Goal: Task Accomplishment & Management: Manage account settings

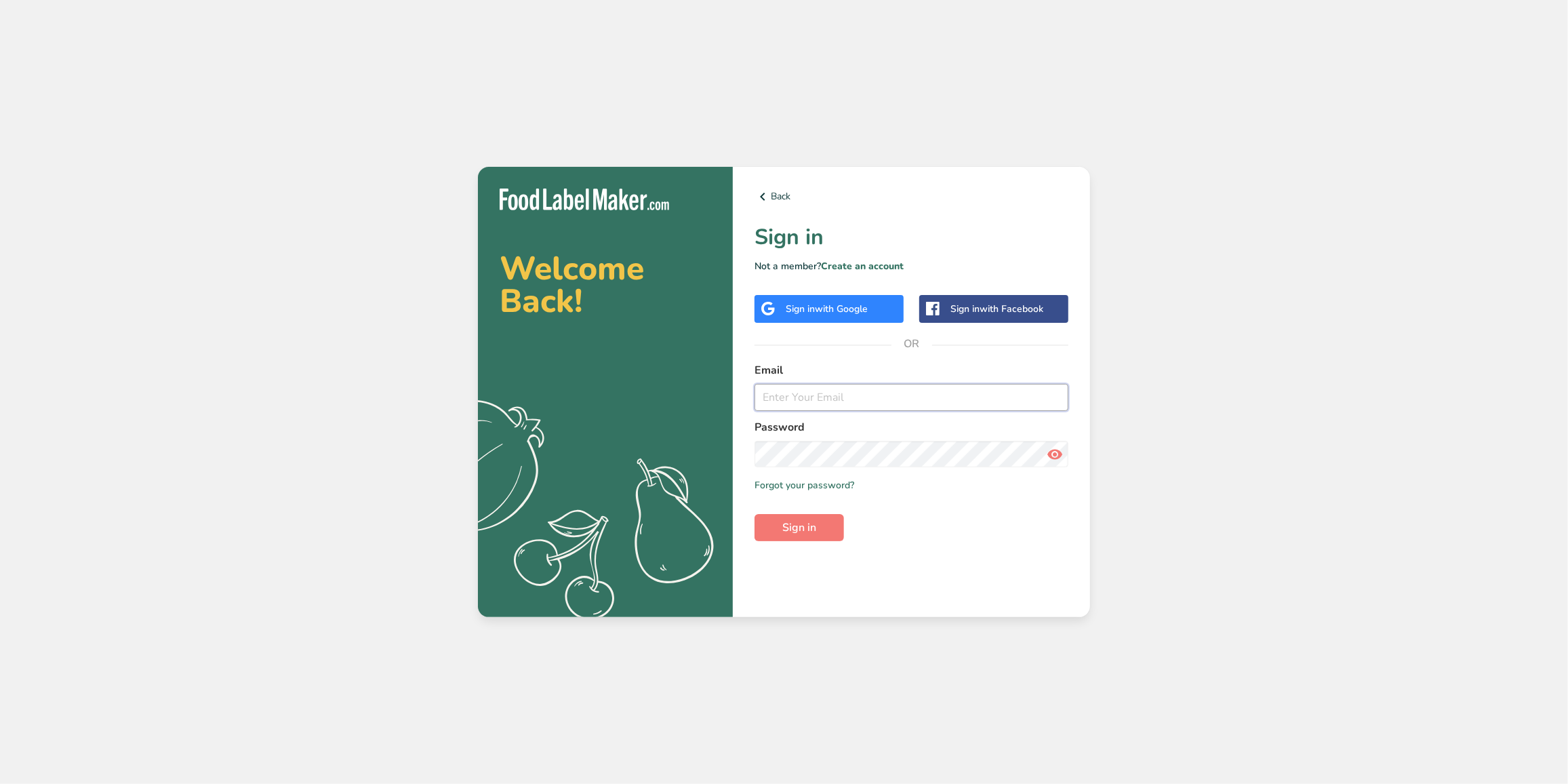
click at [851, 384] on input "email" at bounding box center [911, 398] width 314 height 28
type input "[PERSON_NAME][EMAIL_ADDRESS][DOMAIN_NAME]"
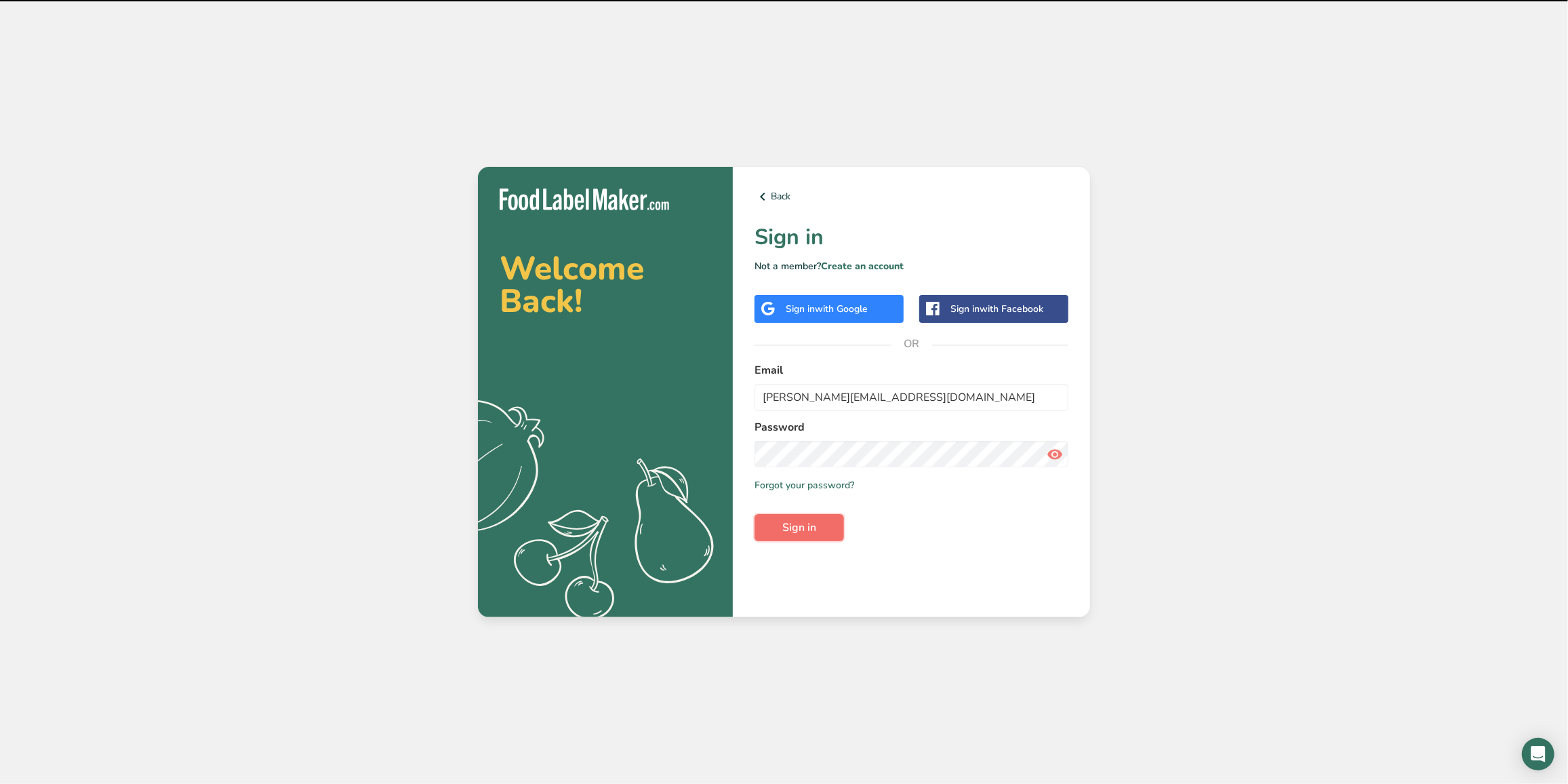
click at [810, 523] on span "Sign in" at bounding box center [799, 528] width 34 height 17
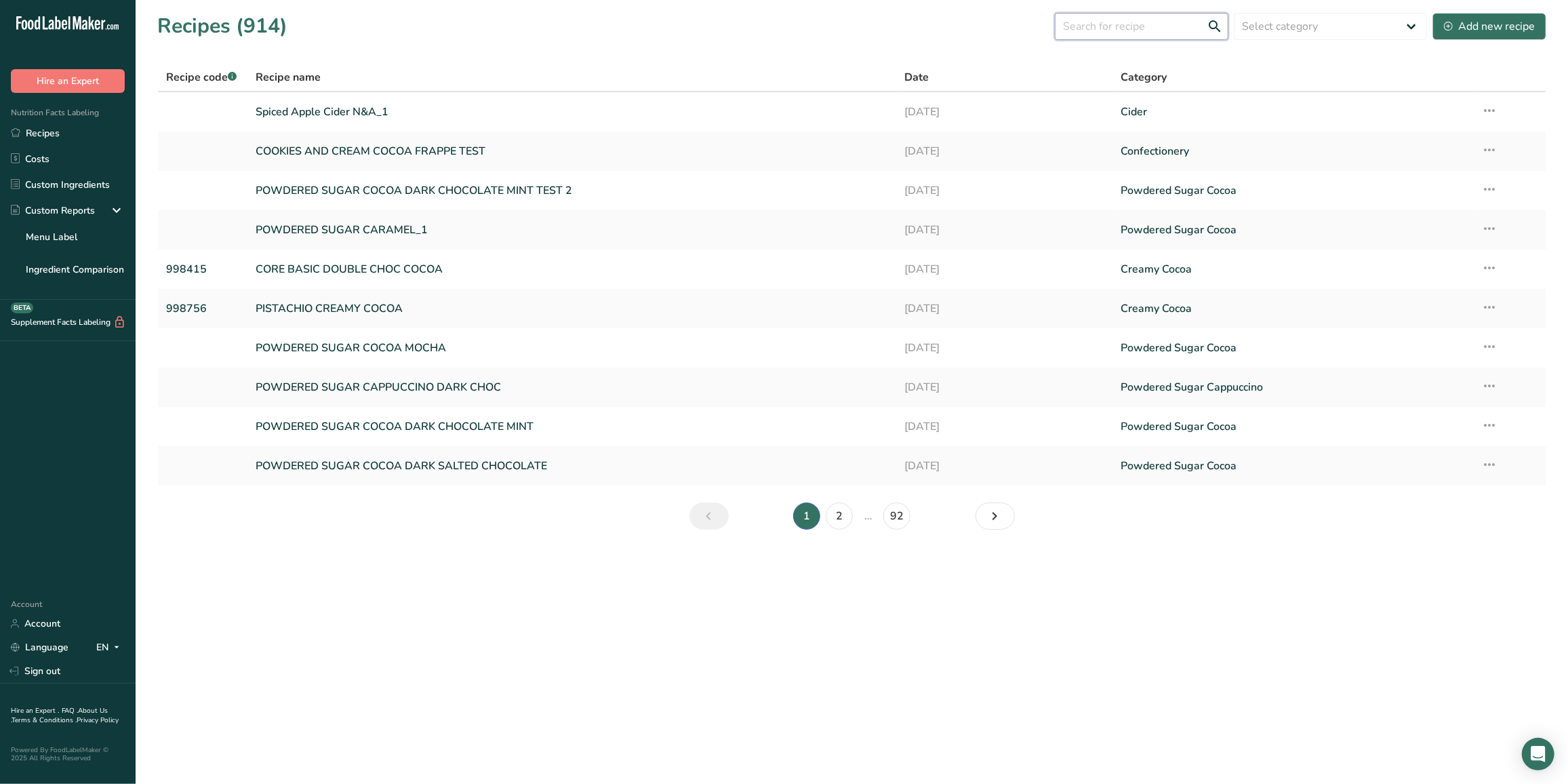
click at [1144, 19] on input "text" at bounding box center [1141, 27] width 173 height 28
paste input "997115"
type input "997115"
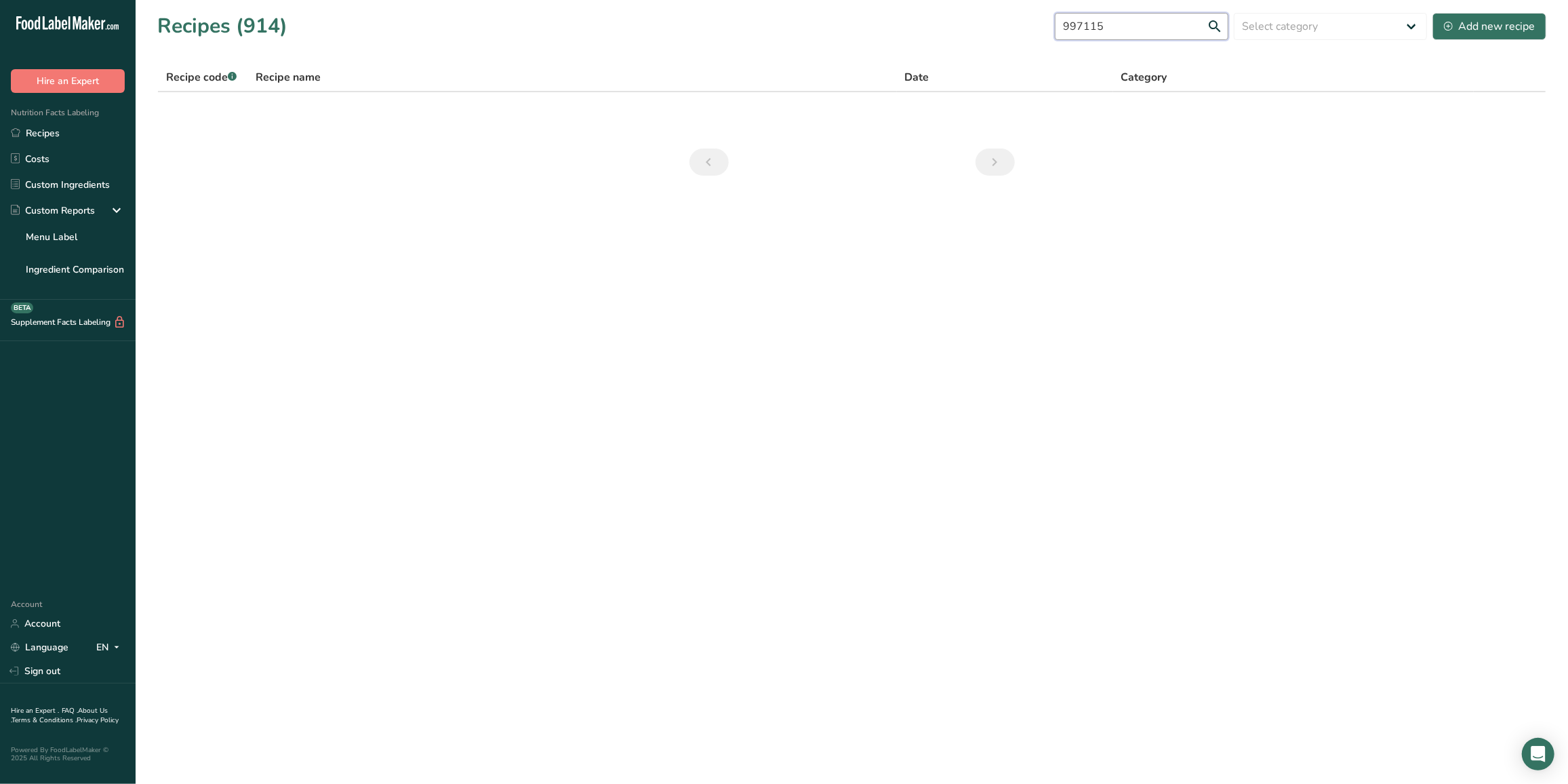
click at [1159, 20] on input "997115" at bounding box center [1141, 27] width 173 height 28
drag, startPoint x: 1139, startPoint y: 27, endPoint x: 1051, endPoint y: 31, distance: 88.1
click at [1052, 31] on div "Recipes (914) 997115 Select category All Baked Goods [GEOGRAPHIC_DATA] Cider Co…" at bounding box center [851, 26] width 1389 height 30
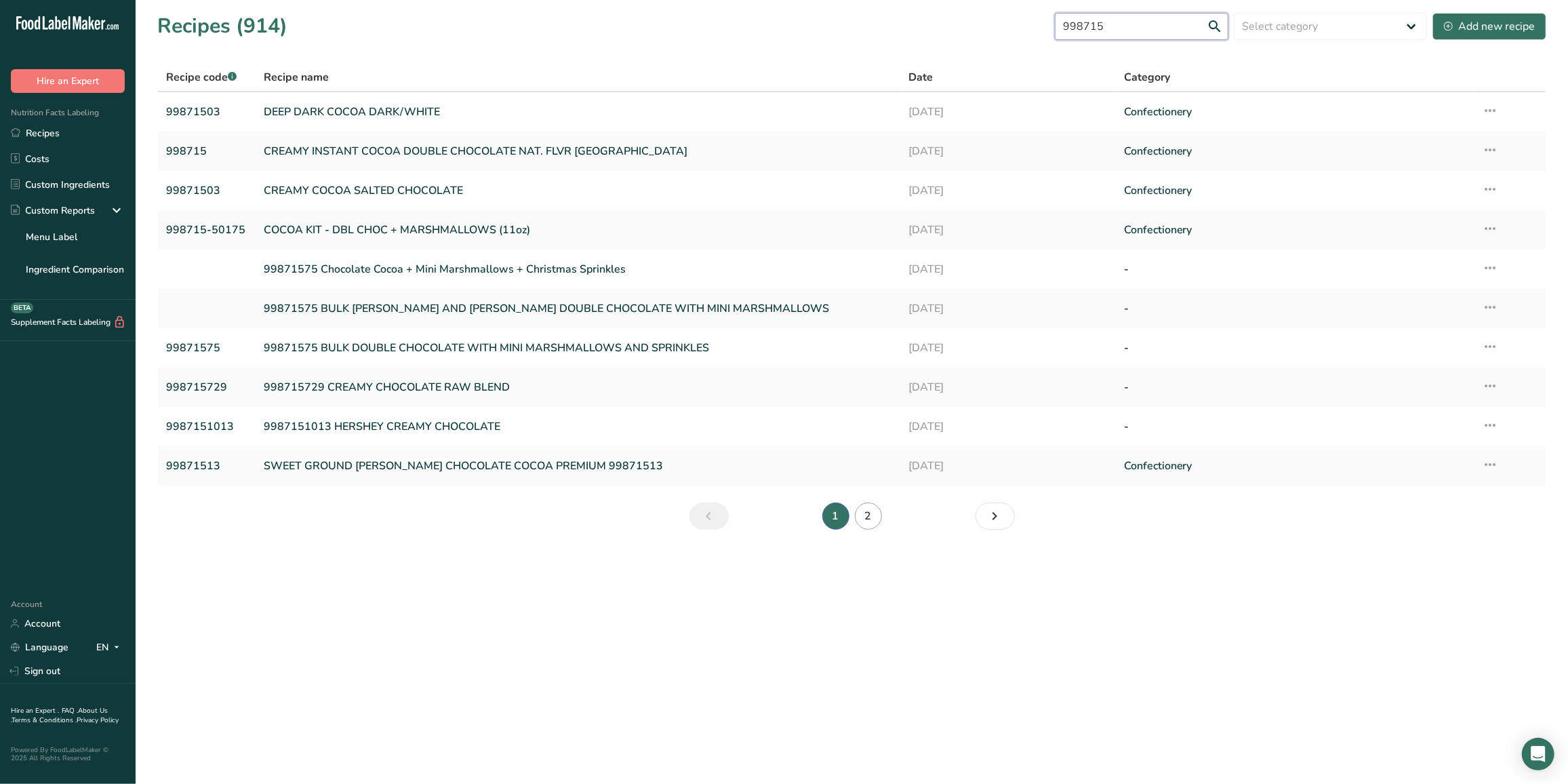
type input "998715"
click at [861, 513] on link "2" at bounding box center [869, 517] width 28 height 28
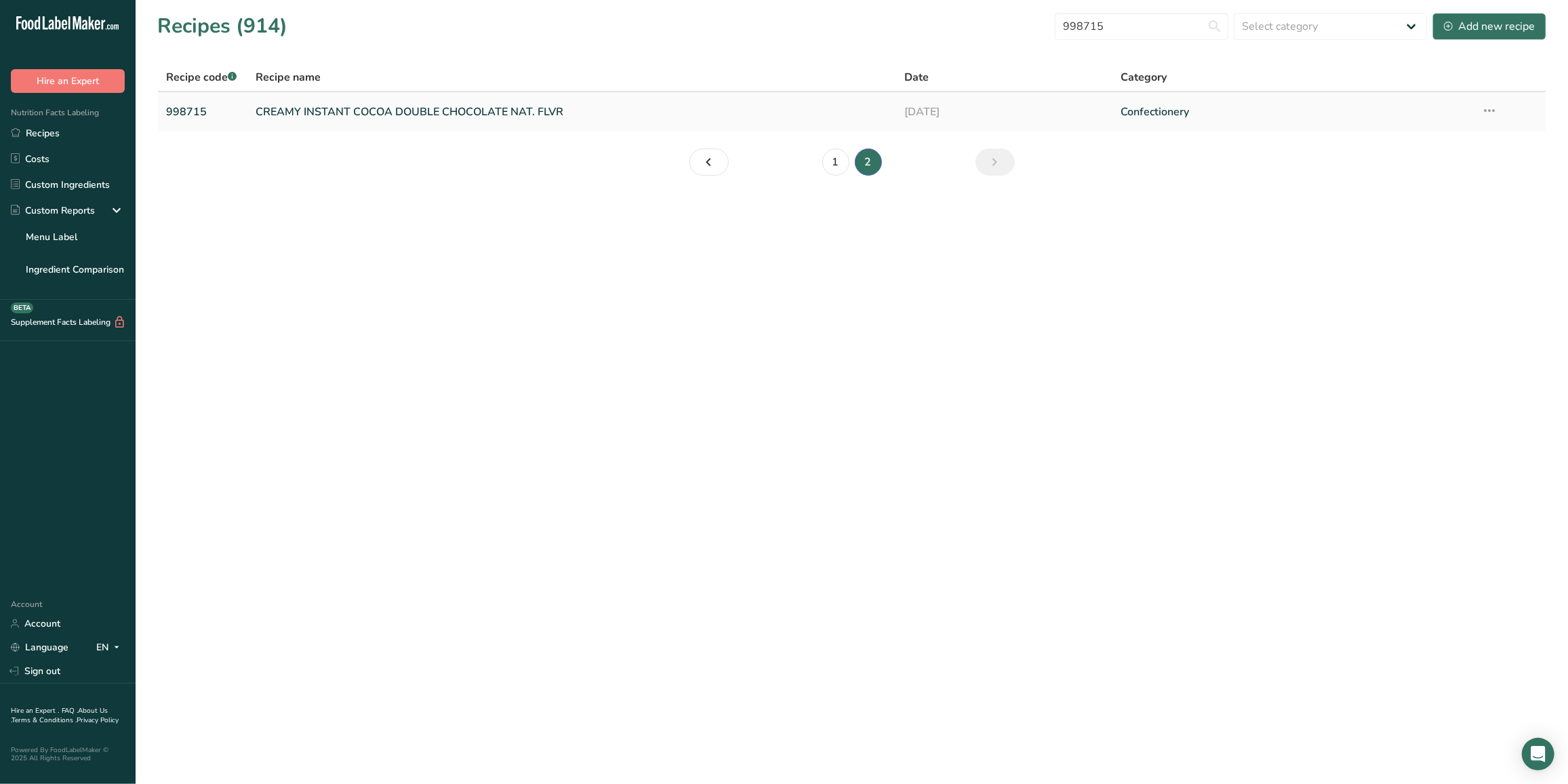
click at [1500, 104] on td "Recipe Setup Delete Recipe Duplicate Recipe Scale Recipe Save as Sub-Recipe .a-…" at bounding box center [1509, 111] width 72 height 39
click at [1492, 110] on icon at bounding box center [1490, 110] width 17 height 25
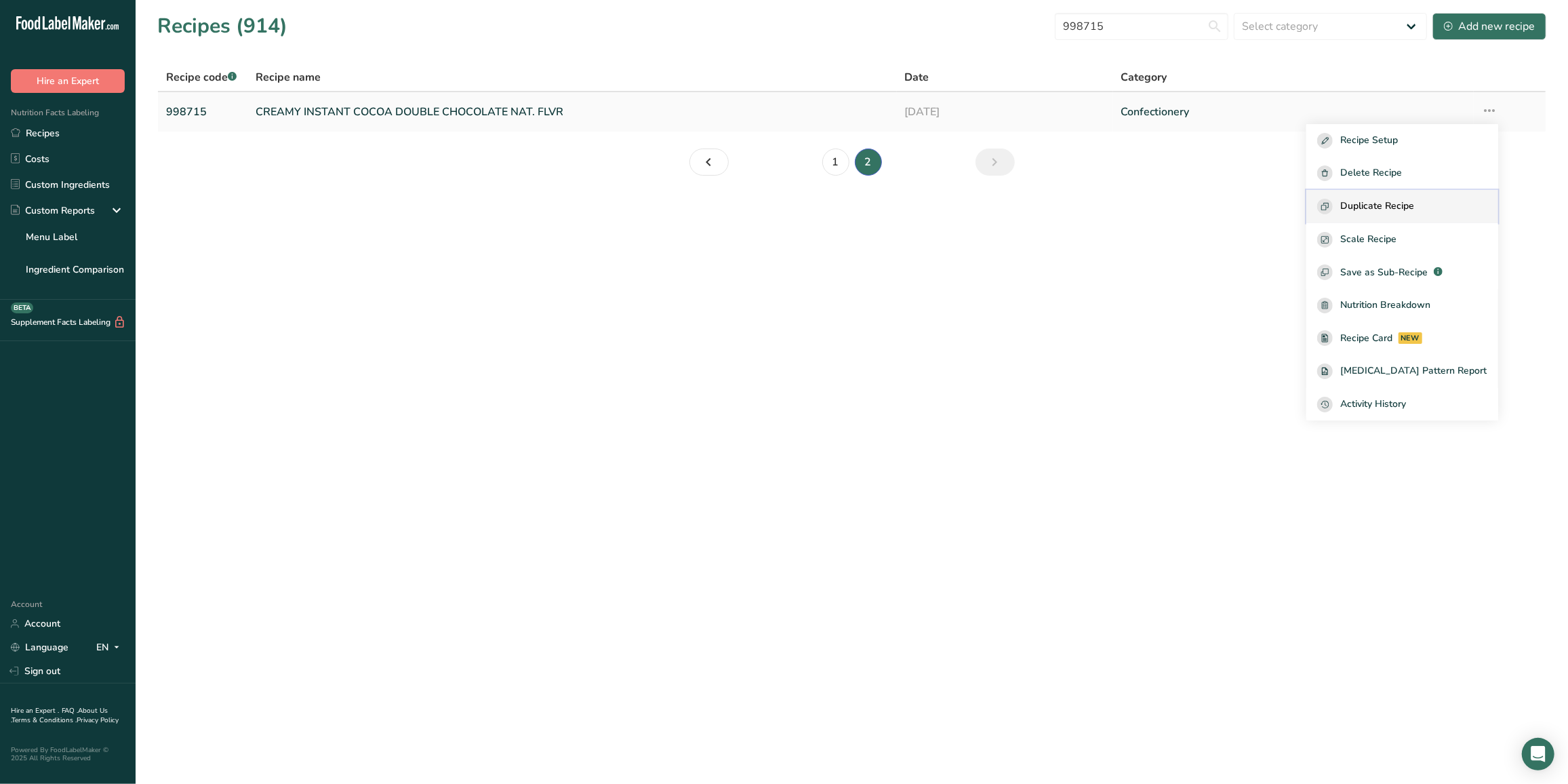
click at [1428, 196] on button "Duplicate Recipe" at bounding box center [1402, 207] width 192 height 33
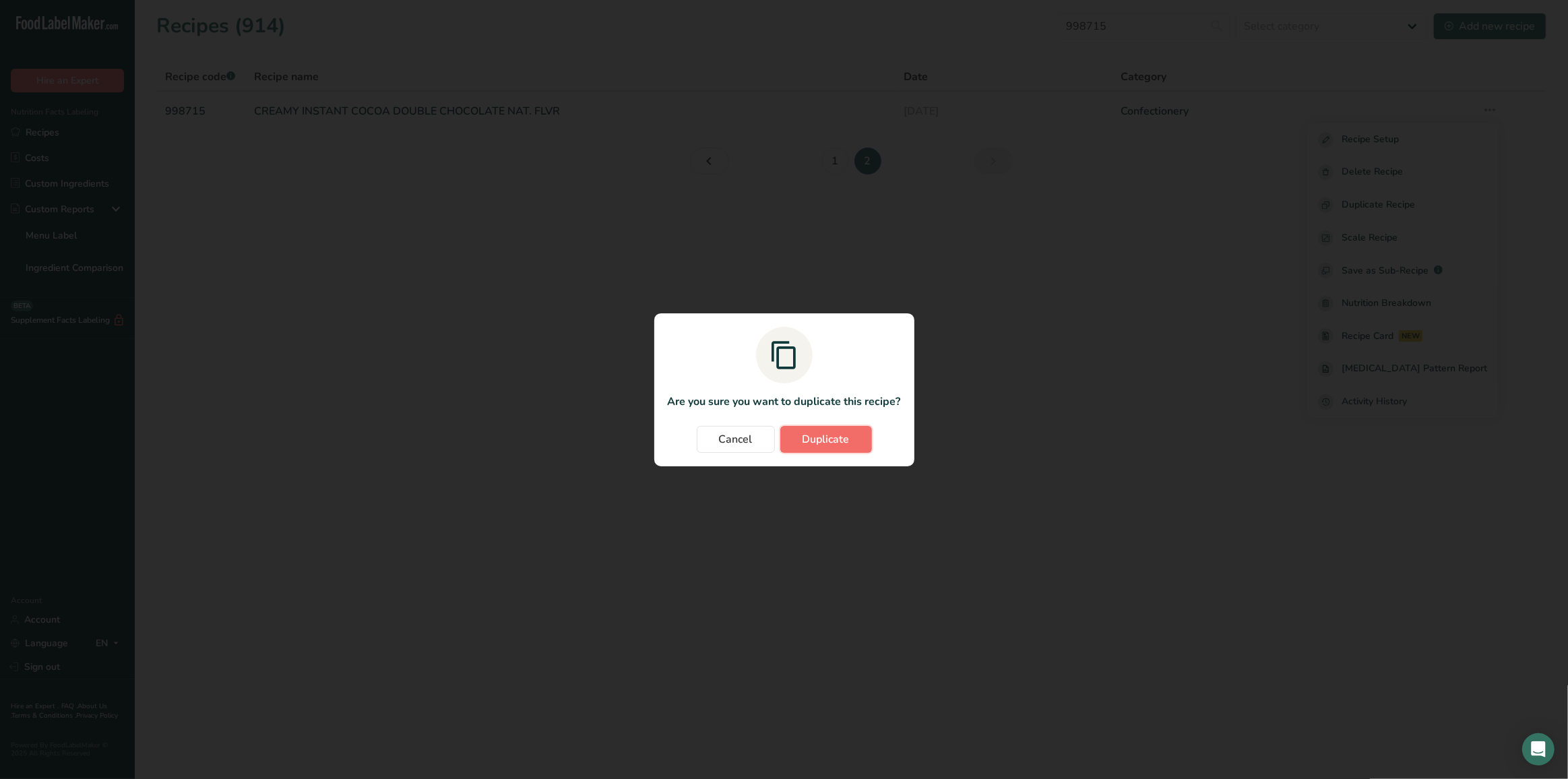
click at [803, 447] on button "Duplicate" at bounding box center [826, 440] width 91 height 27
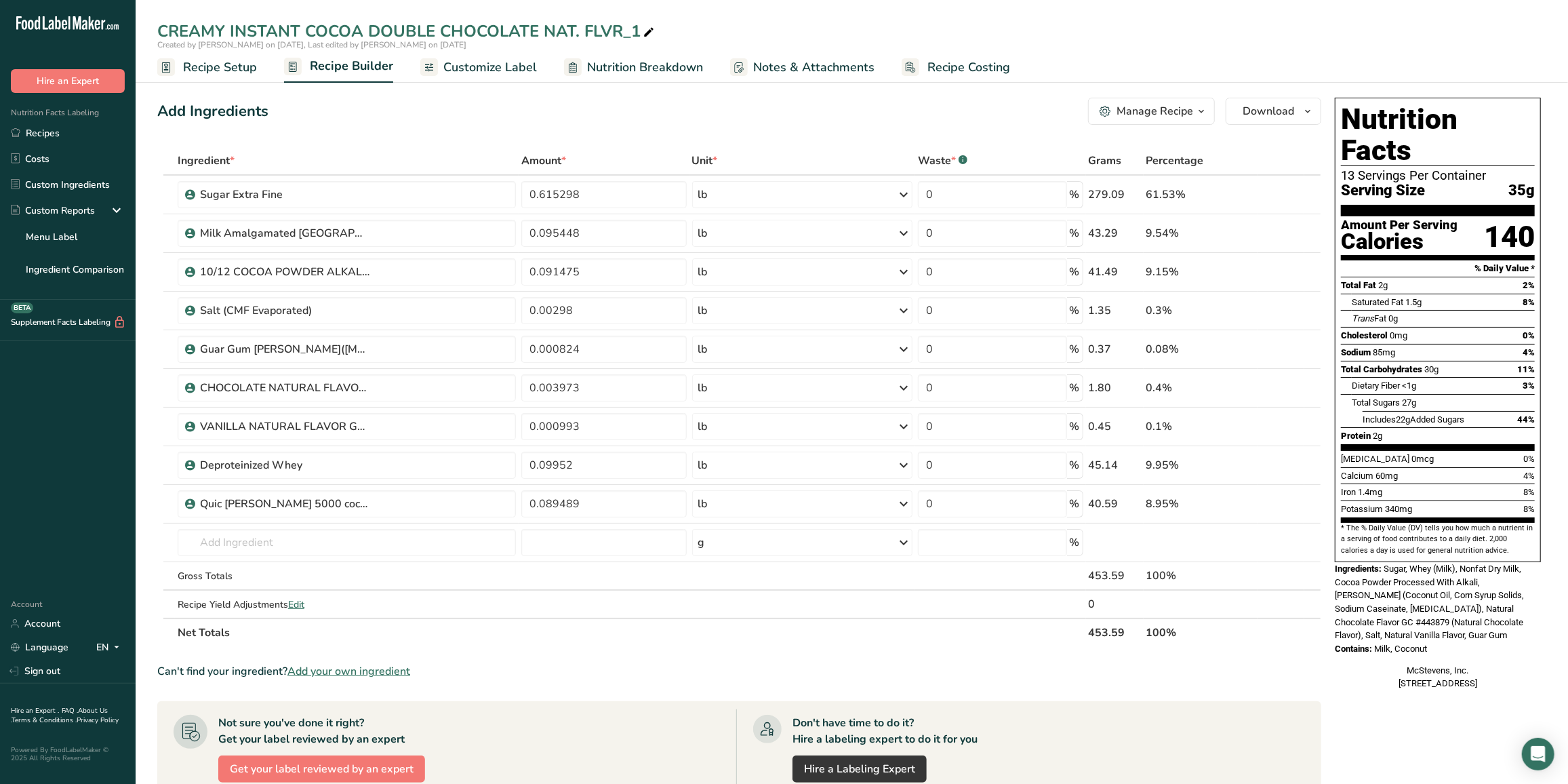
click at [221, 26] on div "CREAMY INSTANT COCOA DOUBLE CHOCOLATE NAT. FLVR_1" at bounding box center [406, 31] width 500 height 25
drag, startPoint x: 641, startPoint y: 28, endPoint x: 547, endPoint y: 38, distance: 94.5
click at [547, 38] on input "CREAMY INSTANT COCOA DOUBLE CHOCOLATE NAT. FLVR_1" at bounding box center [851, 31] width 1389 height 25
type input "CREAMY INSTANT COCOA DOUBLE CHOCOLATE"
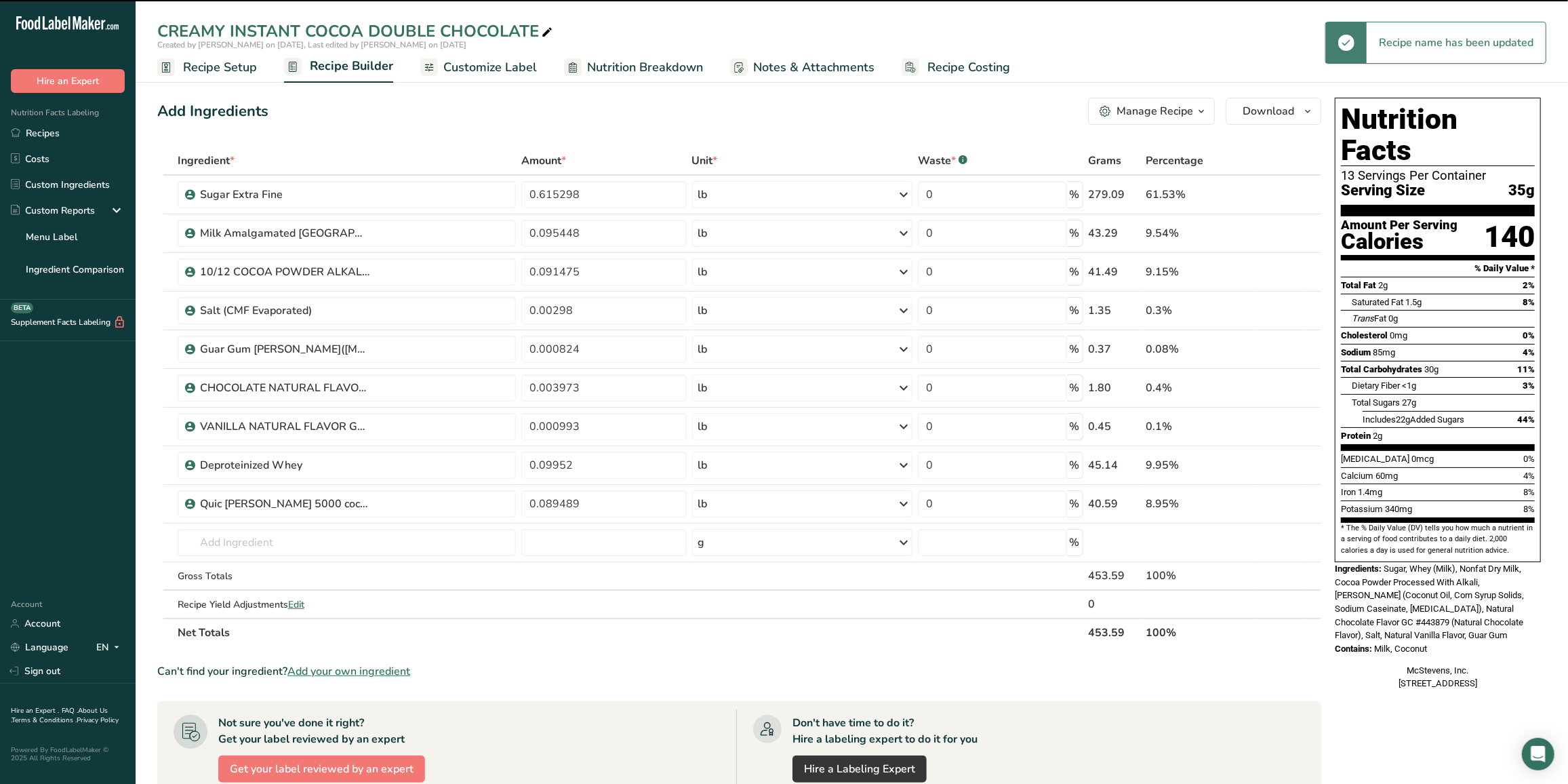
drag, startPoint x: 581, startPoint y: 4, endPoint x: 547, endPoint y: 28, distance: 41.6
click at [547, 28] on icon at bounding box center [547, 32] width 12 height 19
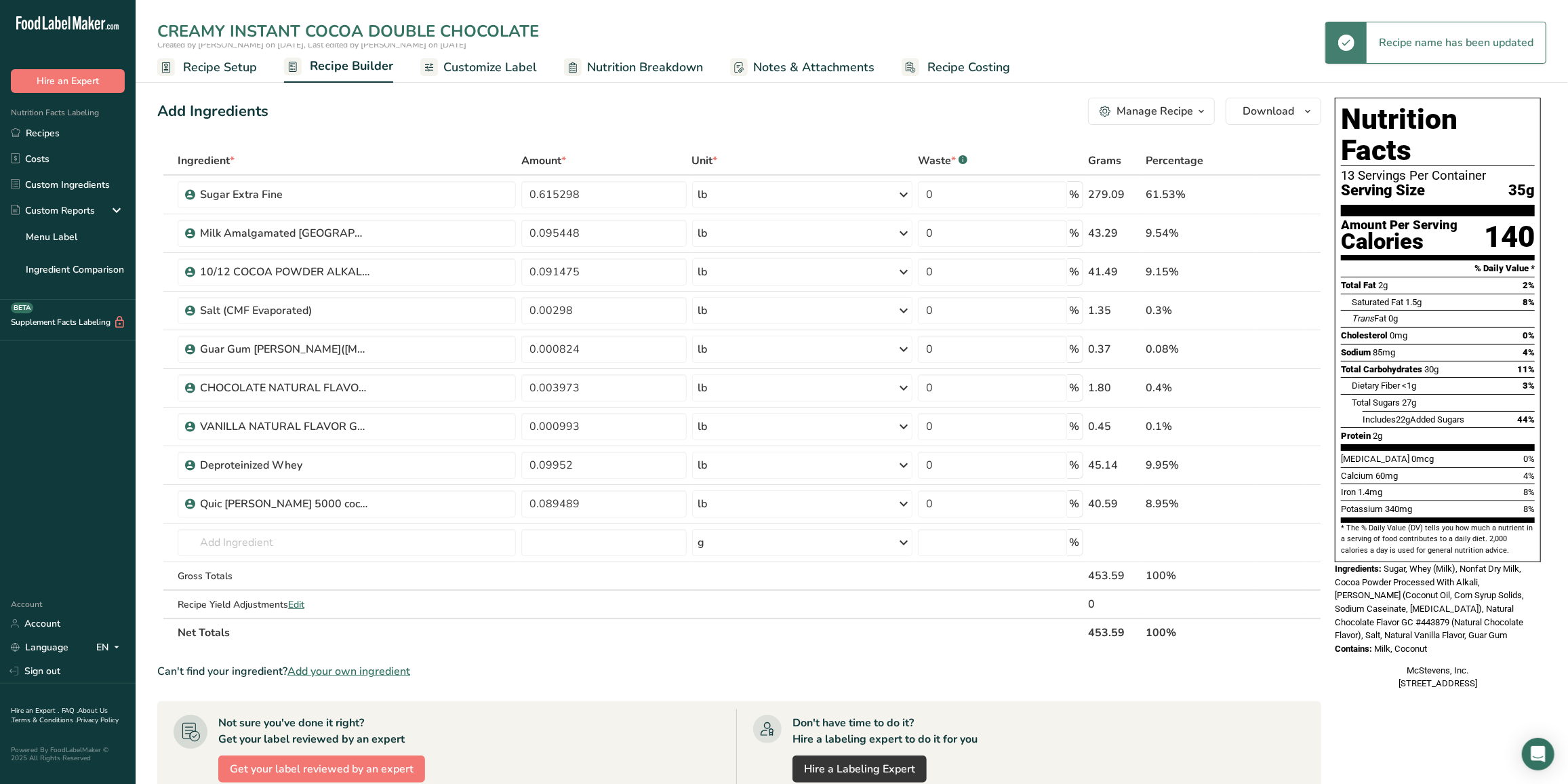
drag, startPoint x: 541, startPoint y: 30, endPoint x: 146, endPoint y: 29, distance: 395.0
click at [146, 29] on div "CREAMY INSTANT COCOA DOUBLE CHOCOLATE" at bounding box center [851, 31] width 1432 height 25
type input "NON-DAIRY CREAMY COCOA - DOUBLE CHOCOLATE"
click at [232, 66] on span "Recipe Setup" at bounding box center [220, 68] width 74 height 18
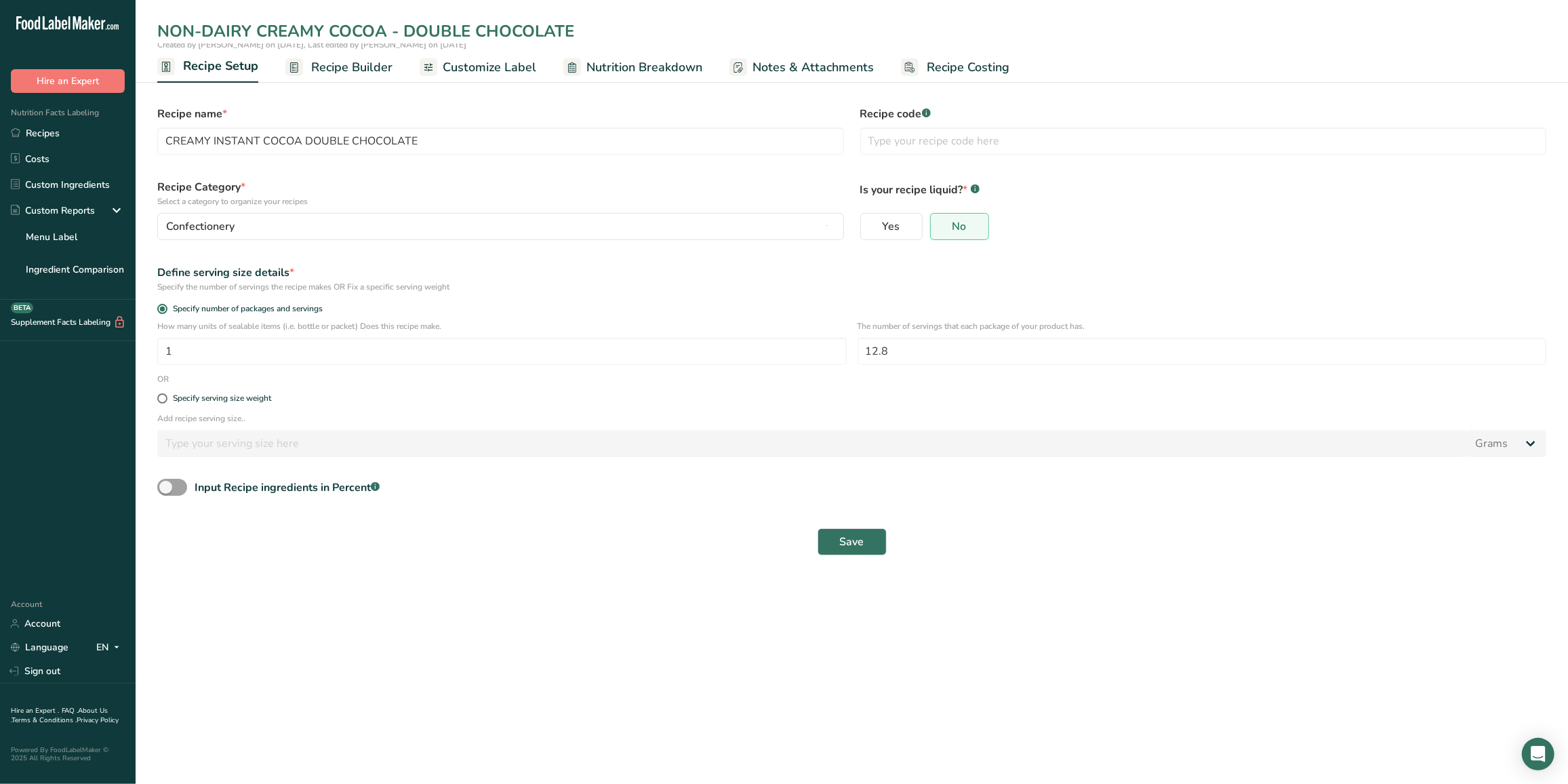
type input "NON-DAIRY CREAMY COCOA - DOUBLE CHOCOLATE"
click at [1021, 125] on div "Recipe code .a-a{fill:#347362;}.b-a{fill:#fff;}" at bounding box center [1204, 129] width 703 height 65
click at [1007, 134] on input "text" at bounding box center [1204, 141] width 687 height 28
paste input "997115"
type input "997115"
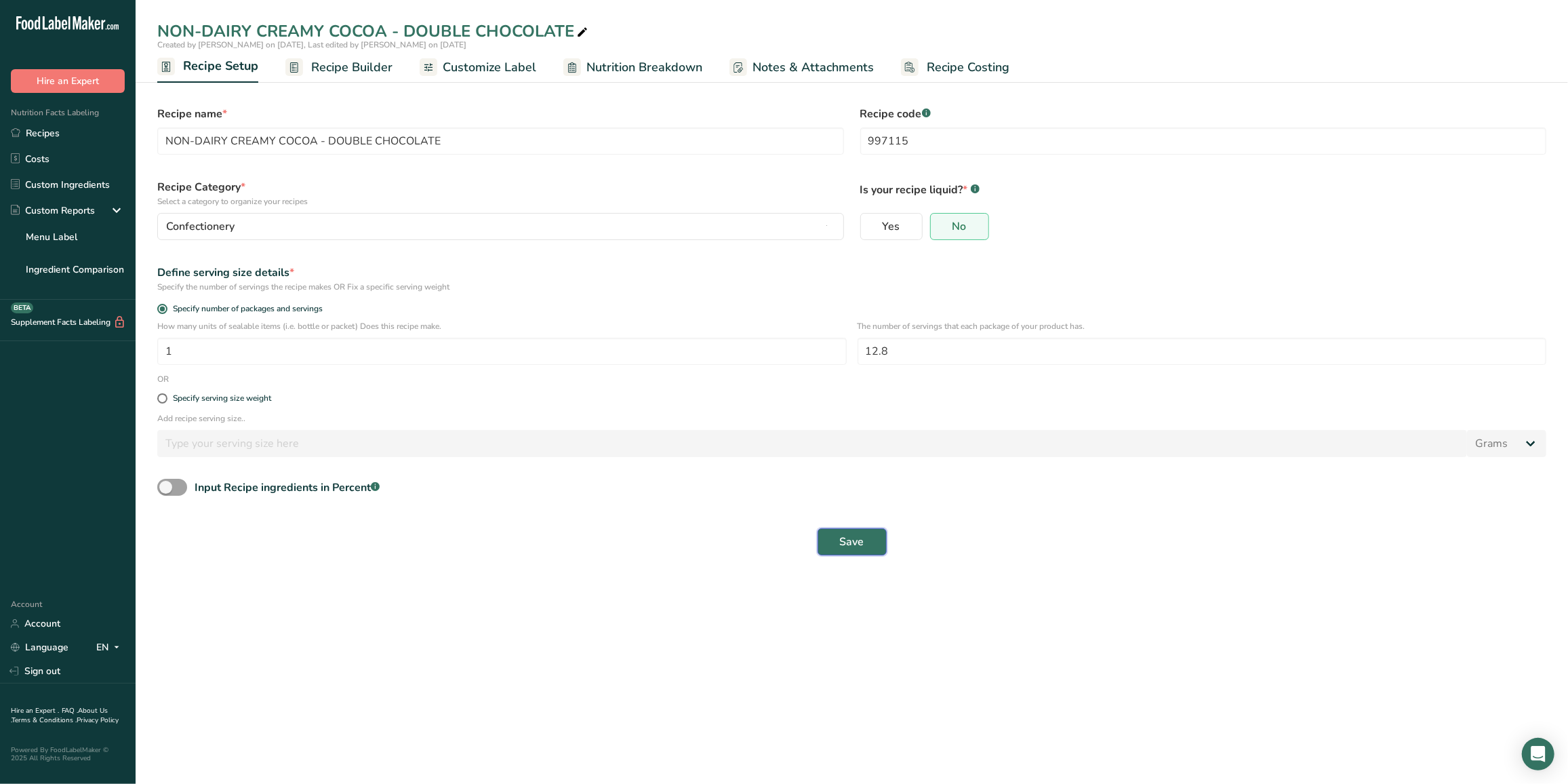
click at [873, 542] on button "Save" at bounding box center [851, 543] width 69 height 28
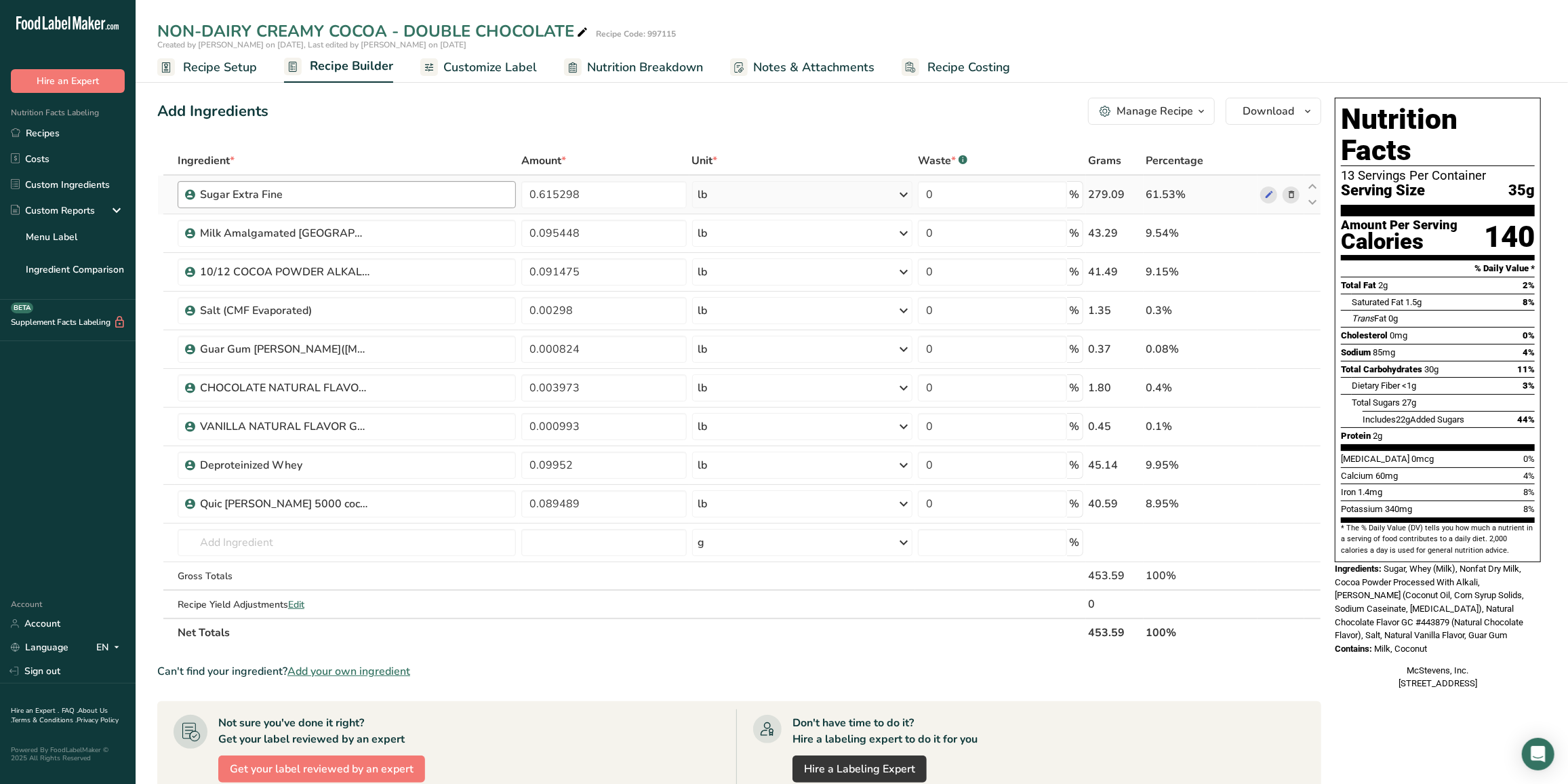
click at [394, 196] on div "Sugar Extra Fine" at bounding box center [354, 195] width 308 height 17
click at [604, 185] on input "0.615298" at bounding box center [604, 195] width 165 height 28
type input "0.85992"
click at [584, 230] on div "Ingredient * Amount * Unit * Waste * .a-a{fill:#347362;}.b-a{fill:#fff;} Grams …" at bounding box center [739, 397] width 1164 height 500
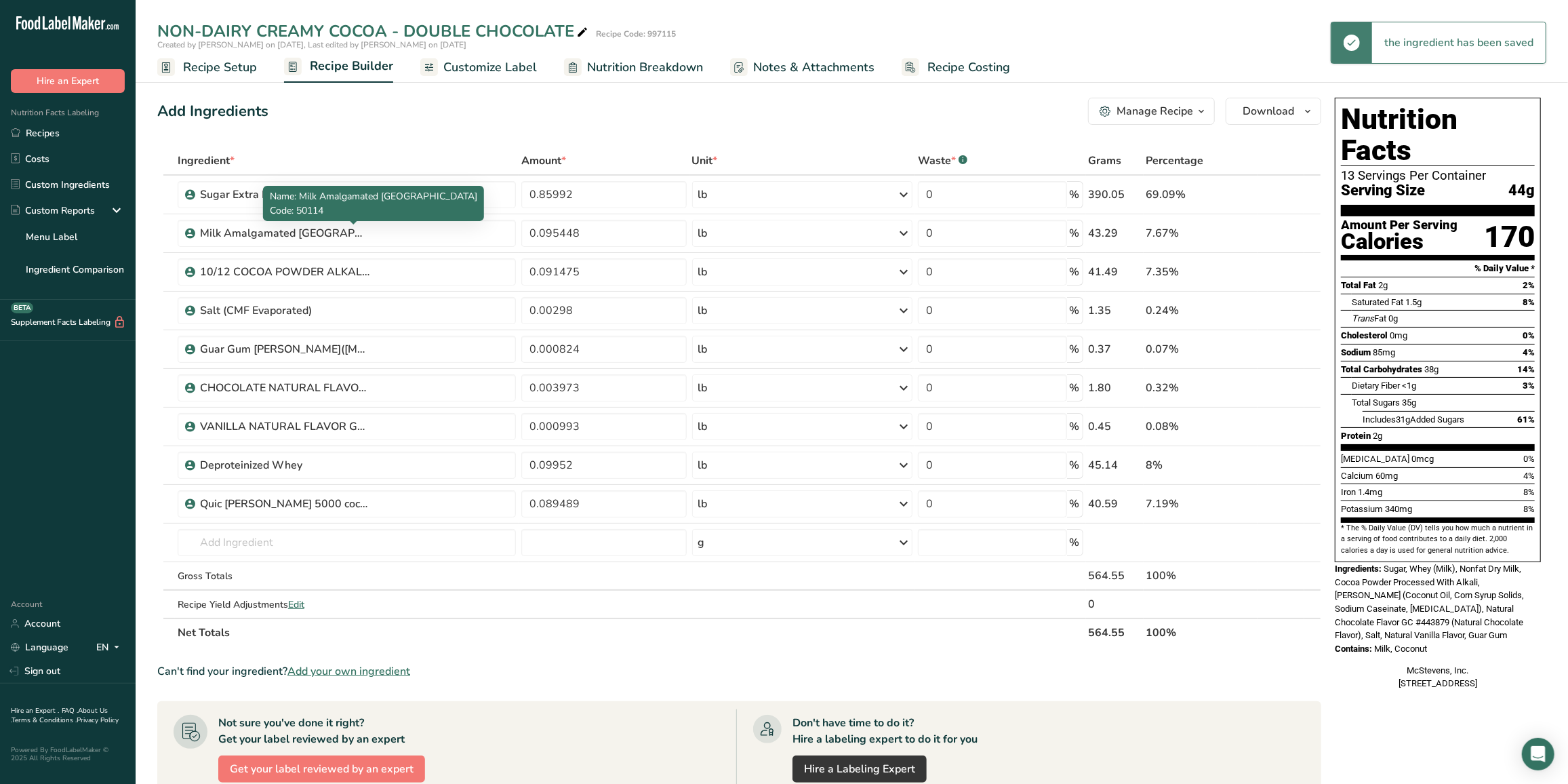
click at [368, 232] on div "Ingredient * Amount * Unit * Waste * .a-a{fill:#347362;}.b-a{fill:#fff;} Grams …" at bounding box center [739, 397] width 1164 height 500
click at [1289, 234] on icon at bounding box center [1292, 234] width 9 height 15
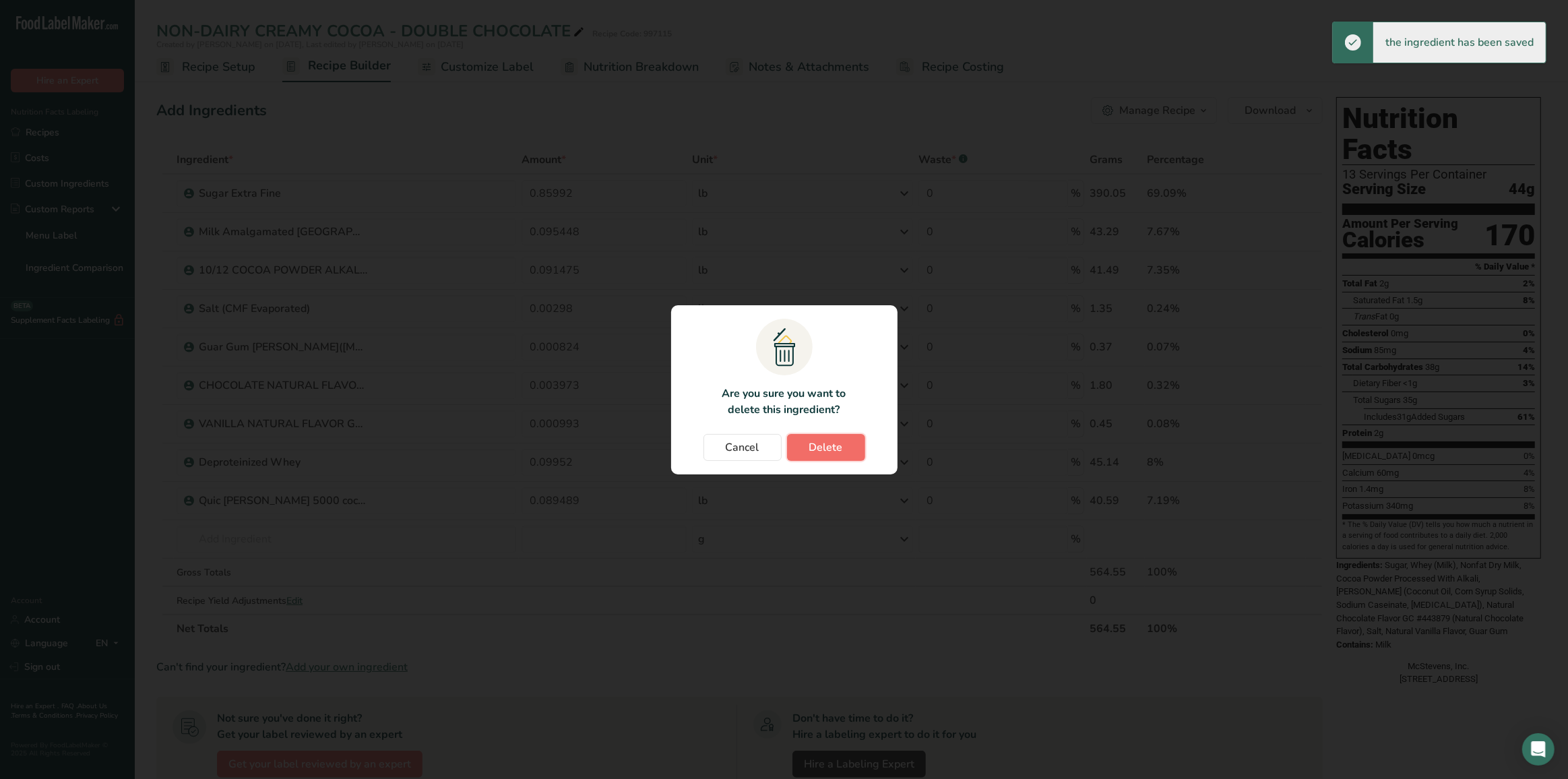
click at [841, 438] on button "Delete" at bounding box center [826, 448] width 78 height 27
type input "0.091475"
type input "0.00298"
type input "0.000824"
type input "0.003973"
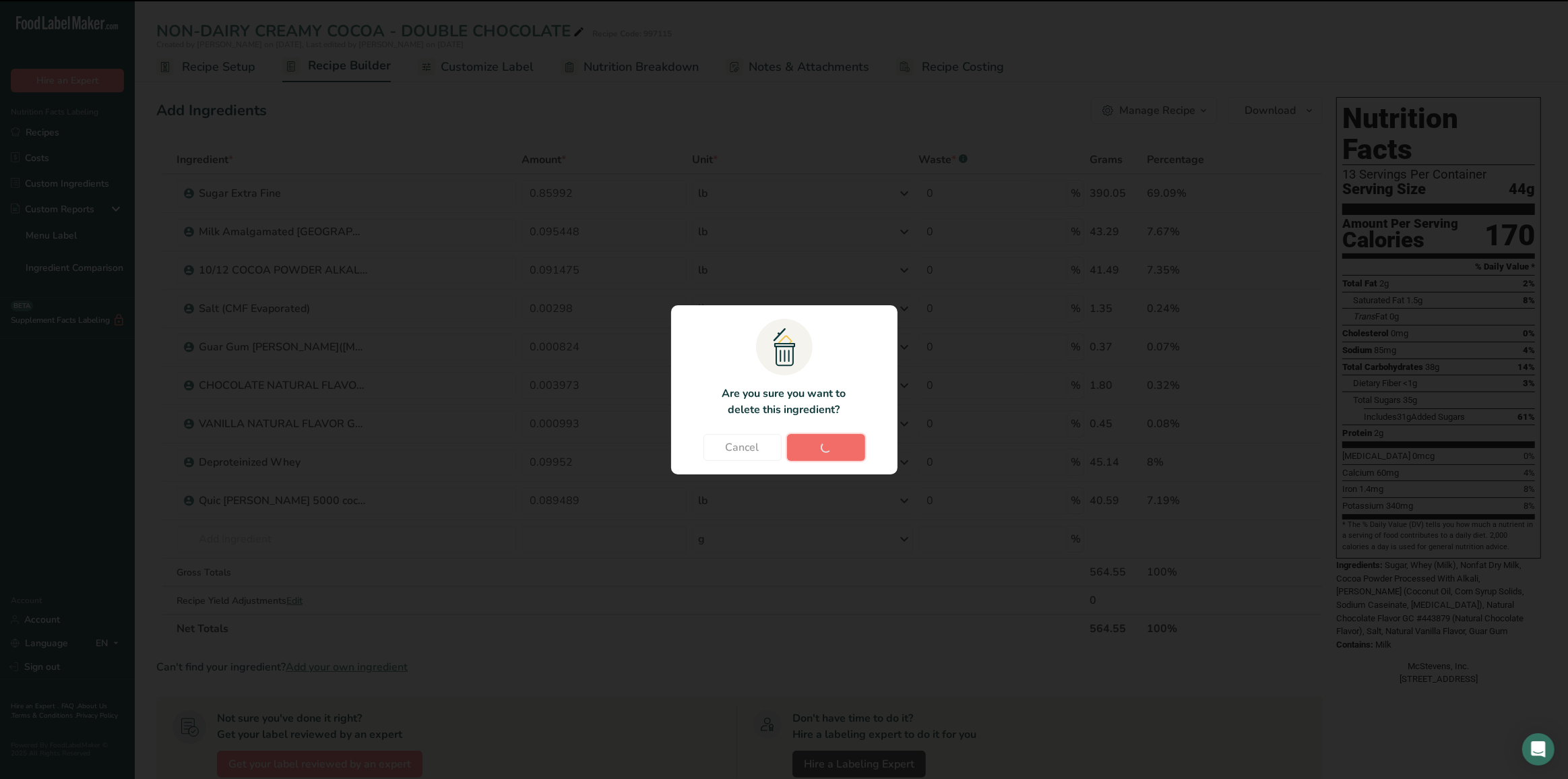
type input "0.000993"
type input "0.09952"
type input "0.089489"
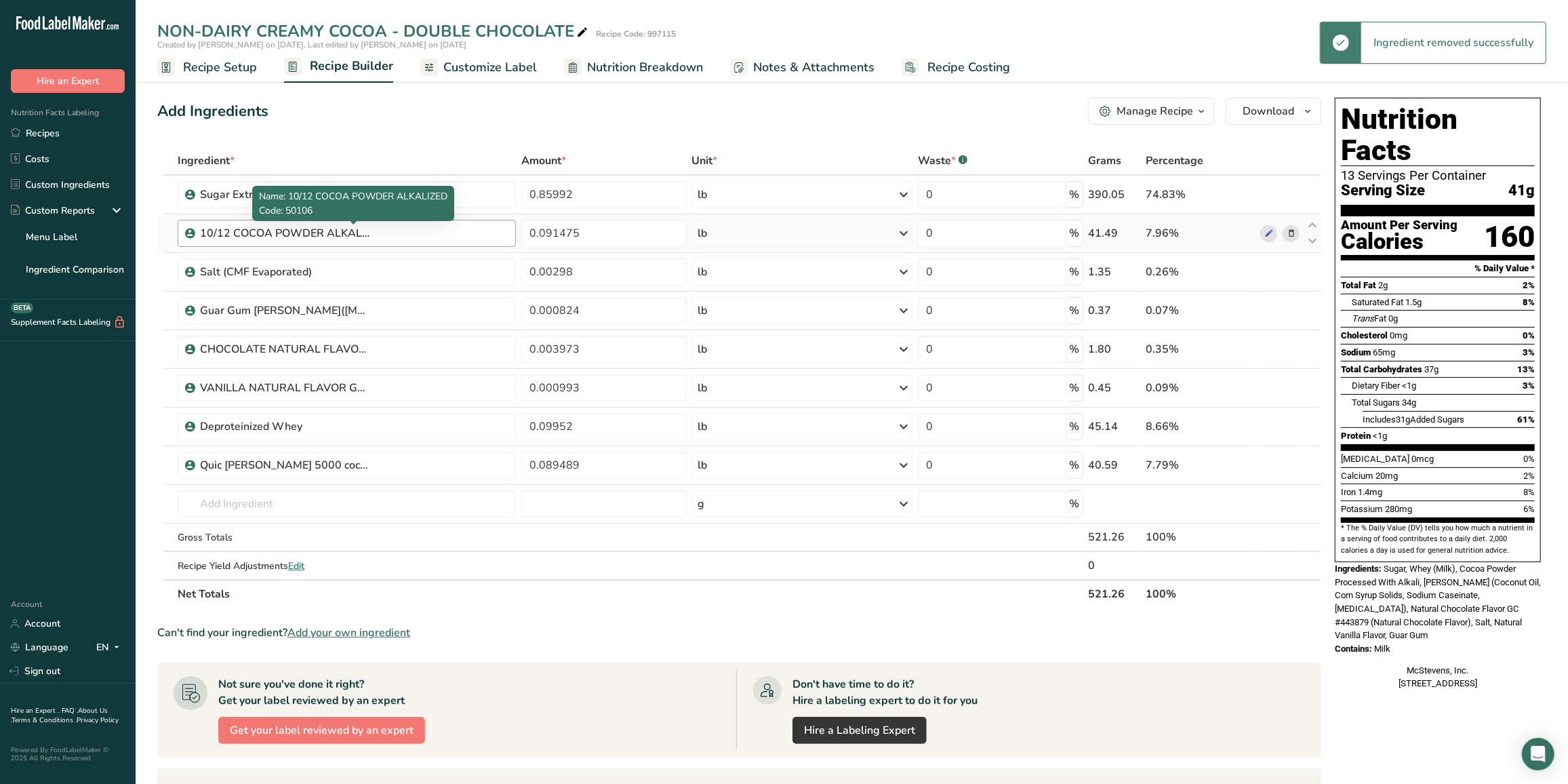
click at [264, 232] on div "10/12 COCOA POWDER ALKALIZED" at bounding box center [284, 233] width 170 height 17
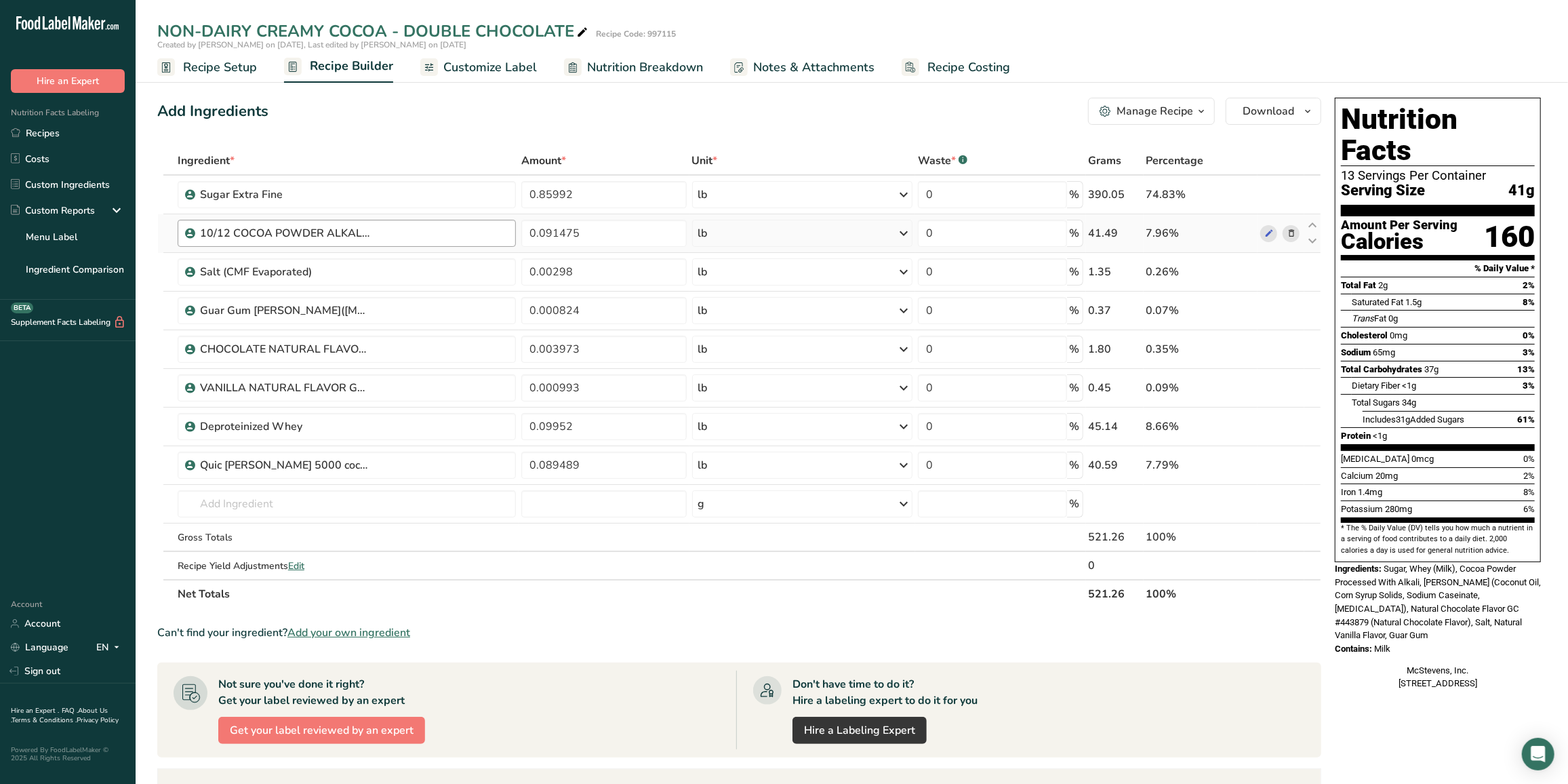
click at [304, 226] on div "10/12 COCOA POWDER ALKALIZED" at bounding box center [284, 233] width 170 height 17
click at [353, 236] on div "10/12 COCOA POWDER ALKALIZED" at bounding box center [284, 233] width 170 height 17
click at [1271, 230] on icon at bounding box center [1269, 234] width 9 height 15
click at [1289, 235] on icon at bounding box center [1292, 234] width 9 height 15
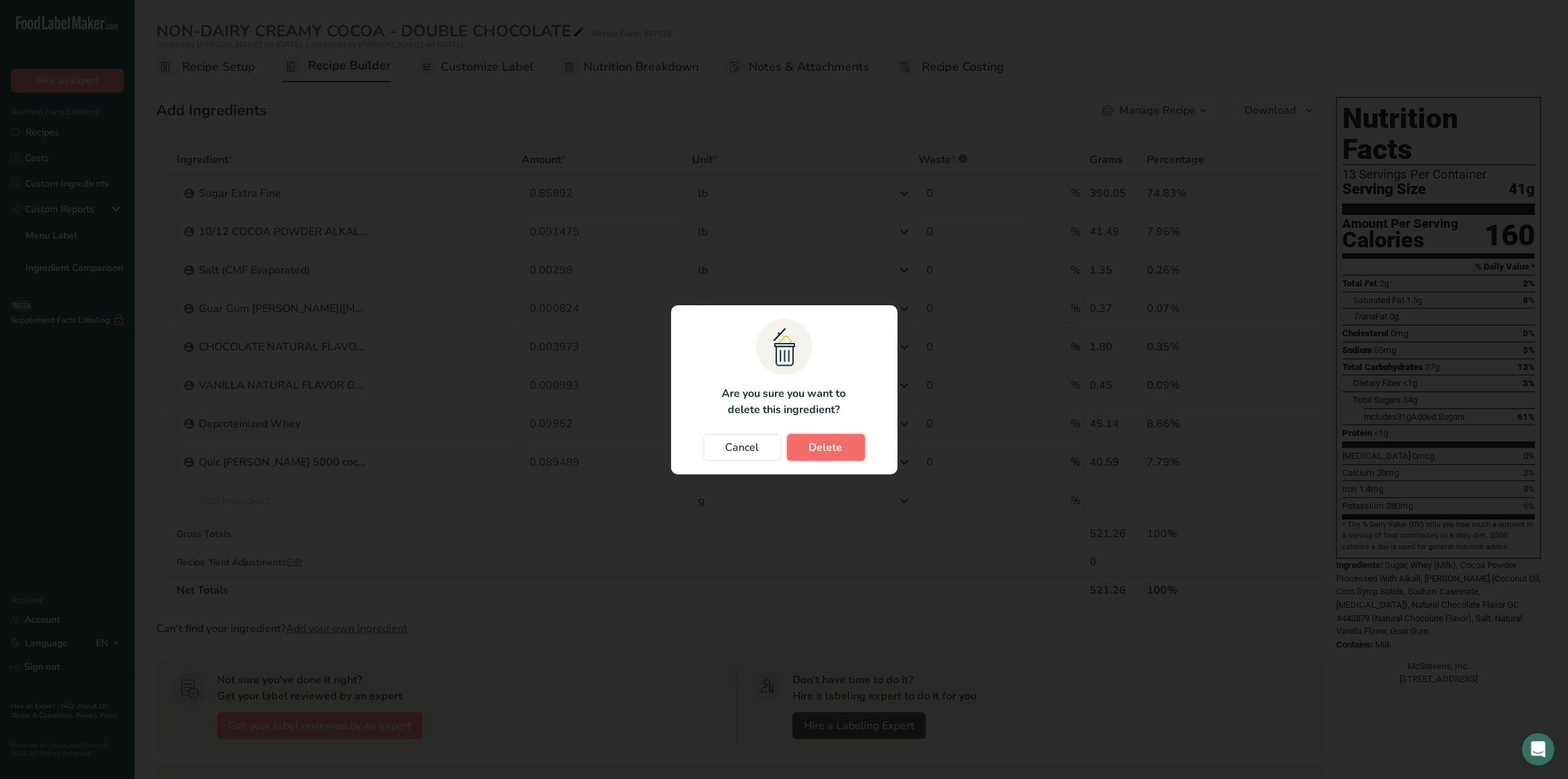
click at [831, 453] on span "Delete" at bounding box center [825, 448] width 34 height 16
type input "0.00298"
type input "0.000824"
type input "0.003973"
type input "0.000993"
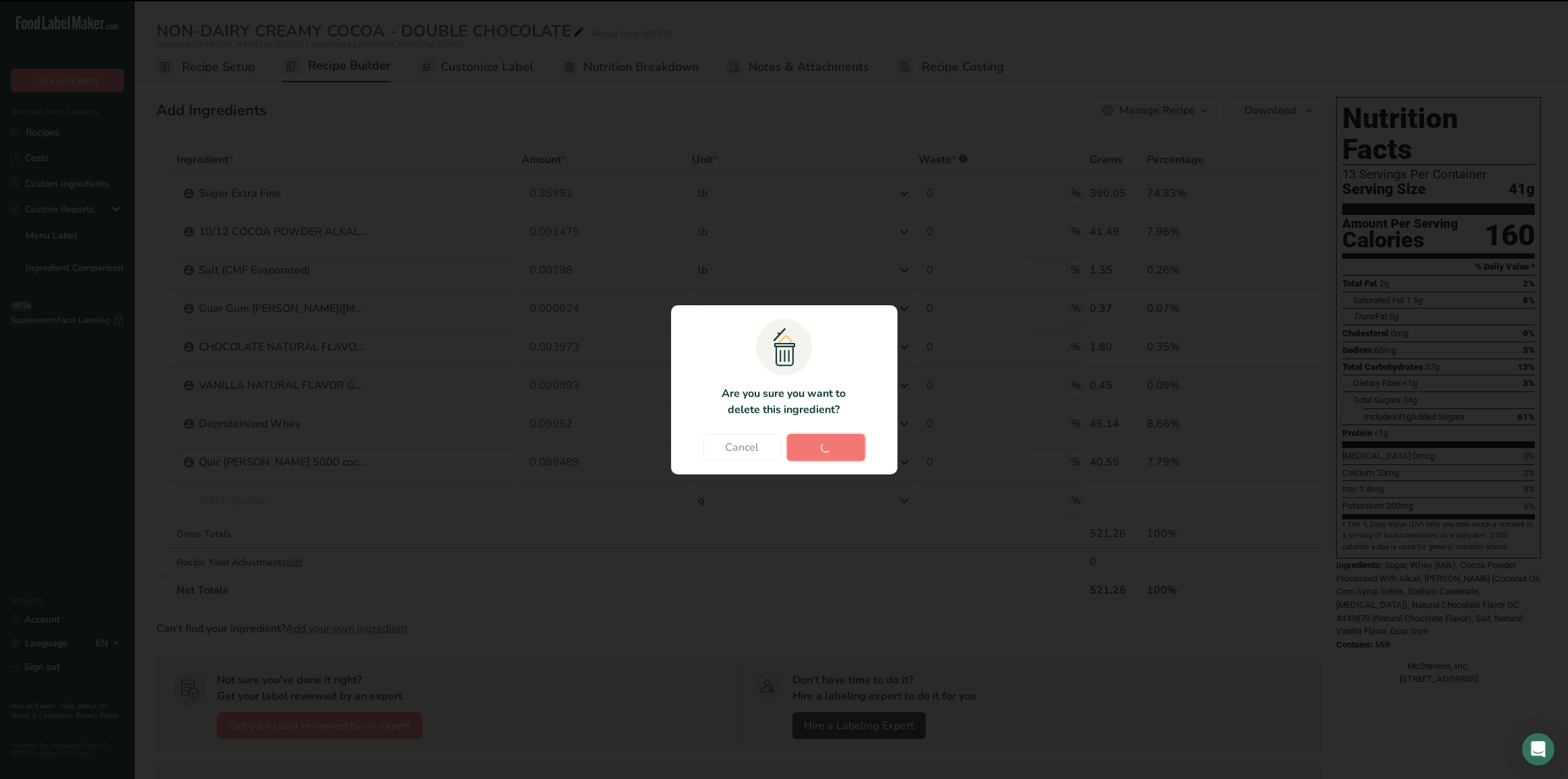
type input "0.09952"
type input "0.089489"
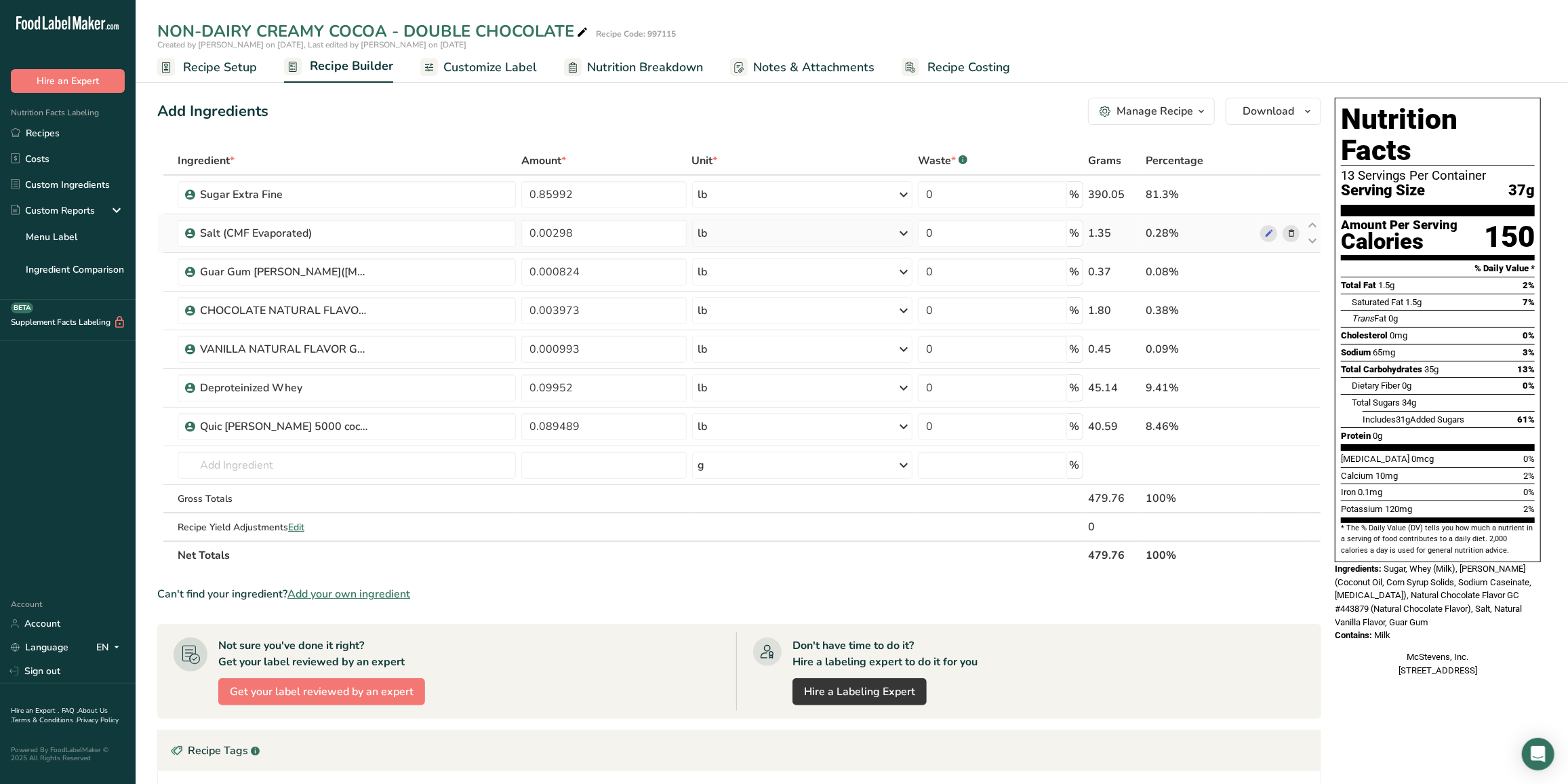
click at [1296, 231] on icon at bounding box center [1292, 234] width 9 height 15
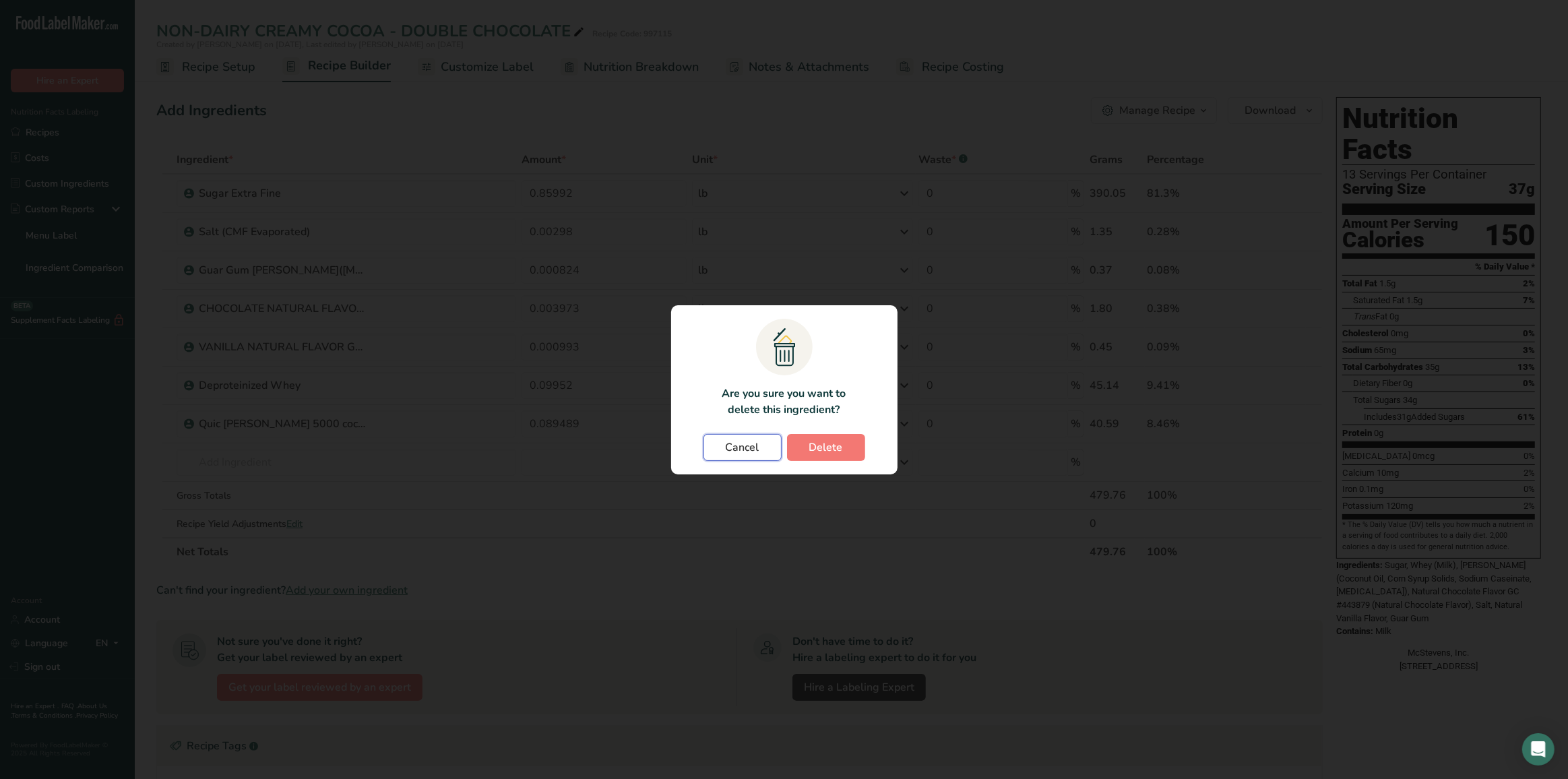
click at [729, 455] on button "Cancel" at bounding box center [742, 448] width 78 height 27
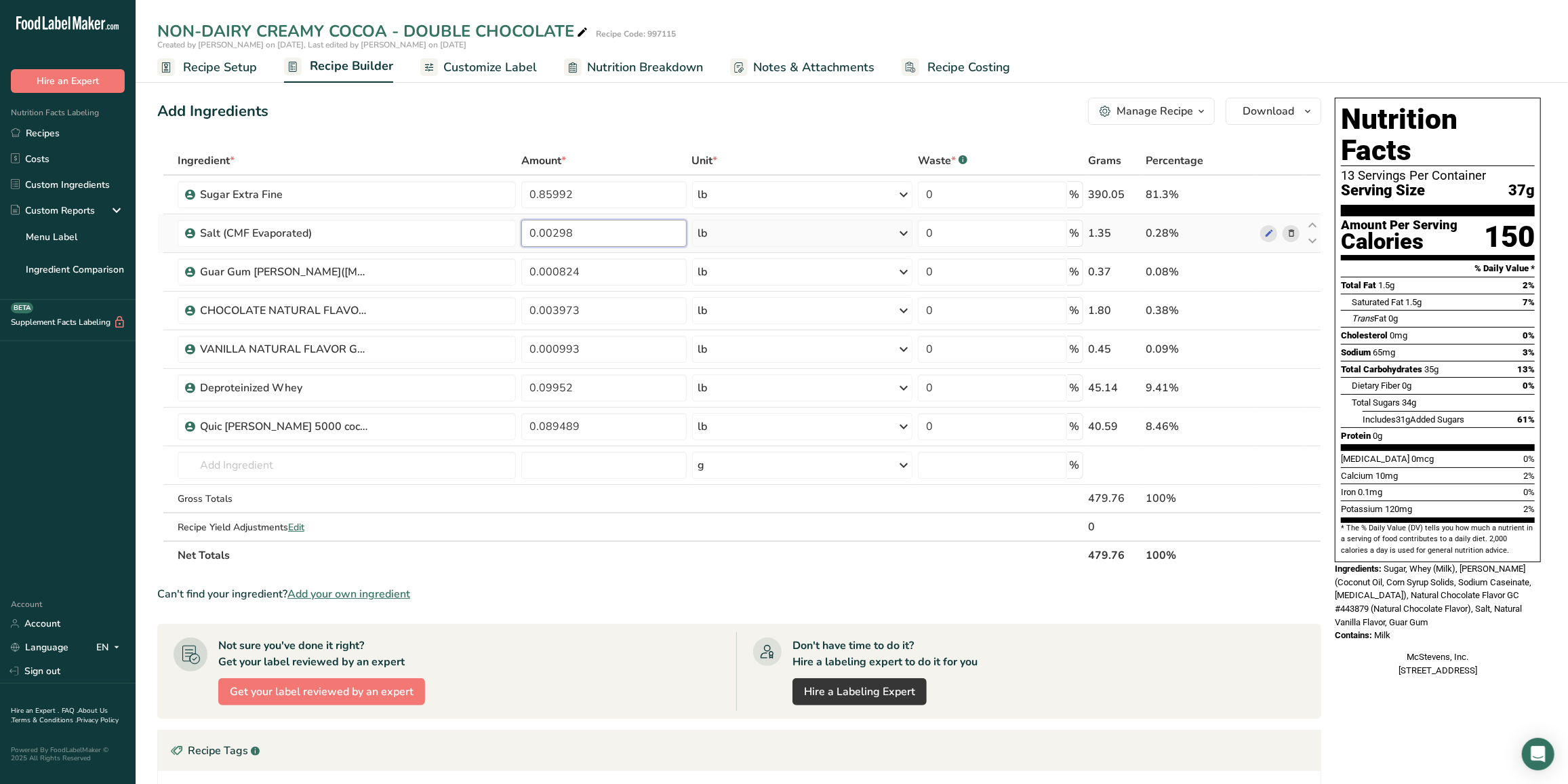
click at [607, 230] on input "0.00298" at bounding box center [604, 233] width 165 height 28
type input "0.00416"
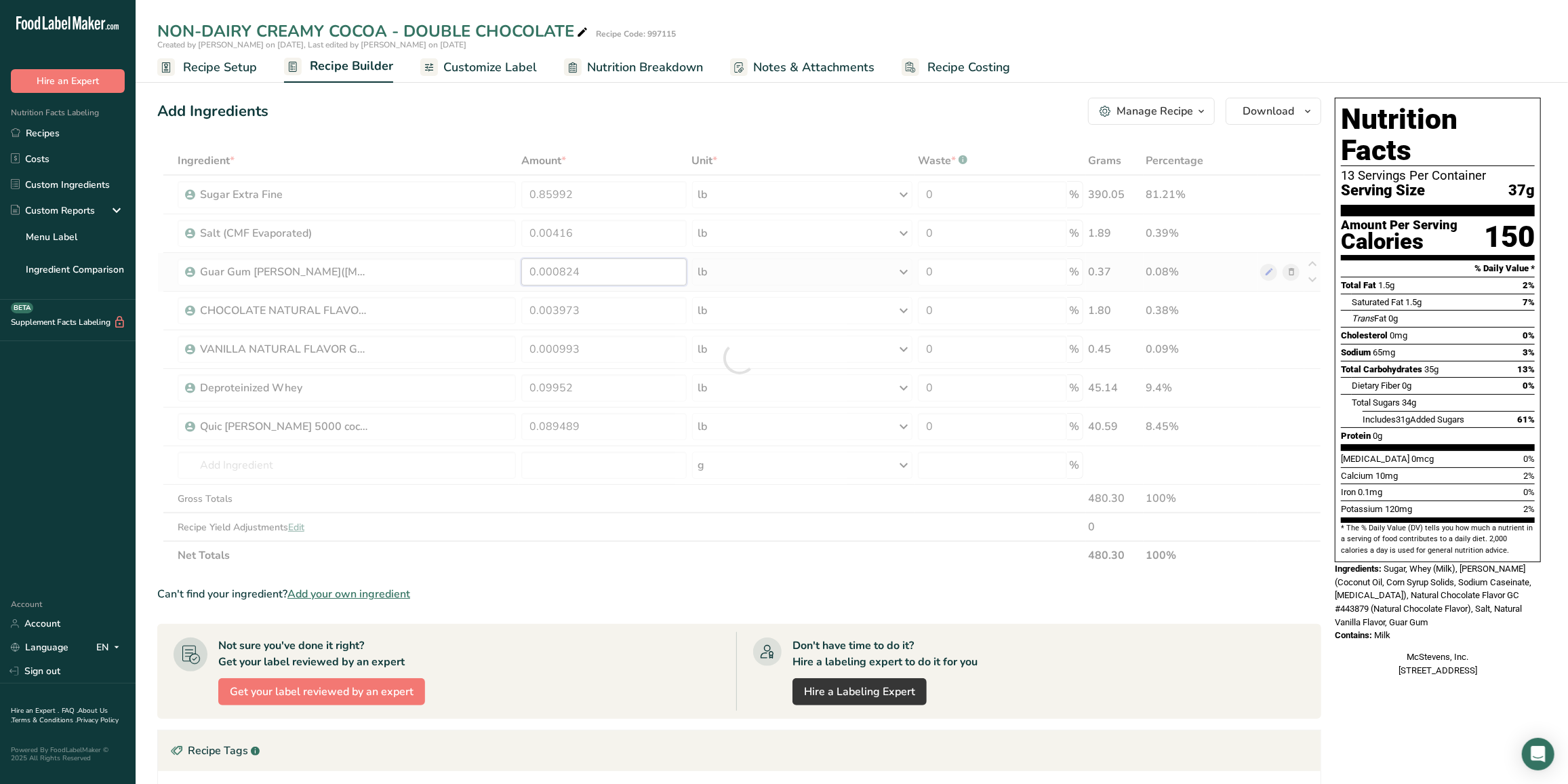
click at [617, 266] on div "Ingredient * Amount * Unit * Waste * .a-a{fill:#347362;}.b-a{fill:#fff;} Grams …" at bounding box center [739, 358] width 1164 height 423
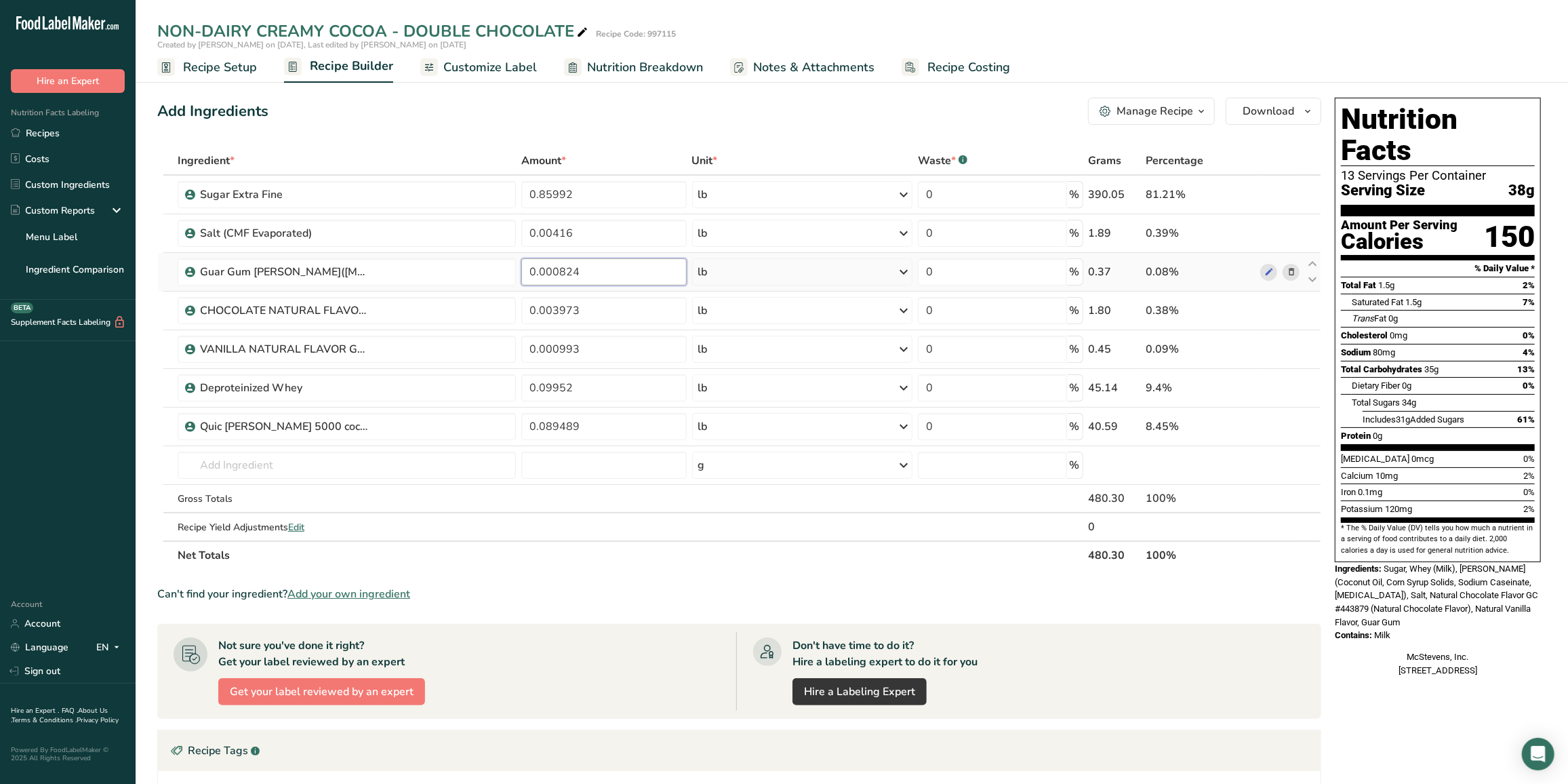
drag, startPoint x: 588, startPoint y: 269, endPoint x: 559, endPoint y: 274, distance: 29.4
click at [559, 274] on input "0.000824" at bounding box center [604, 273] width 165 height 28
type input "0"
type input "0.00115"
click at [595, 310] on div "Ingredient * Amount * Unit * Waste * .a-a{fill:#347362;}.b-a{fill:#fff;} Grams …" at bounding box center [739, 358] width 1164 height 423
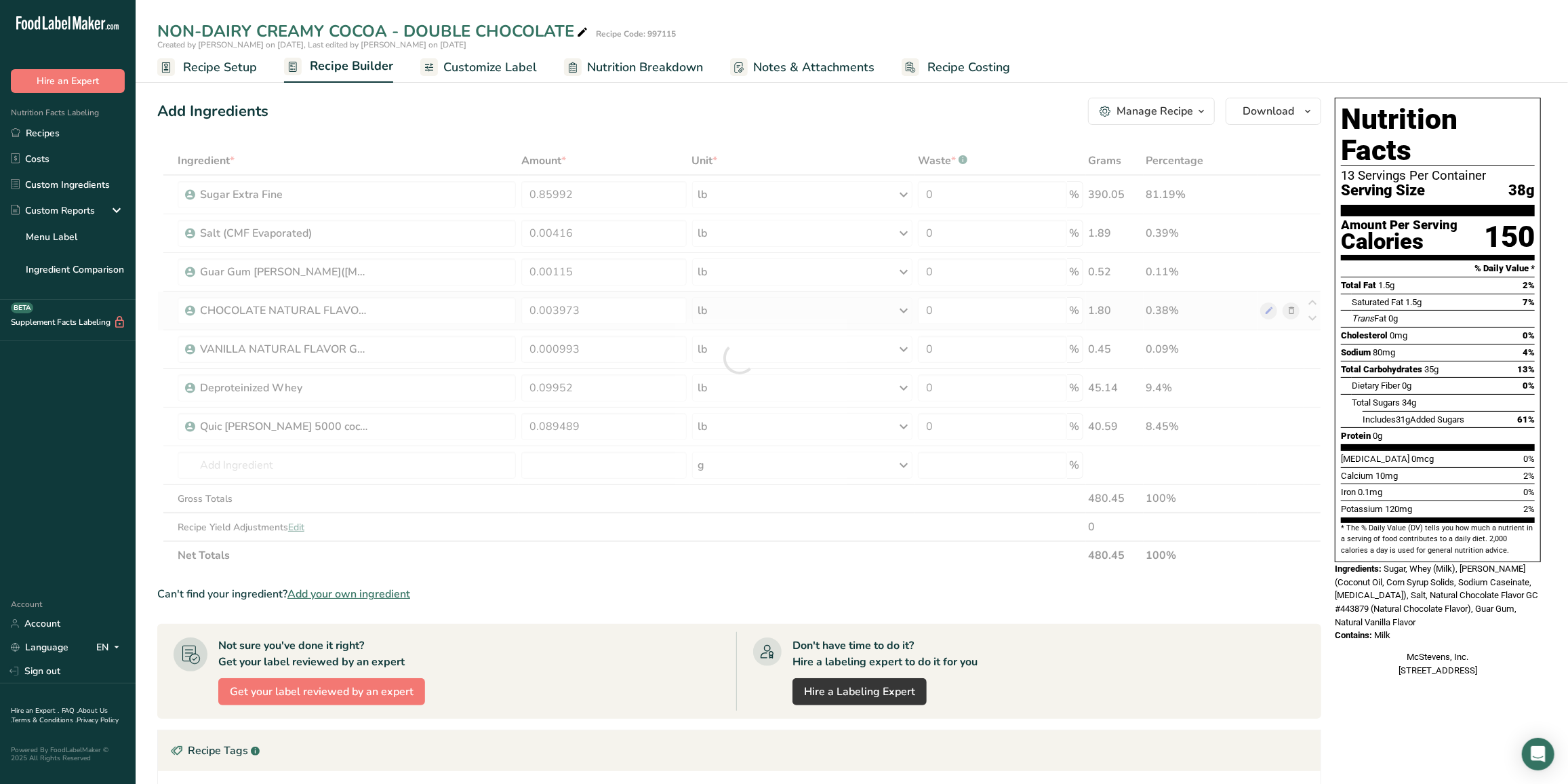
click at [1287, 306] on div "Ingredient * Amount * Unit * Waste * .a-a{fill:#347362;}.b-a{fill:#fff;} Grams …" at bounding box center [739, 358] width 1164 height 423
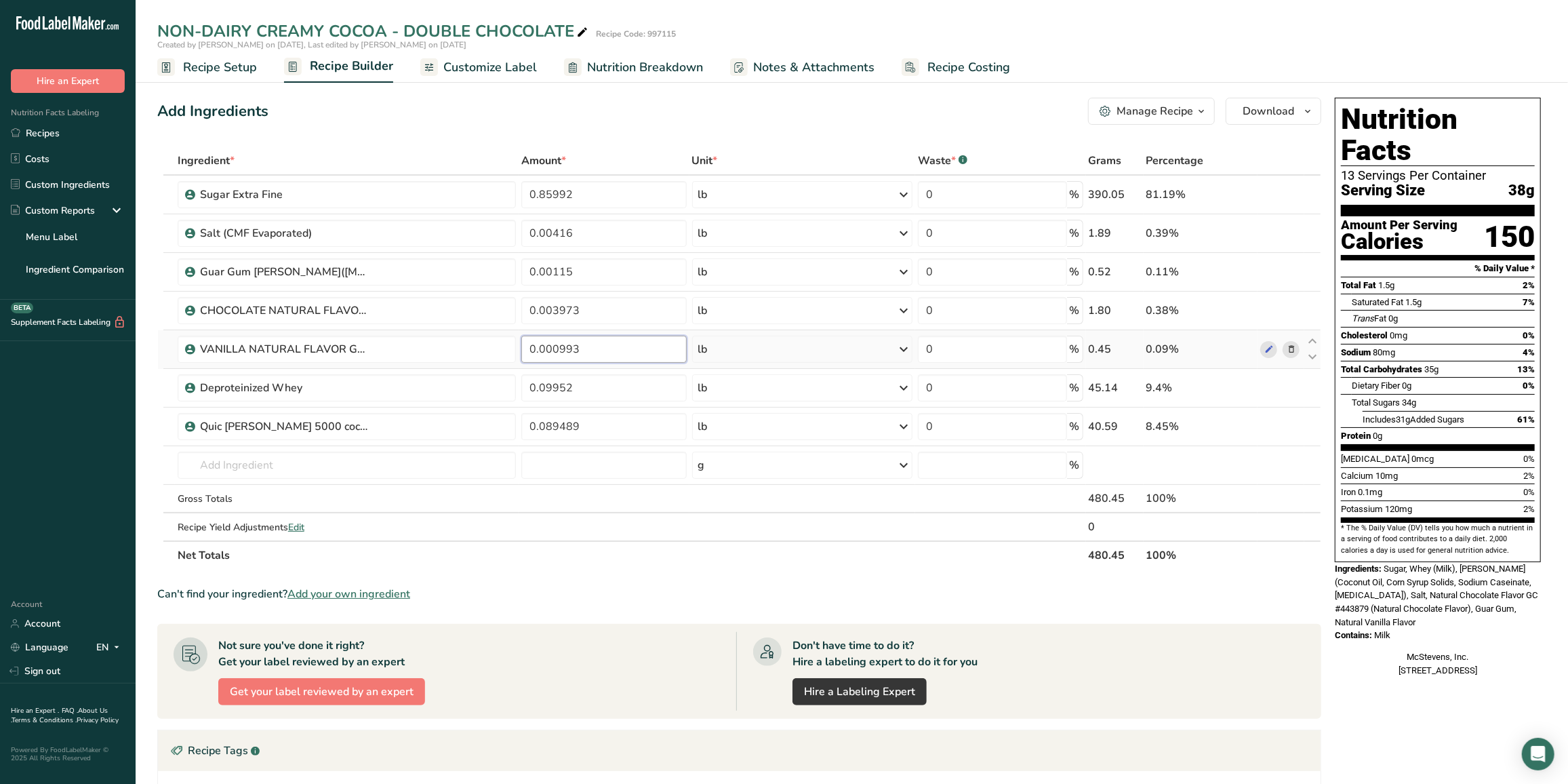
click at [594, 350] on input "0.000993" at bounding box center [604, 350] width 165 height 28
type input "0"
type input "0.00138"
click at [594, 384] on div "Ingredient * Amount * Unit * Waste * .a-a{fill:#347362;}.b-a{fill:#fff;} Grams …" at bounding box center [739, 358] width 1164 height 423
click at [1291, 386] on div "Ingredient * Amount * Unit * Waste * .a-a{fill:#347362;}.b-a{fill:#fff;} Grams …" at bounding box center [739, 358] width 1164 height 423
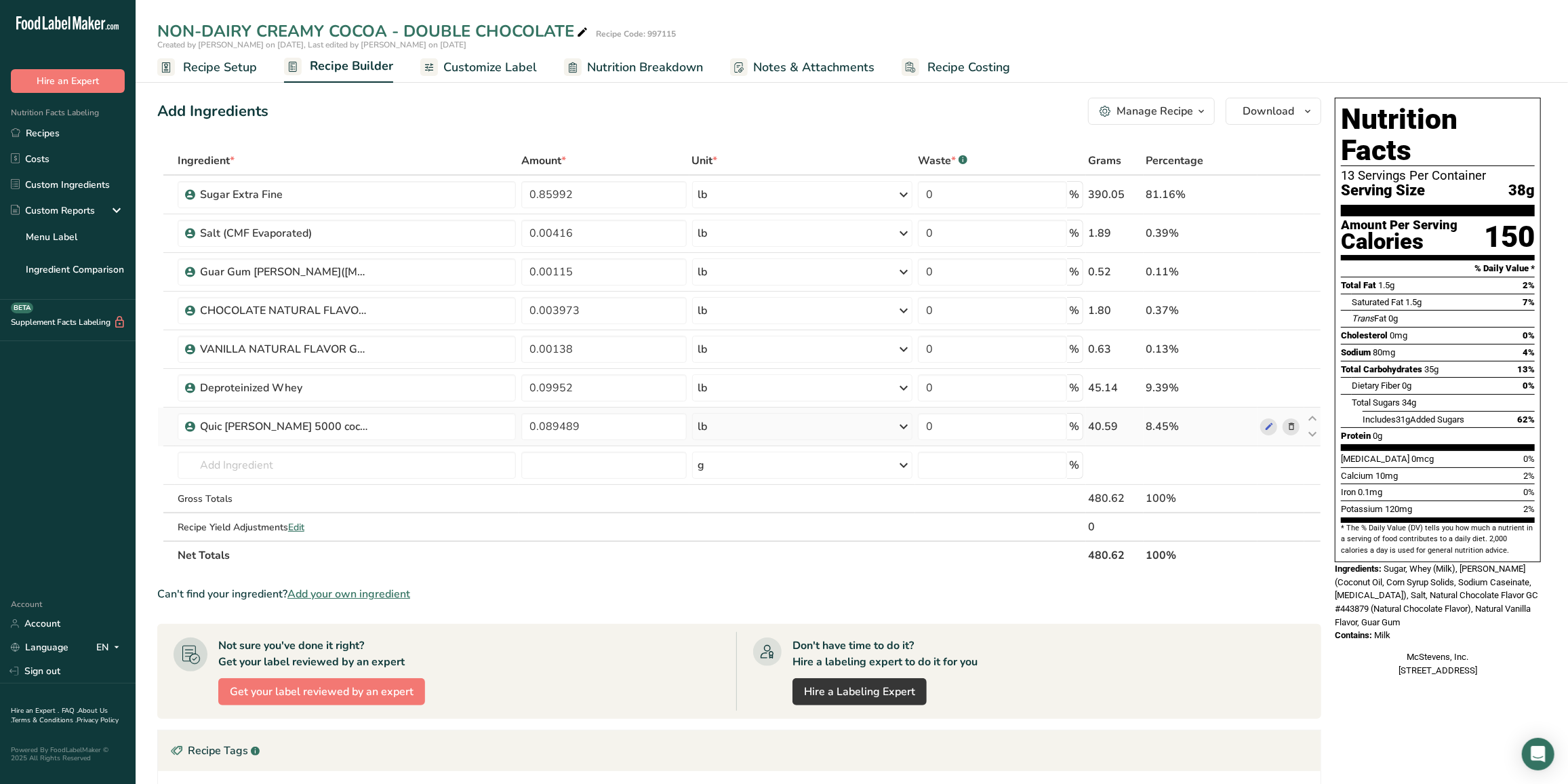
click at [1290, 420] on icon at bounding box center [1292, 427] width 9 height 15
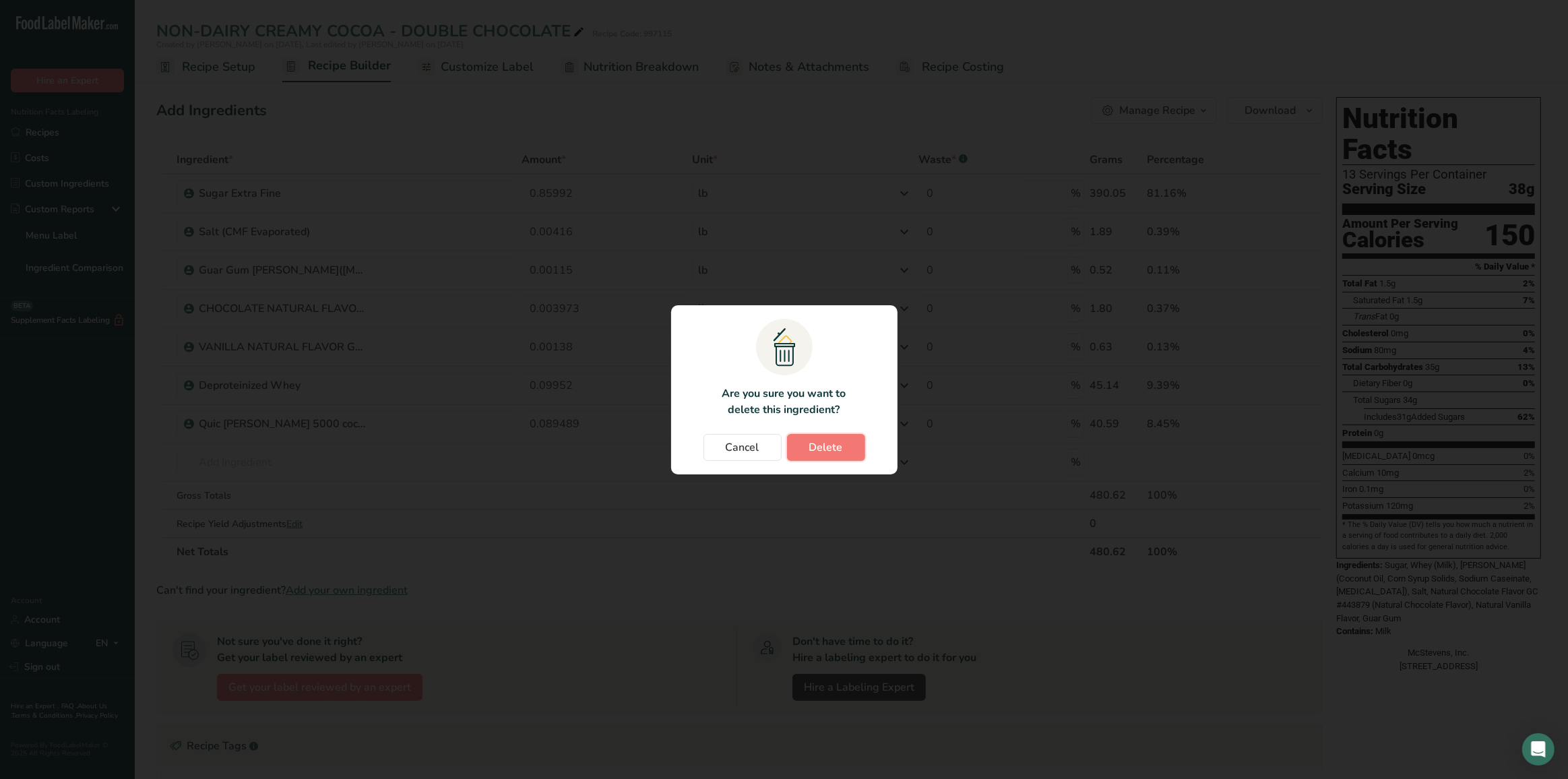
click at [824, 448] on span "Delete" at bounding box center [825, 448] width 34 height 16
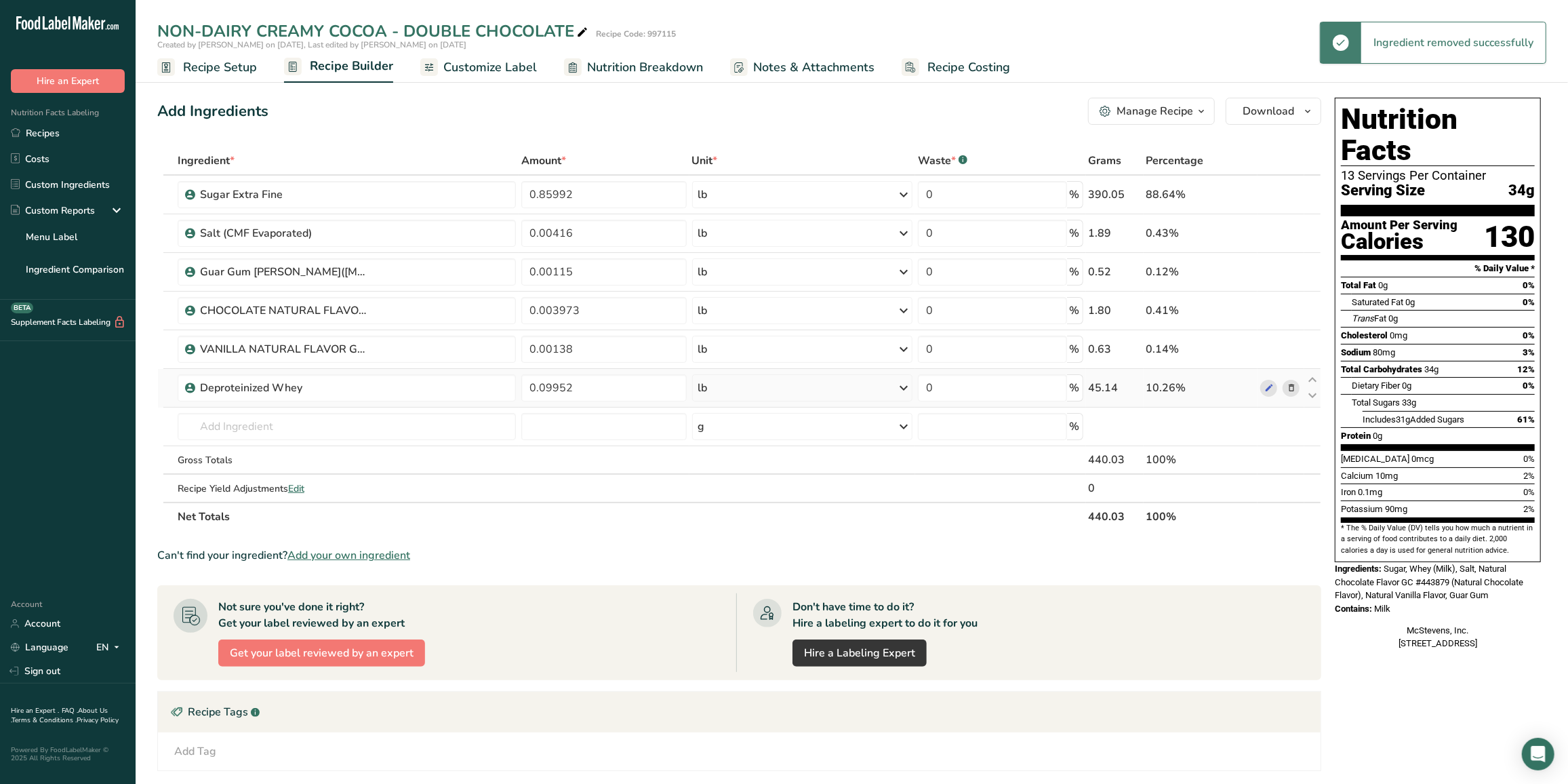
click at [1295, 386] on icon at bounding box center [1292, 388] width 9 height 15
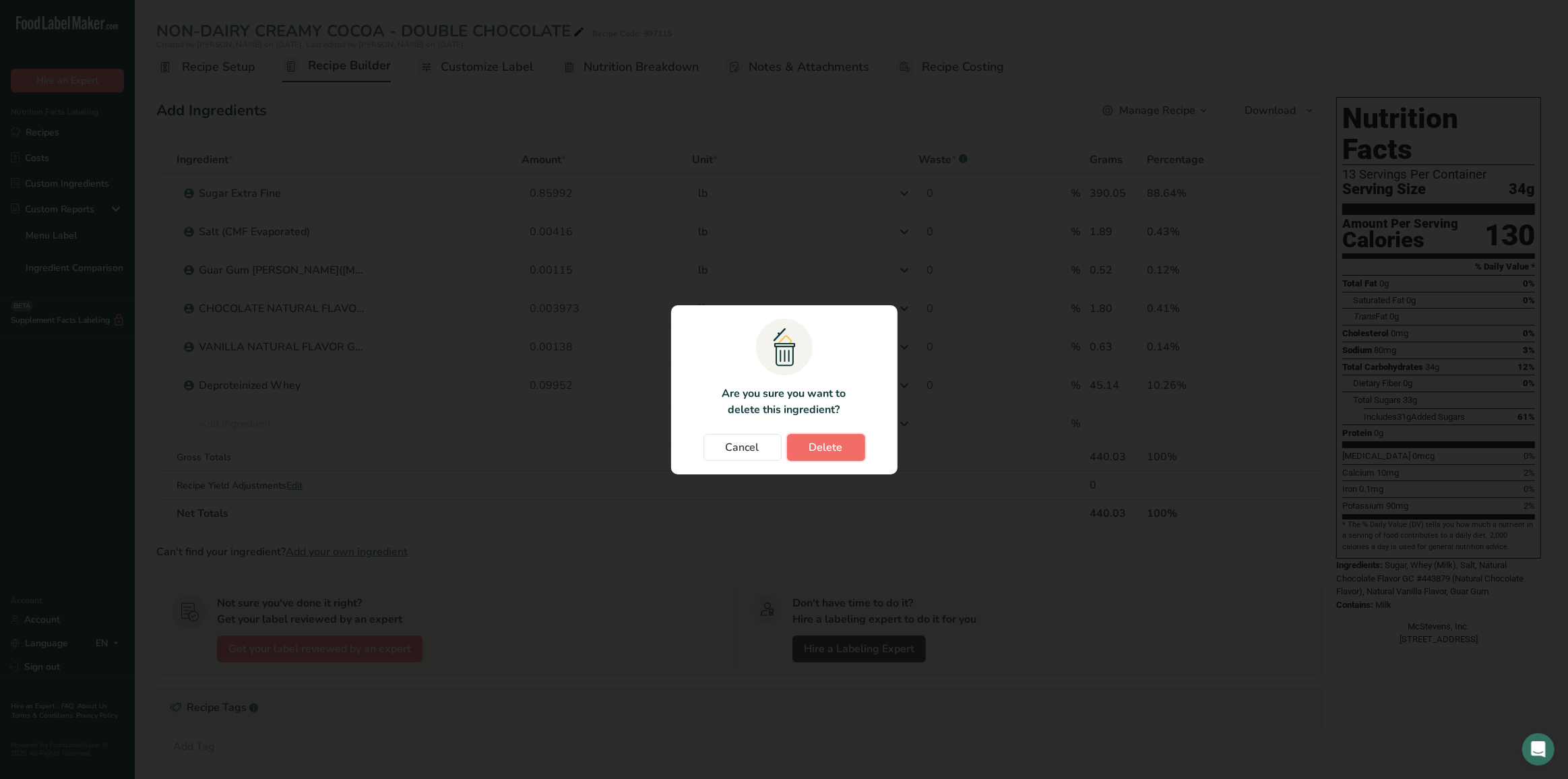
click at [829, 437] on button "Delete" at bounding box center [826, 448] width 78 height 27
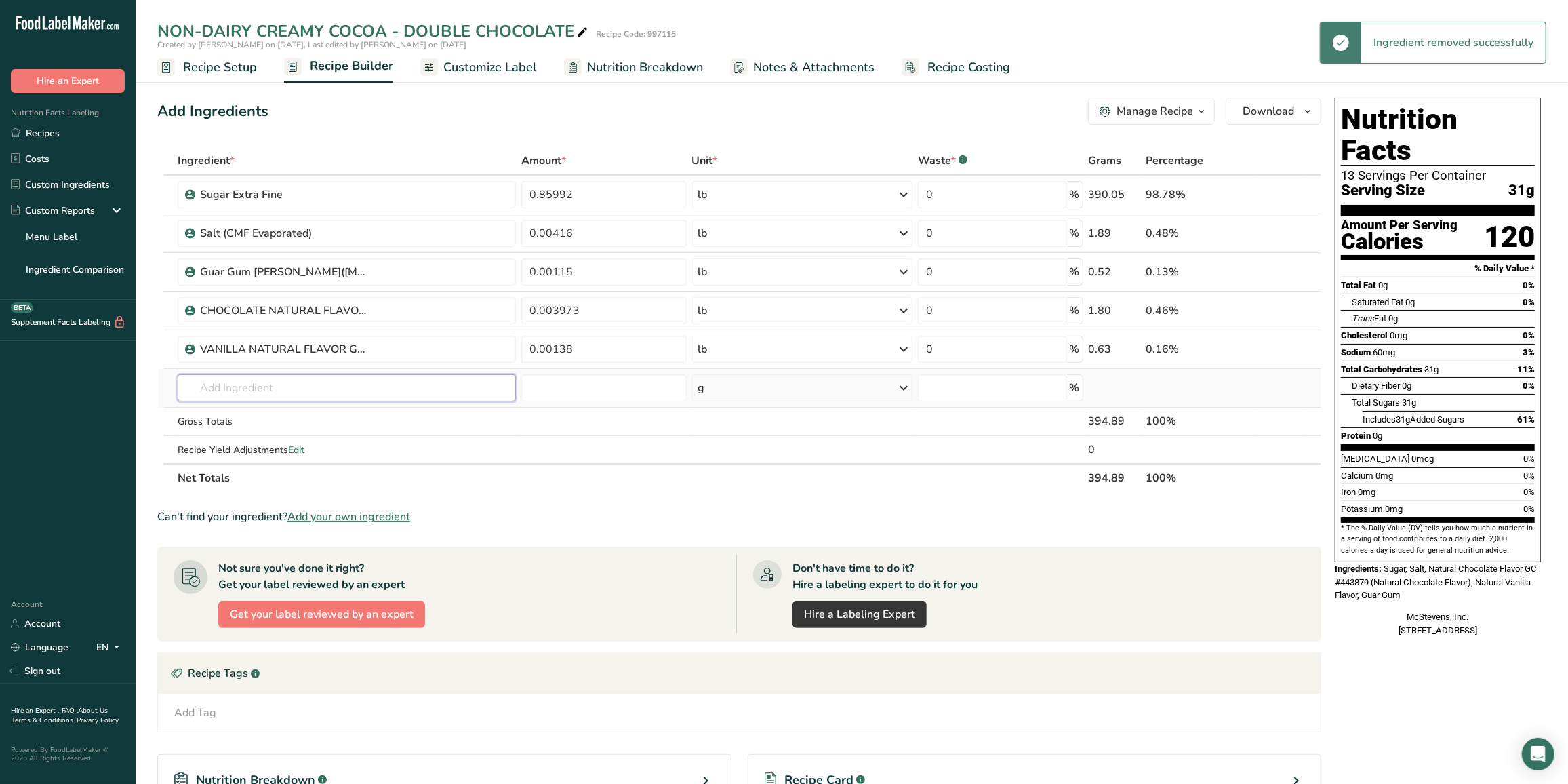
click at [240, 378] on input "text" at bounding box center [347, 388] width 339 height 28
click at [238, 386] on input "text" at bounding box center [347, 388] width 339 height 28
click at [1287, 304] on icon at bounding box center [1292, 311] width 9 height 15
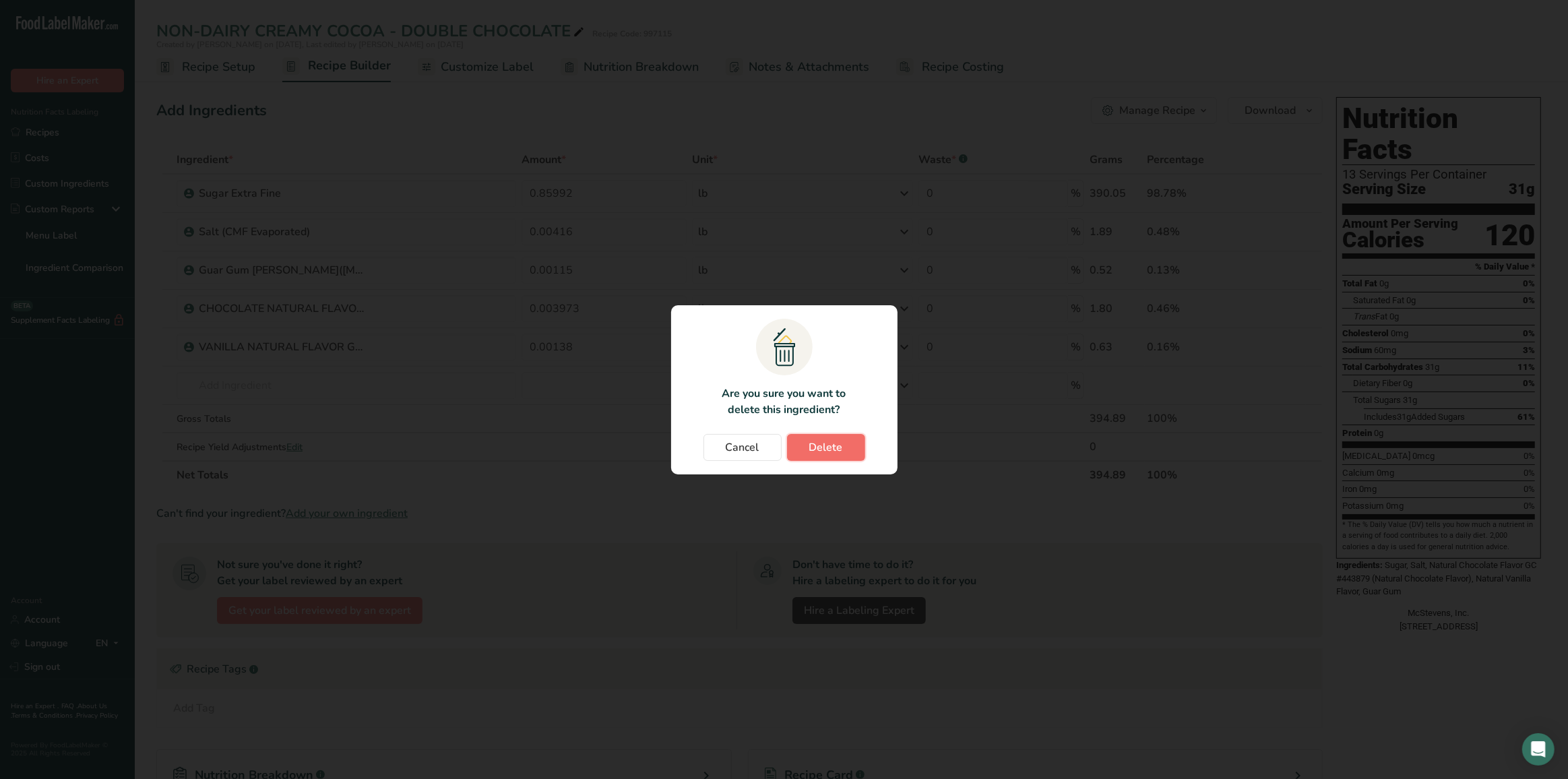
click at [828, 434] on button "Delete" at bounding box center [826, 448] width 78 height 27
type input "0.00138"
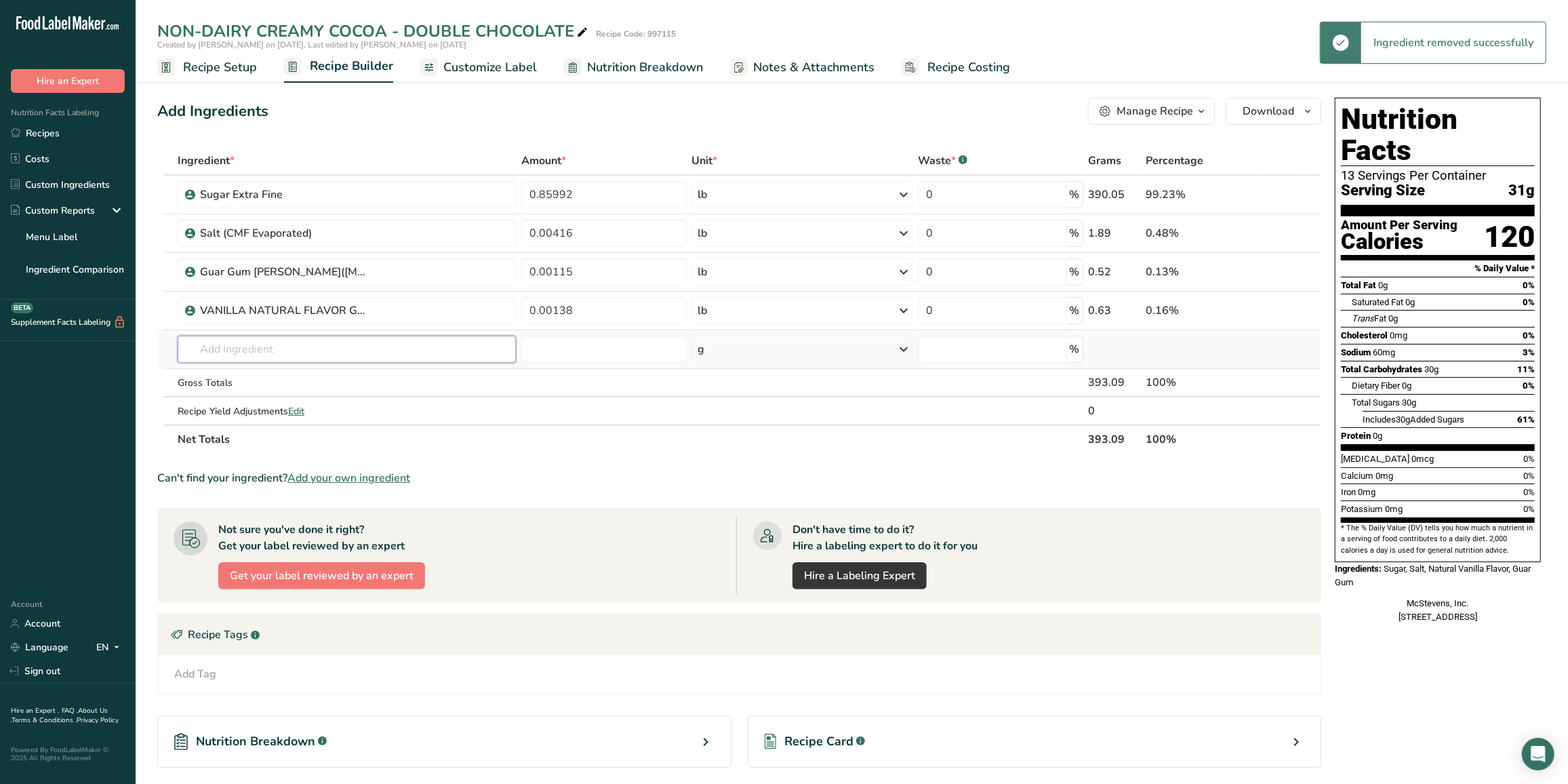
click at [245, 351] on input "text" at bounding box center [347, 350] width 339 height 28
click at [242, 340] on input "text" at bounding box center [347, 350] width 339 height 28
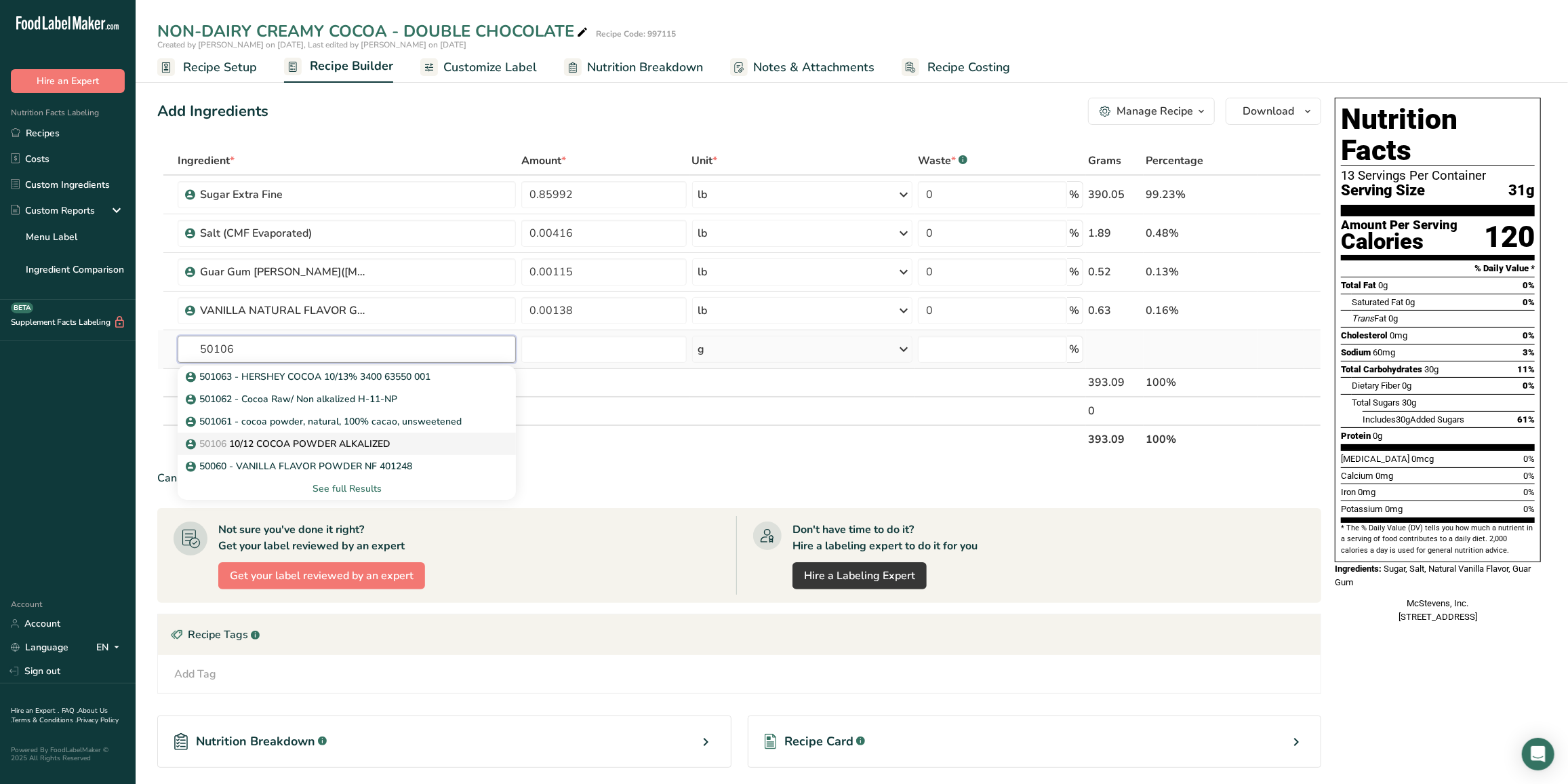
type input "50106"
click at [255, 445] on p "50106 10/12 COCOA POWDER ALKALIZED" at bounding box center [289, 444] width 202 height 15
type input "10/12 COCOA POWDER ALKALIZED"
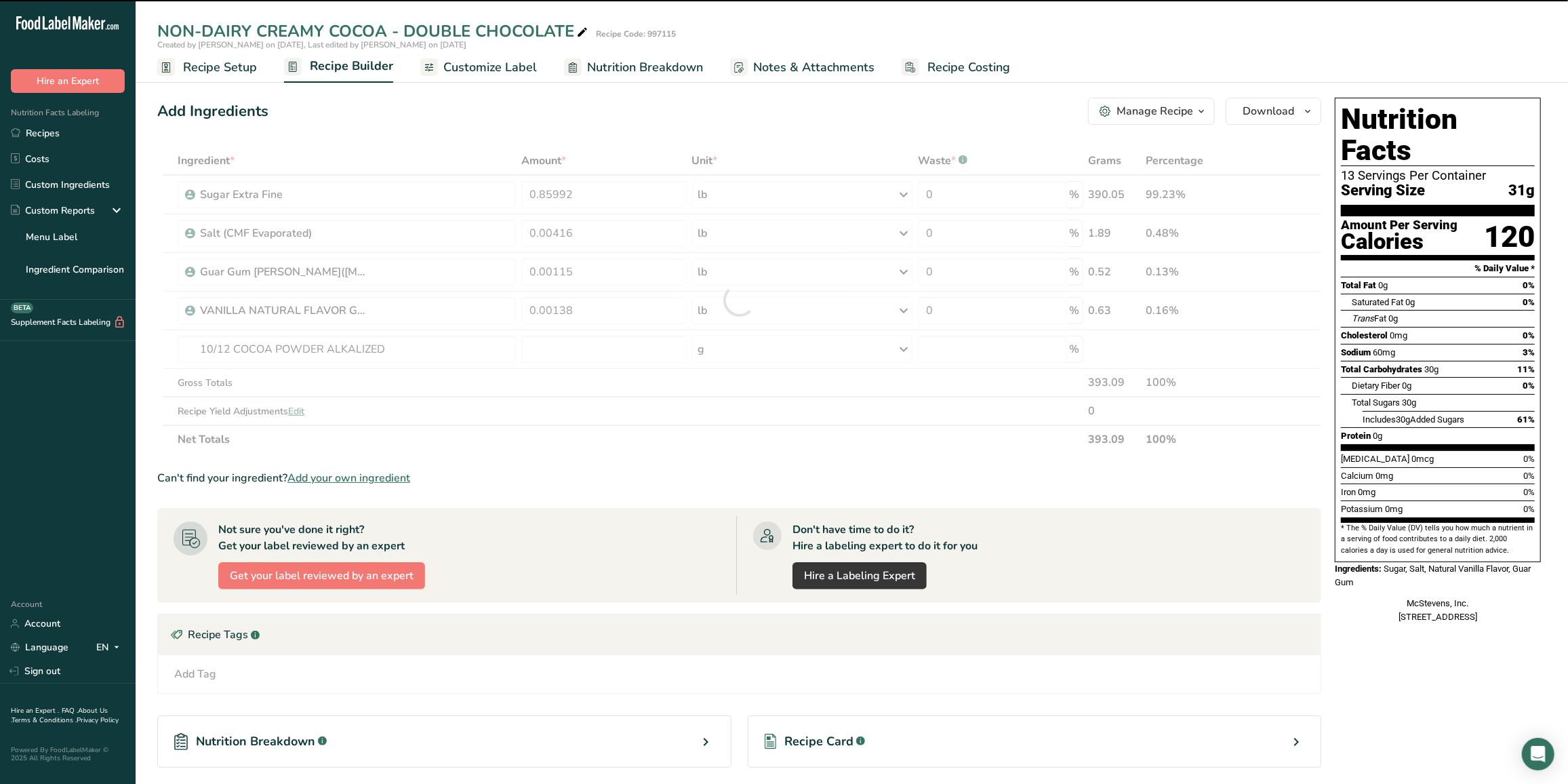
type input "0"
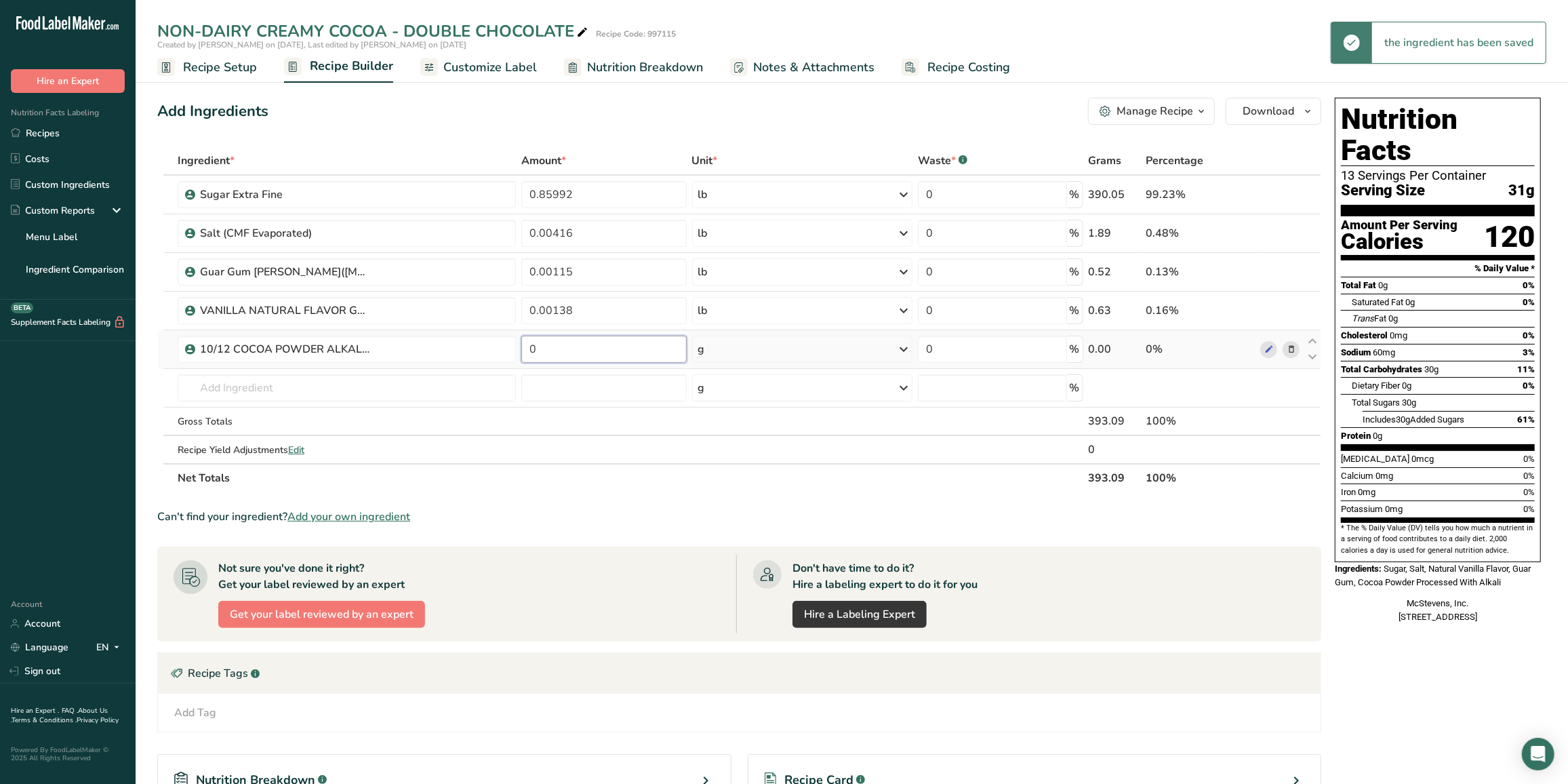
click at [558, 353] on input "0" at bounding box center [604, 350] width 165 height 28
click at [725, 340] on div "Ingredient * Amount * Unit * Waste * .a-a{fill:#347362;}.b-a{fill:#fff;} Grams …" at bounding box center [739, 319] width 1164 height 346
click at [728, 360] on div "g" at bounding box center [802, 350] width 221 height 28
click at [721, 450] on div "See more" at bounding box center [757, 457] width 114 height 15
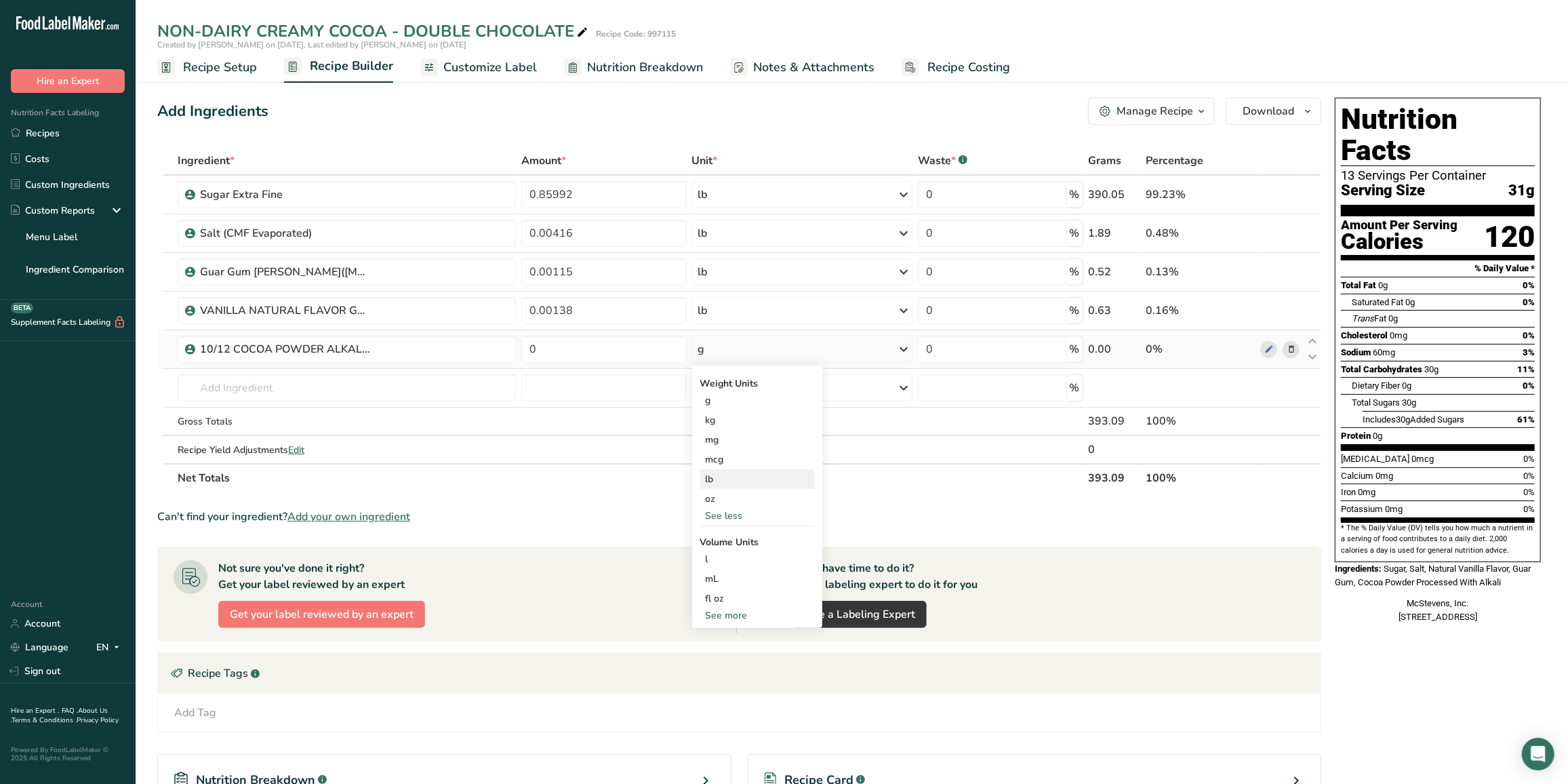
click at [721, 481] on div "lb" at bounding box center [757, 478] width 114 height 19
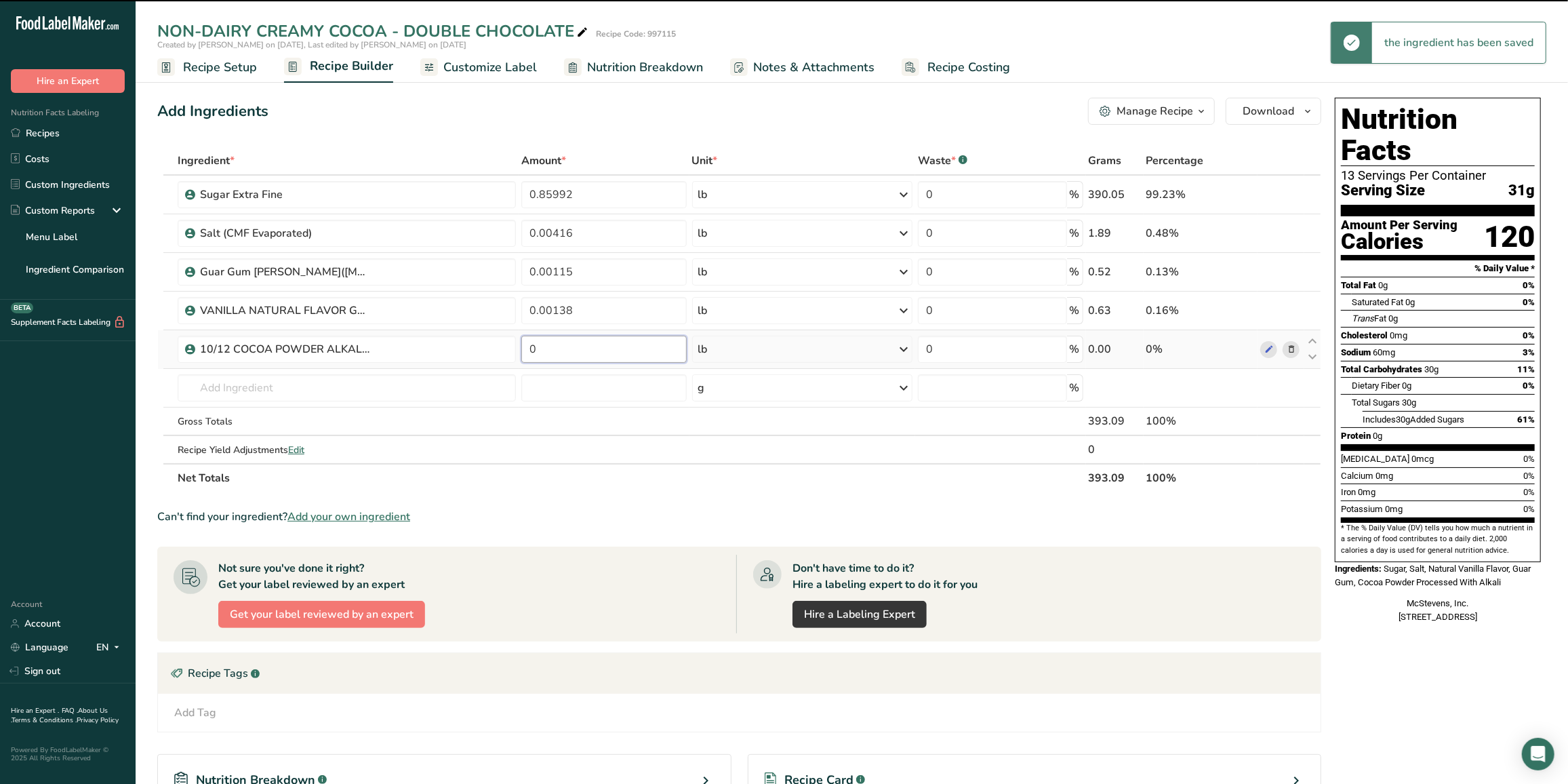
click at [573, 356] on input "0" at bounding box center [604, 350] width 165 height 28
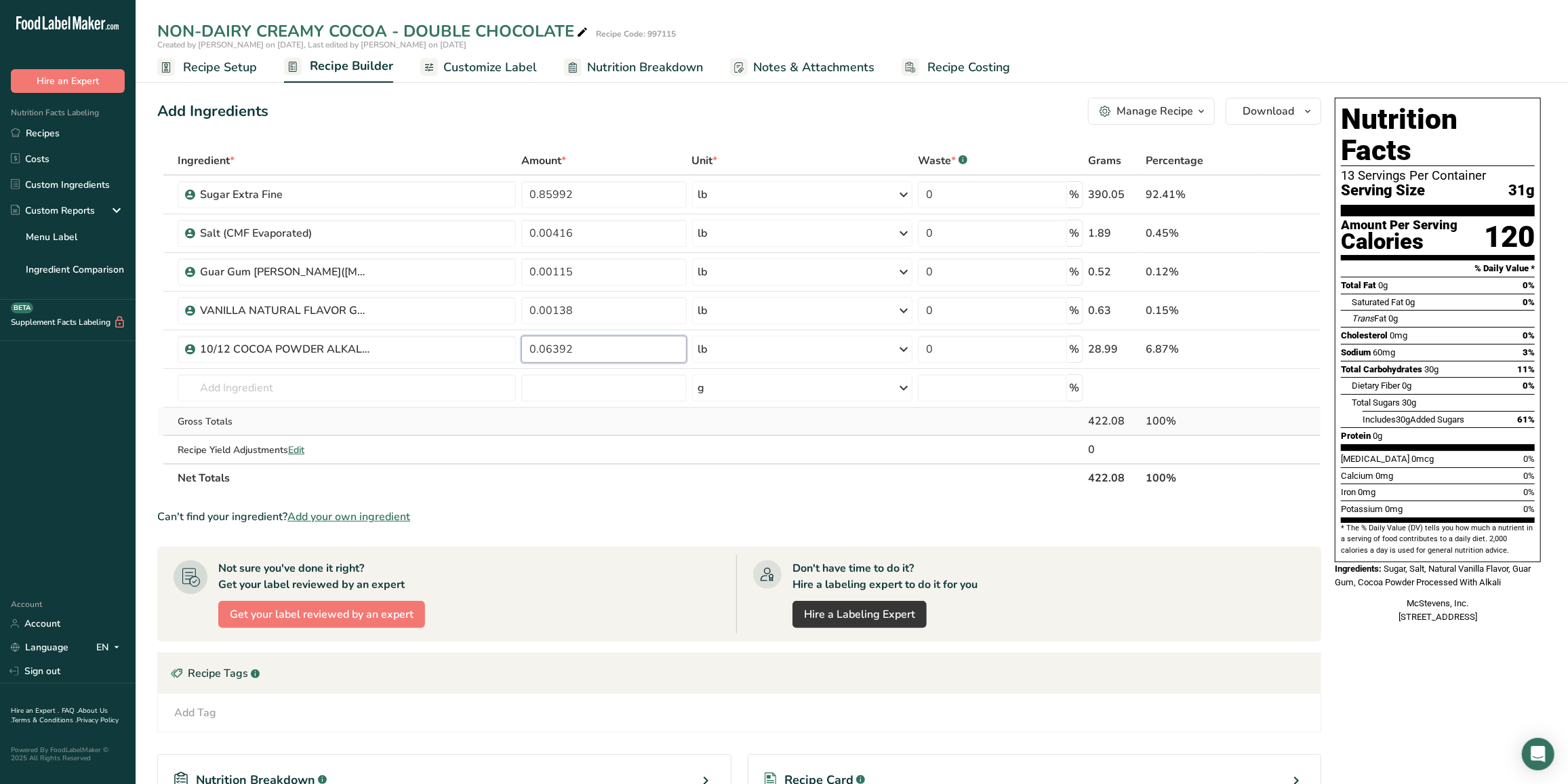
type input "0.06392"
click at [353, 405] on div "Ingredient * Amount * Unit * Waste * .a-a{fill:#347362;}.b-a{fill:#fff;} Grams …" at bounding box center [739, 319] width 1164 height 346
click at [339, 383] on input "text" at bounding box center [347, 388] width 339 height 28
click at [337, 394] on input "text" at bounding box center [347, 388] width 339 height 28
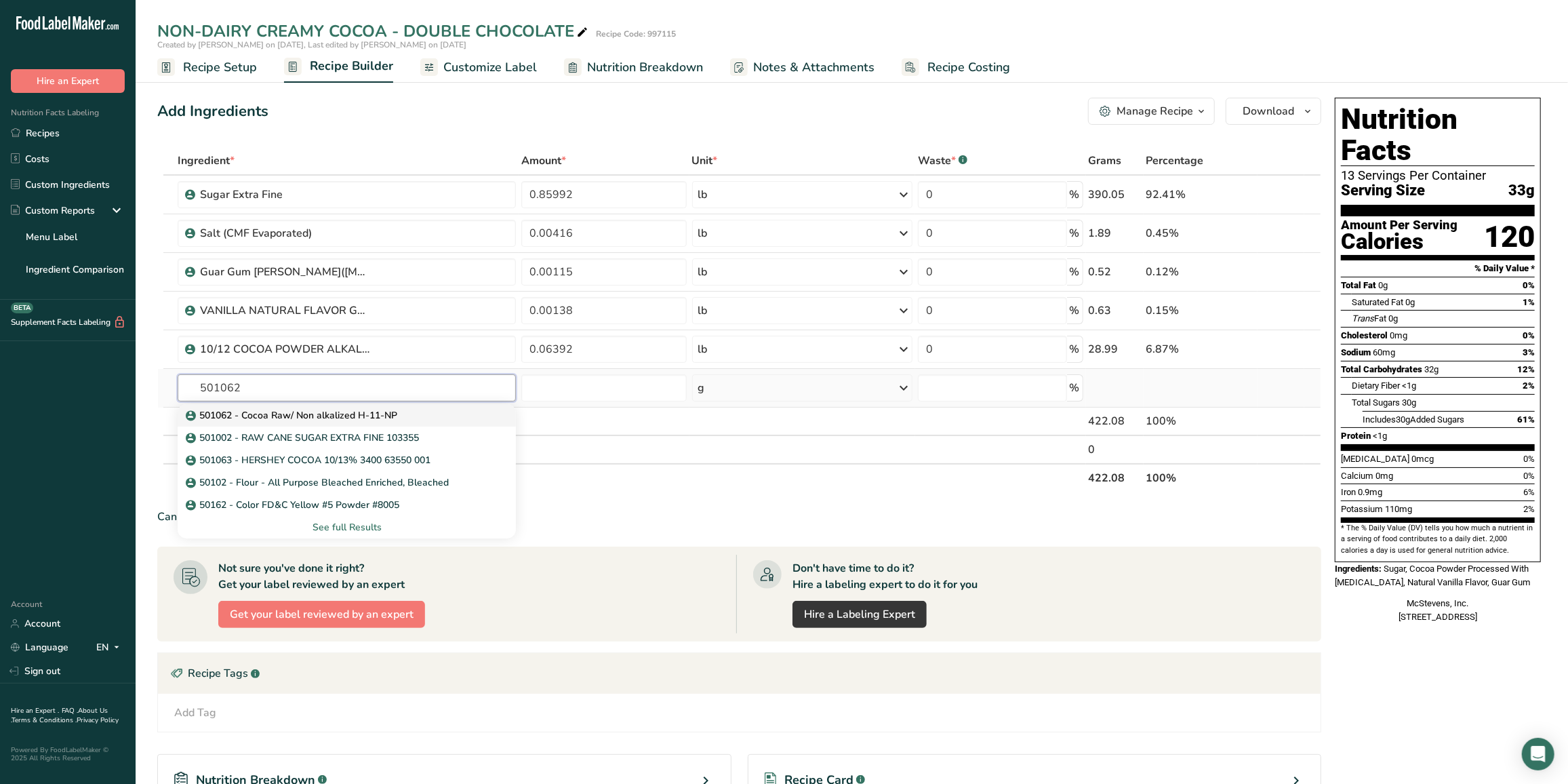
type input "501062"
click at [317, 416] on p "501062 - Cocoa Raw/ Non alkalized H-11-NP" at bounding box center [293, 416] width 209 height 15
type input "501062 - Cocoa Raw/ Non alkalized H-11-NP"
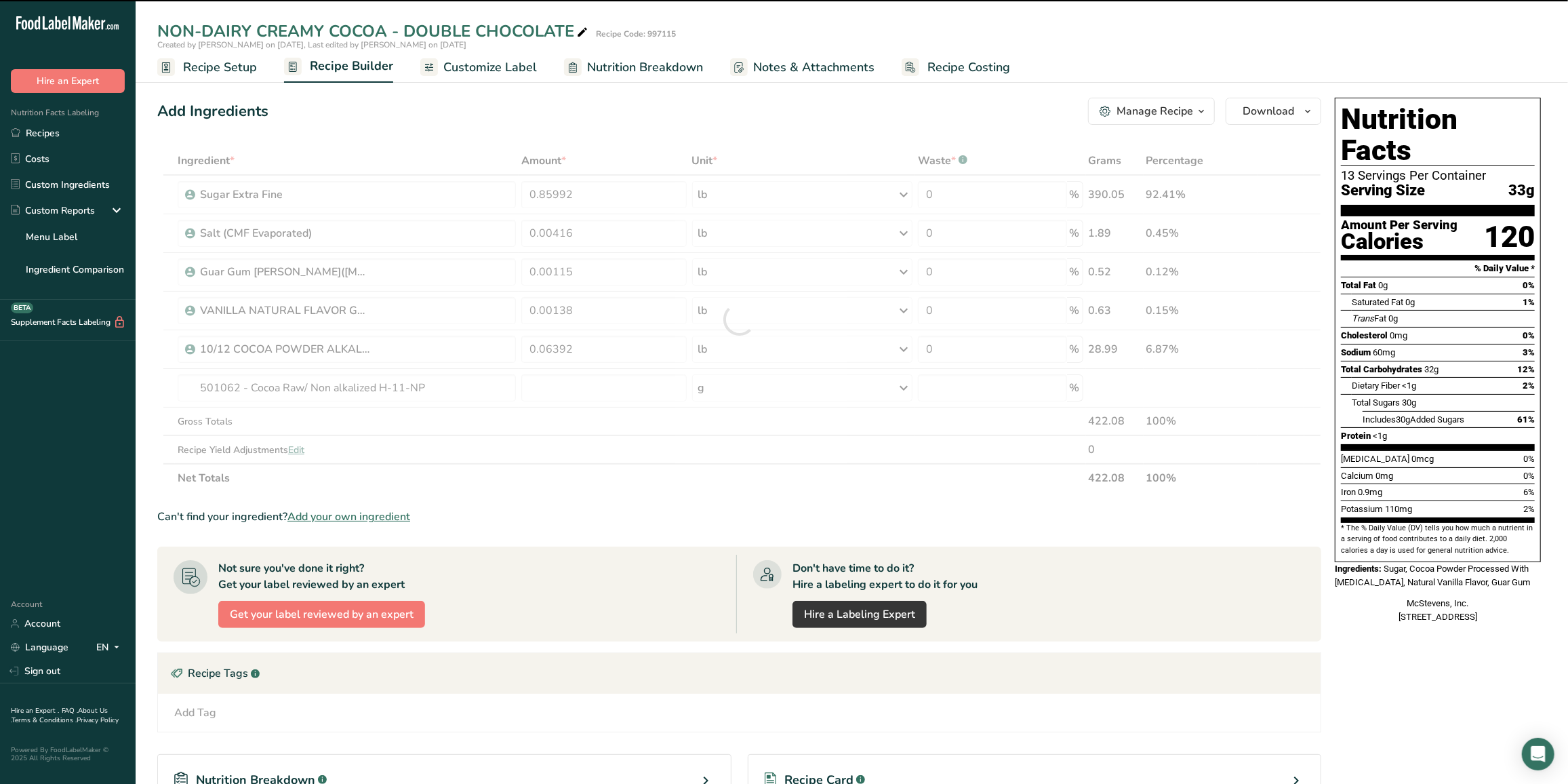
type input "0"
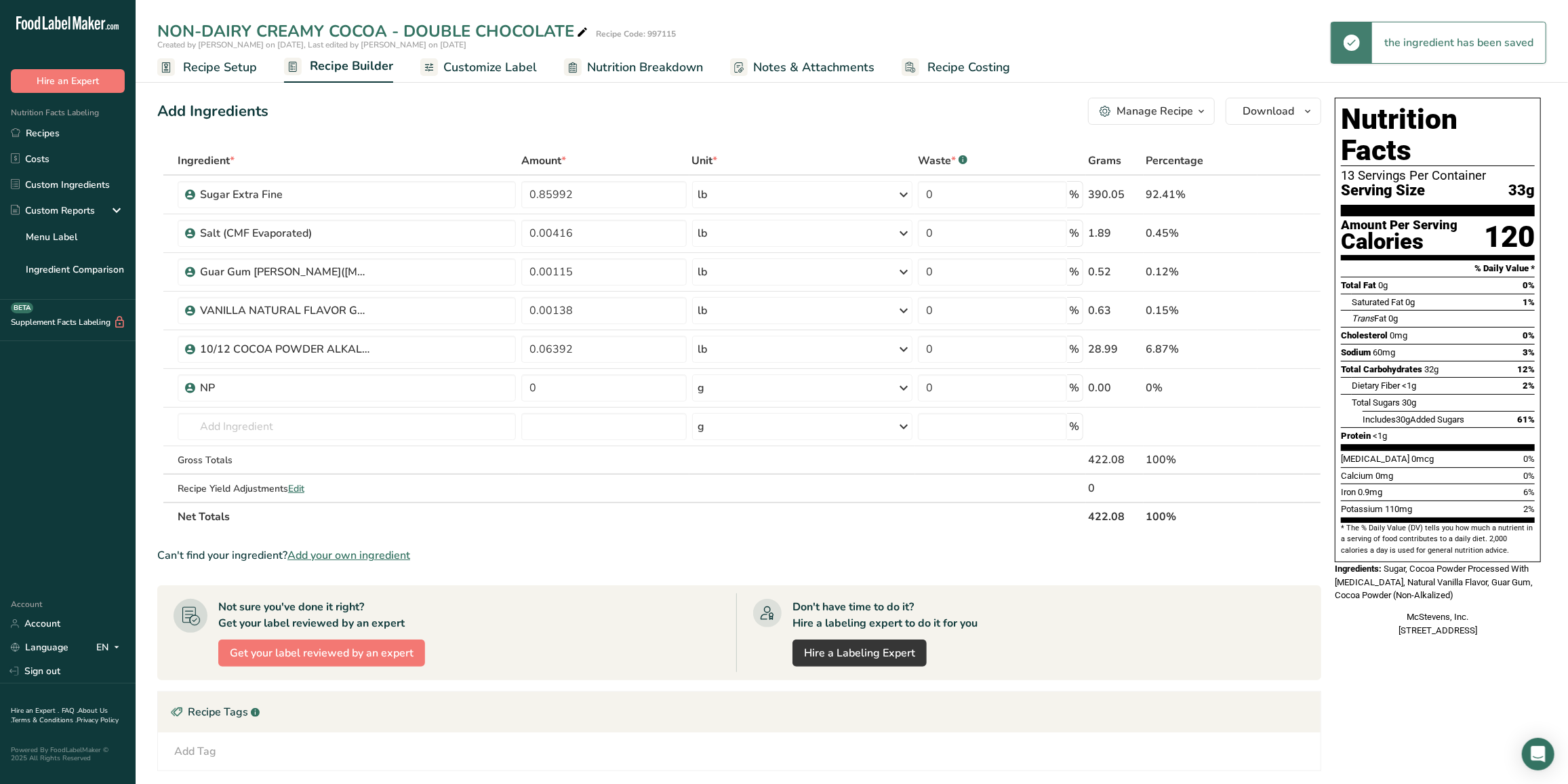
click at [726, 387] on div "g" at bounding box center [802, 388] width 221 height 28
click at [739, 490] on div "See more" at bounding box center [757, 496] width 114 height 15
click at [729, 514] on div "lb" at bounding box center [757, 517] width 114 height 19
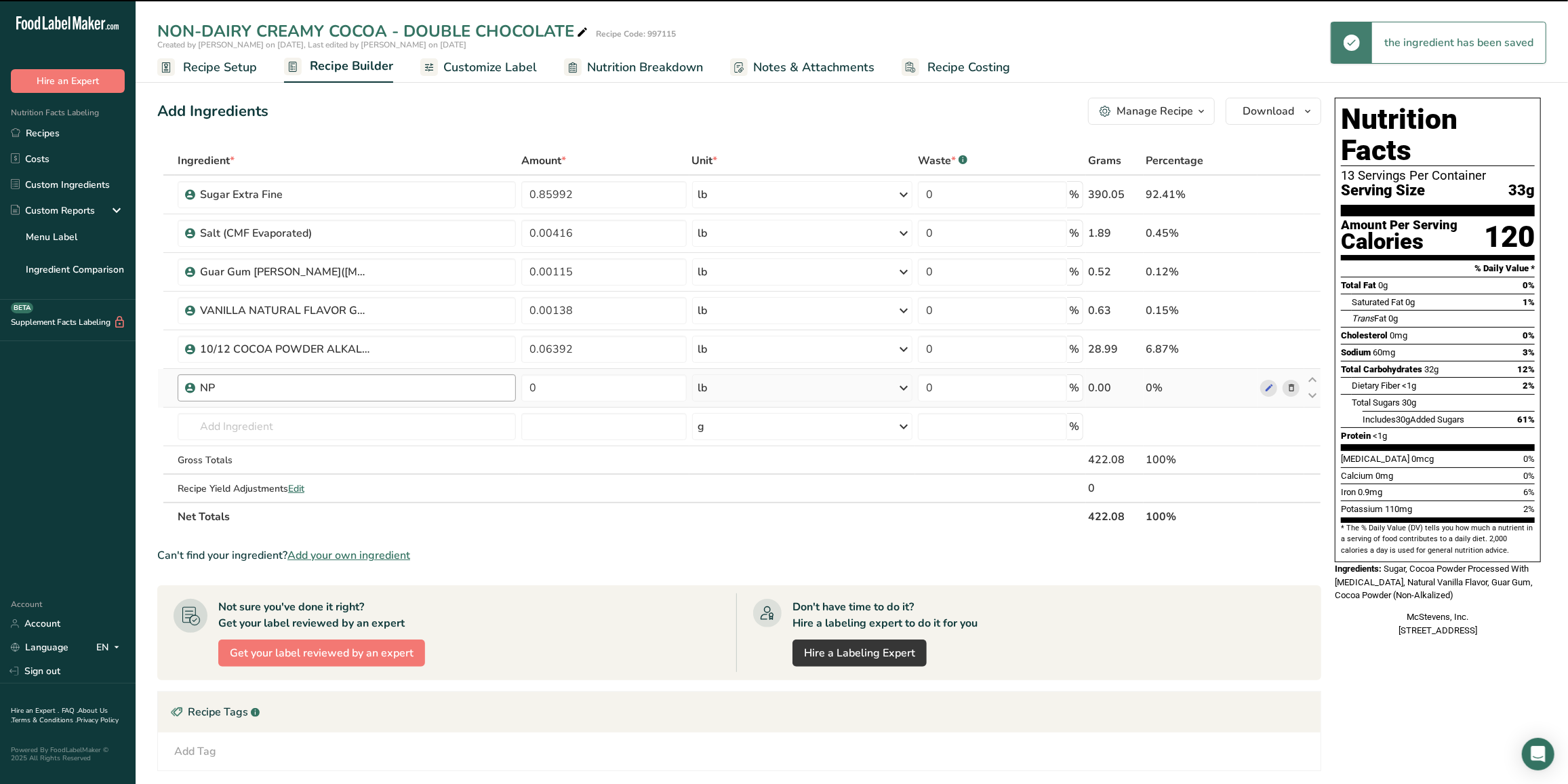
click at [402, 389] on div "NP" at bounding box center [354, 388] width 308 height 17
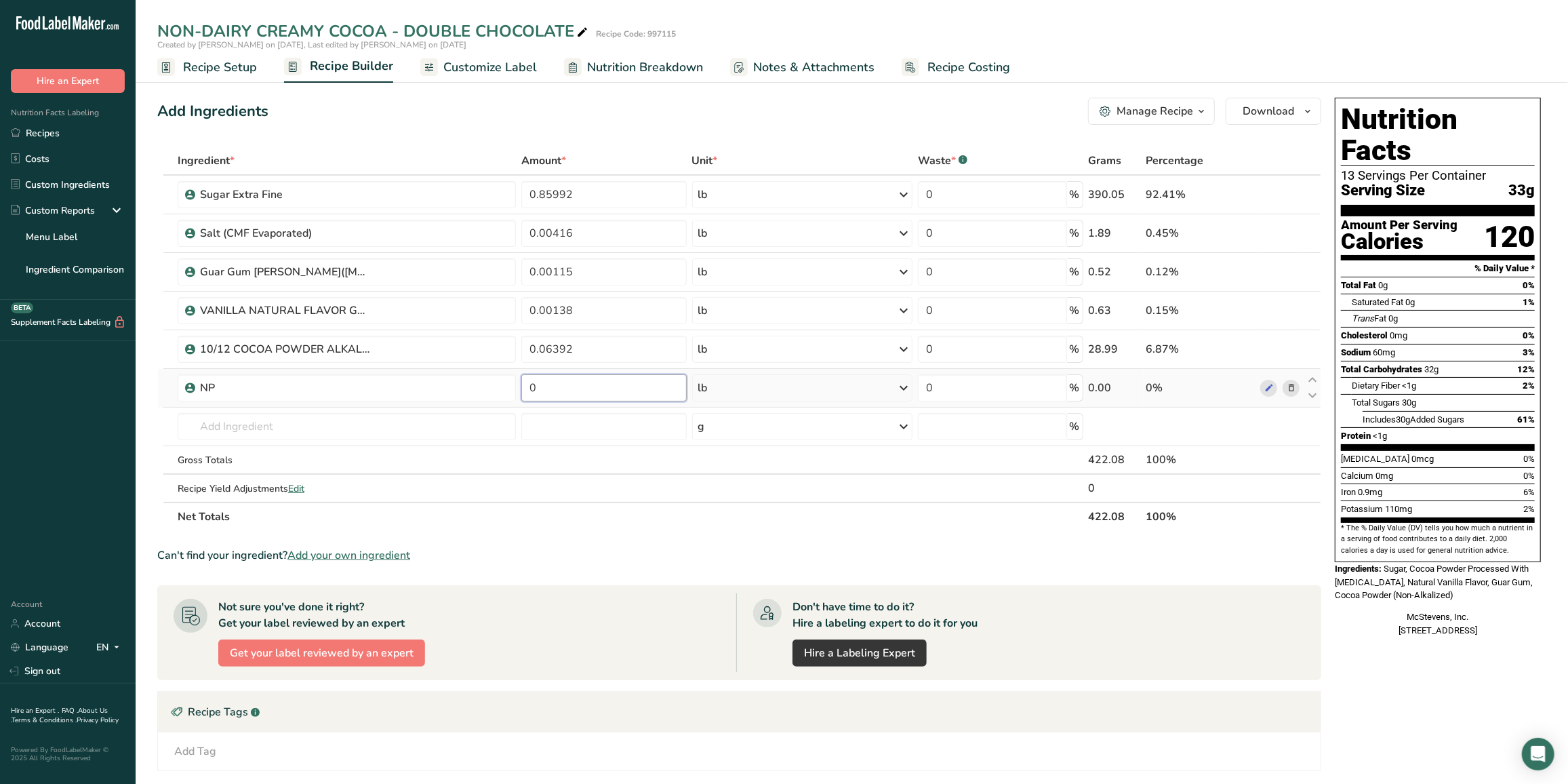
click at [588, 392] on input "0" at bounding box center [604, 388] width 165 height 28
type input "6"
type input "0.06392"
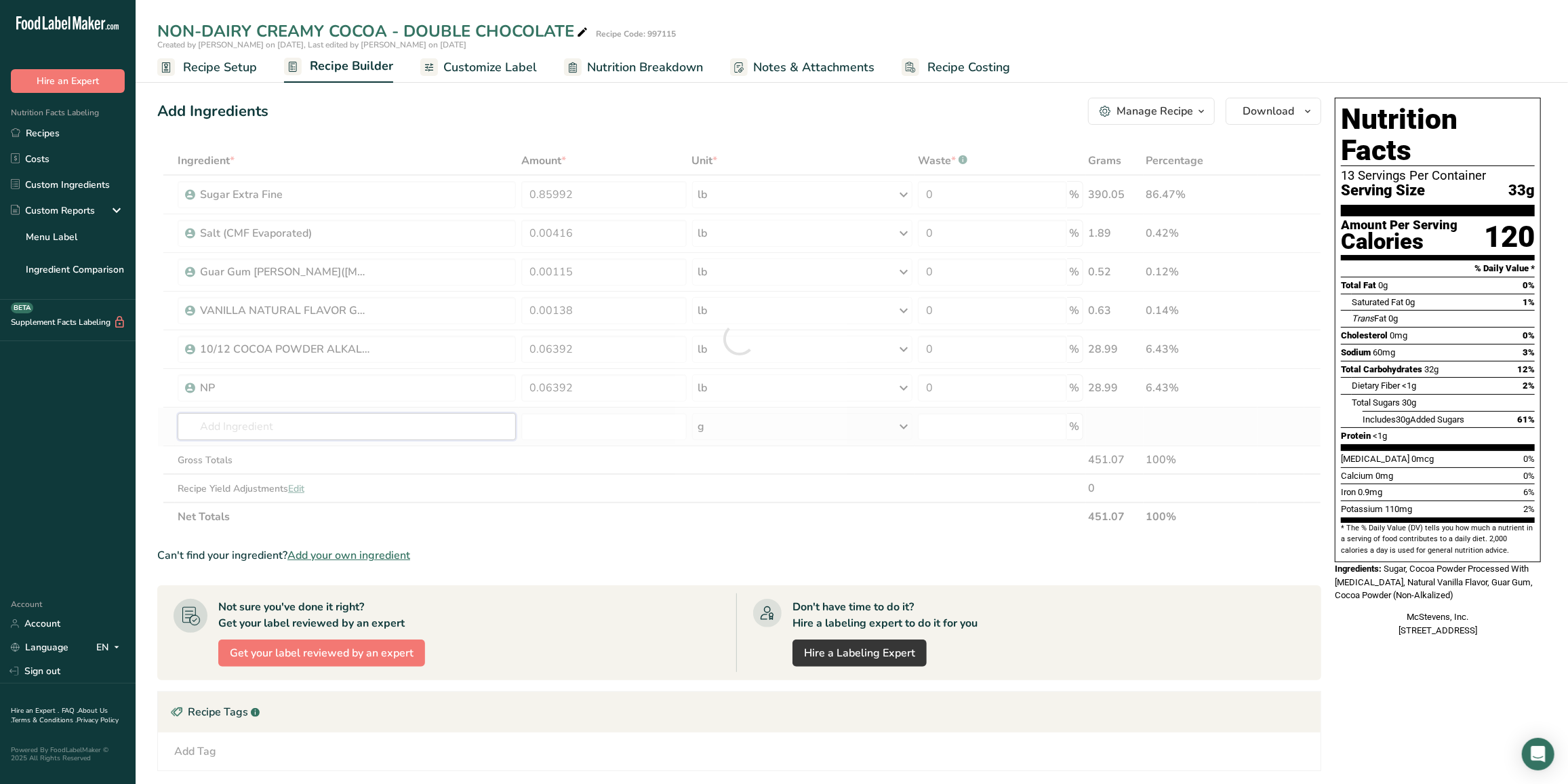
click at [272, 417] on div "Ingredient * Amount * Unit * Waste * .a-a{fill:#347362;}.b-a{fill:#fff;} Grams …" at bounding box center [739, 339] width 1164 height 385
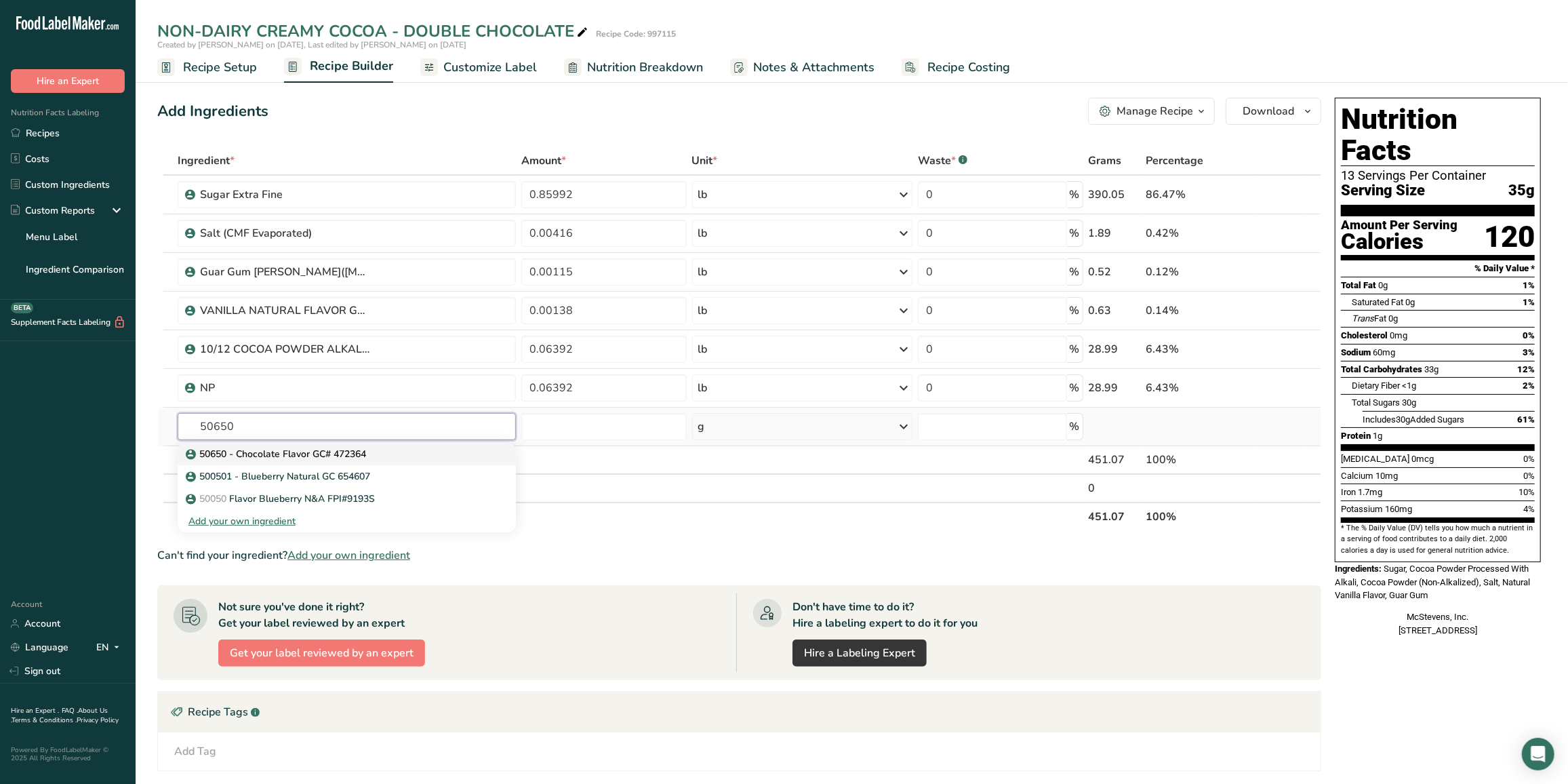
type input "50650"
click at [256, 449] on p "50650 - Chocolate Flavor GC# 472364" at bounding box center [277, 454] width 178 height 15
type input "50650 - Chocolate Flavor GC# 472364"
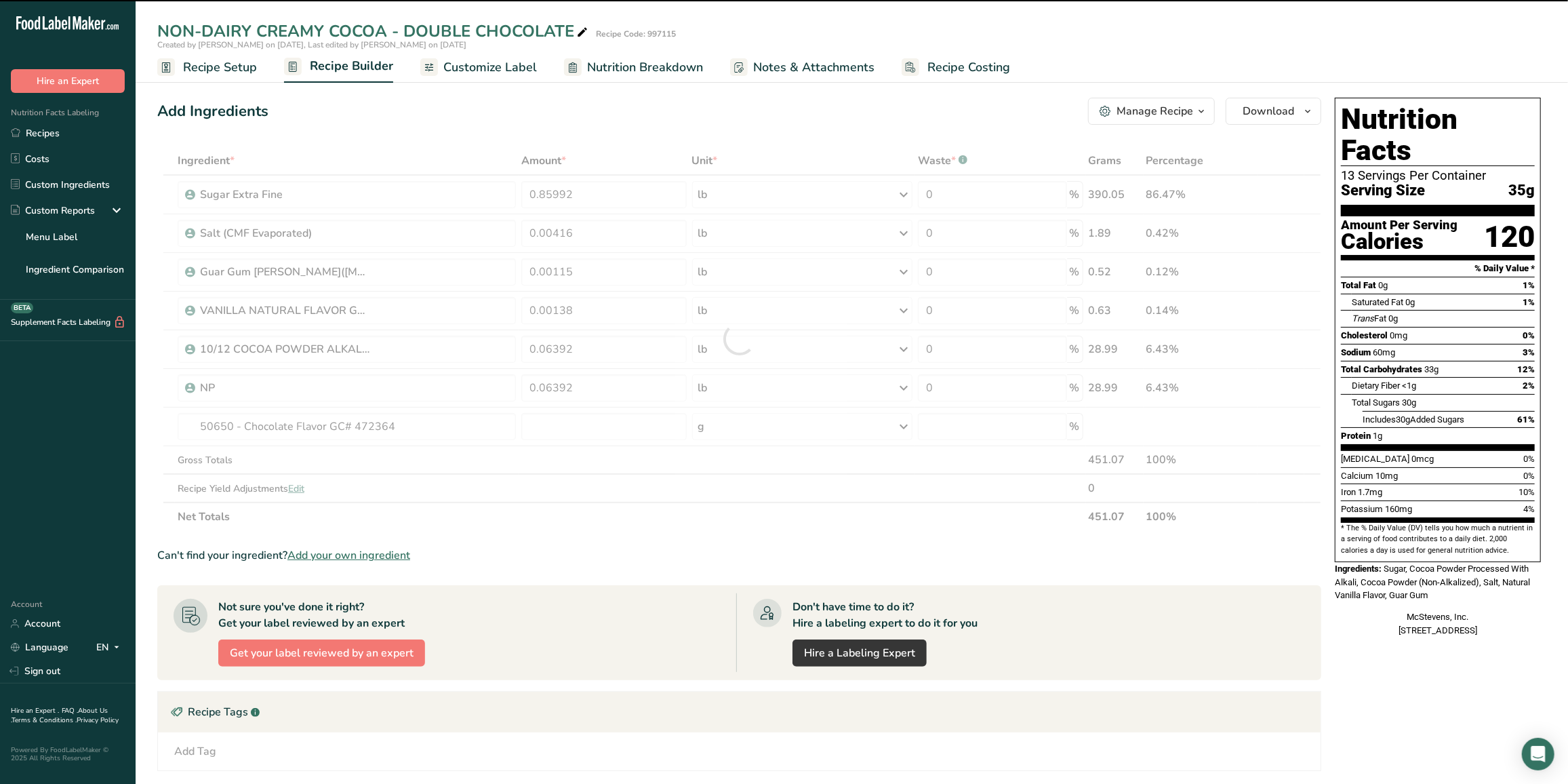
type input "0"
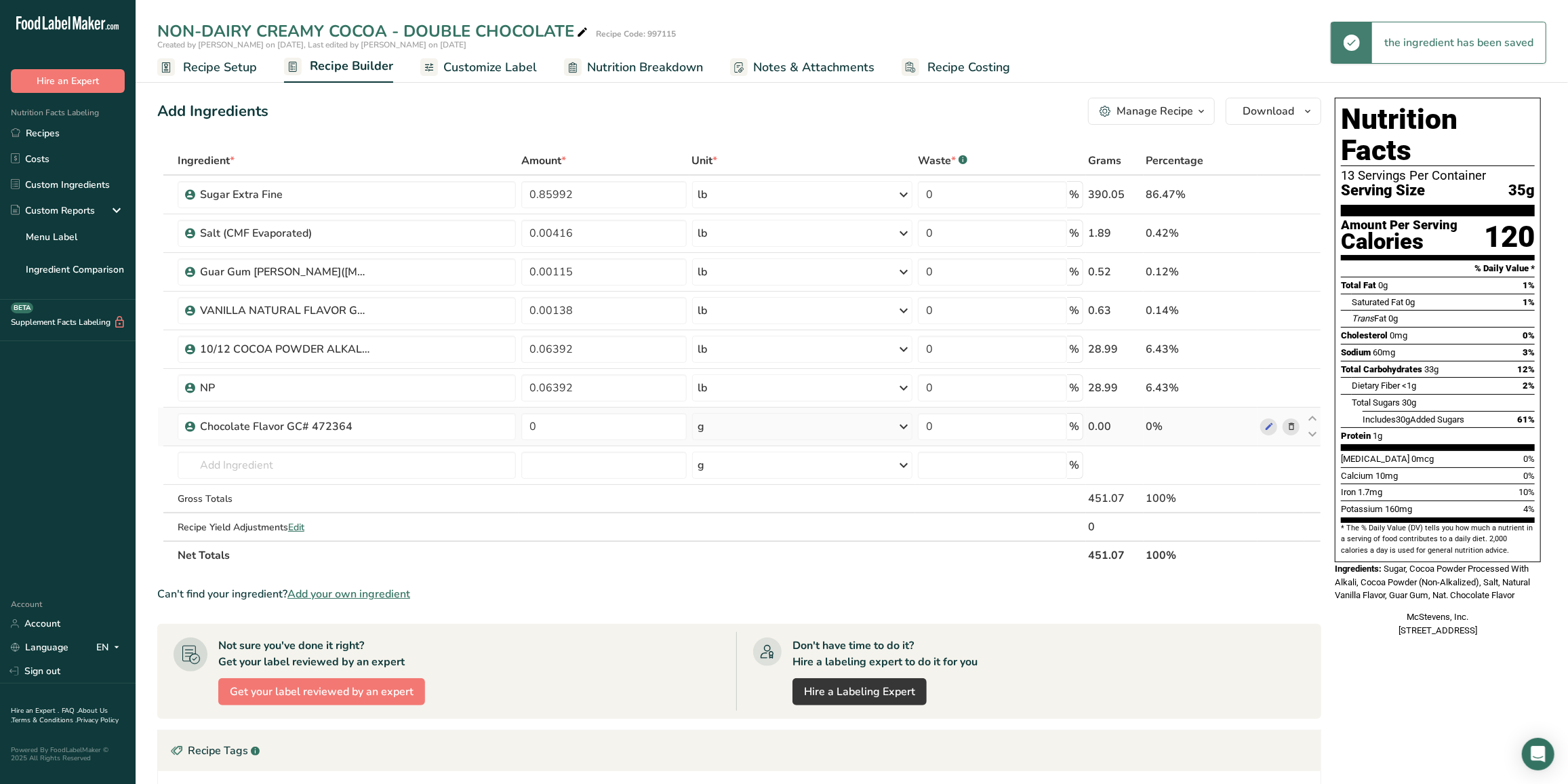
click at [741, 428] on div "g" at bounding box center [802, 427] width 221 height 28
click at [734, 532] on div "See more" at bounding box center [757, 534] width 114 height 15
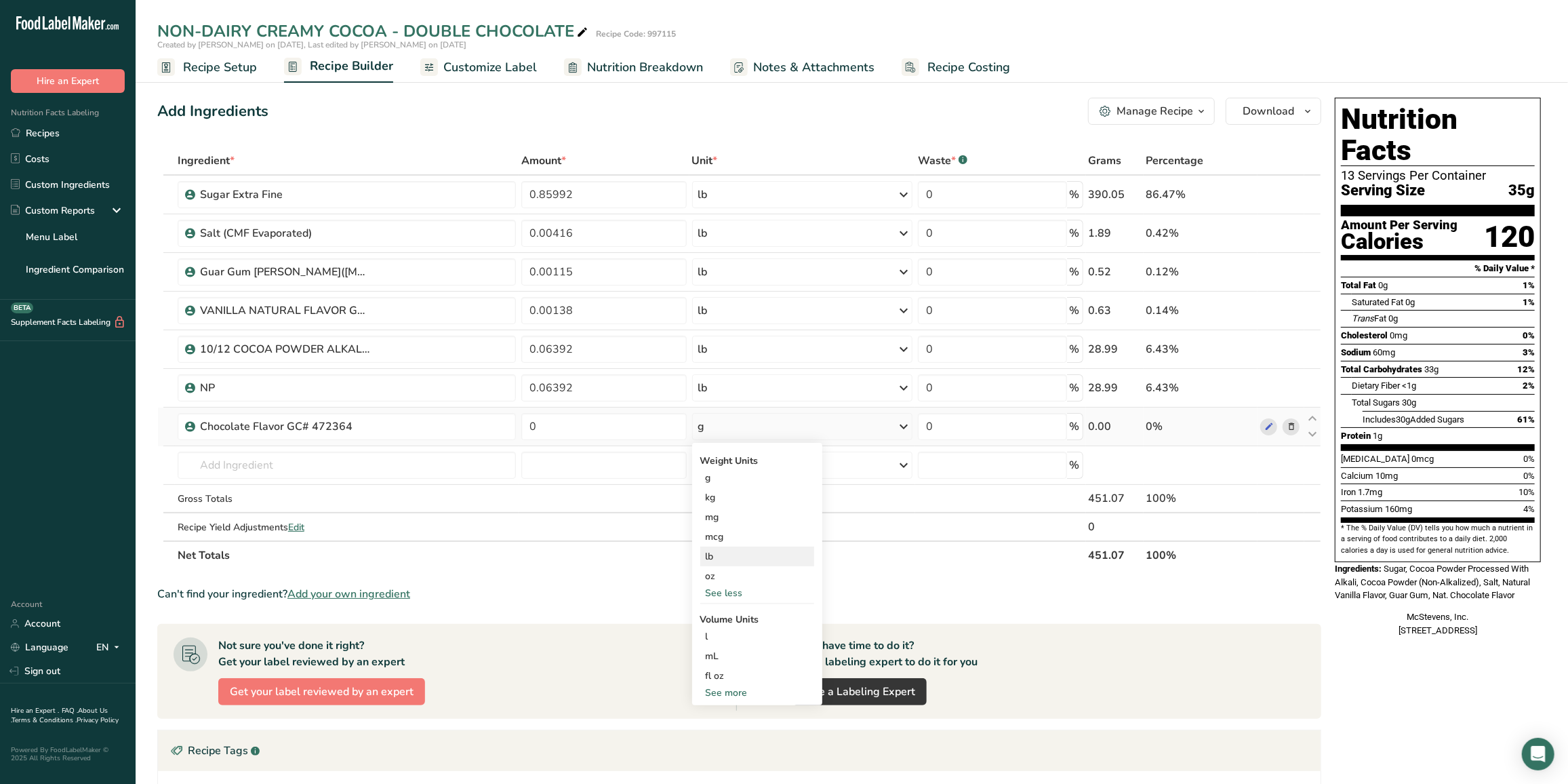
click at [740, 556] on div "lb" at bounding box center [757, 556] width 114 height 19
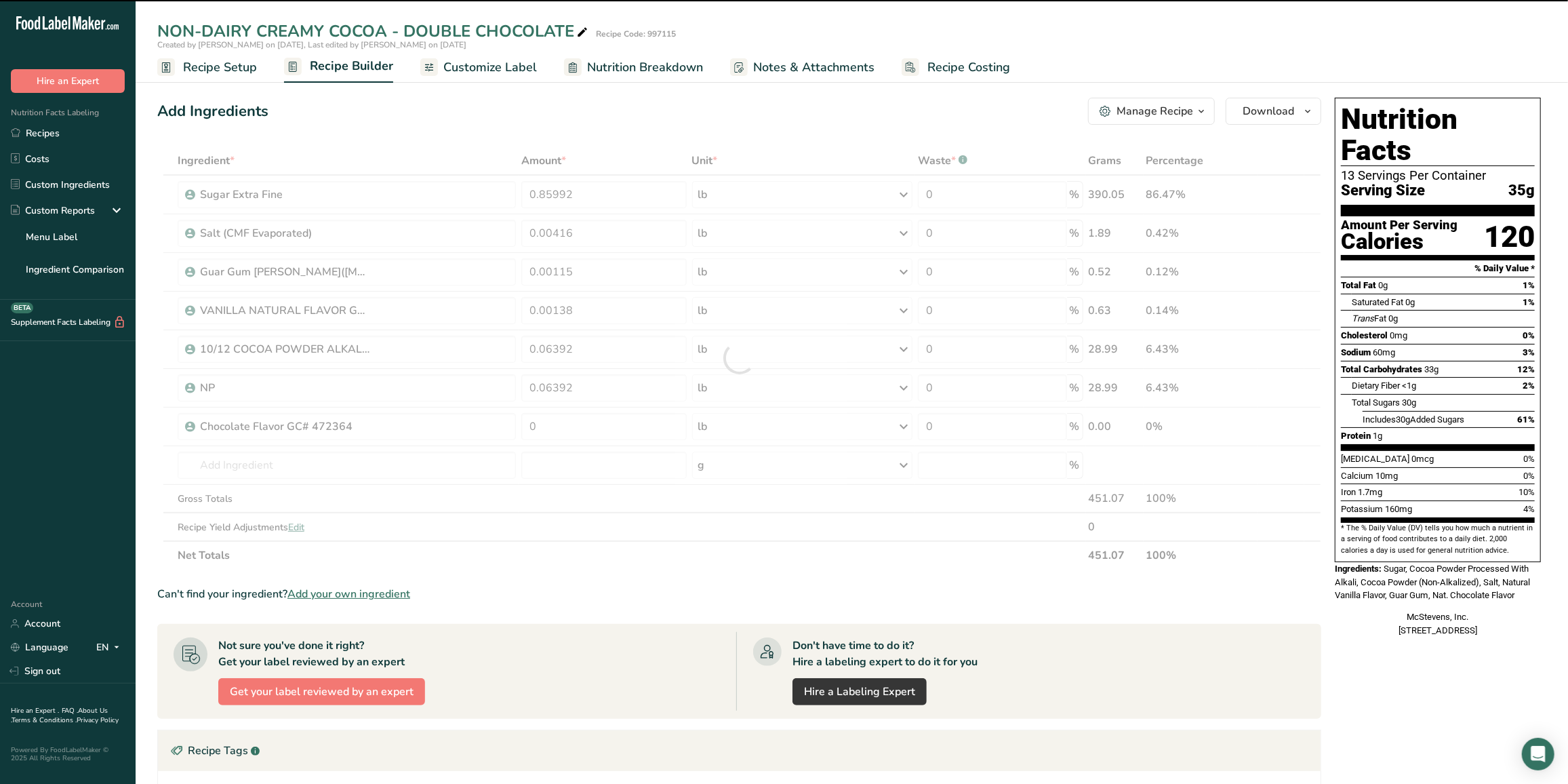
click at [547, 425] on div at bounding box center [739, 358] width 1164 height 423
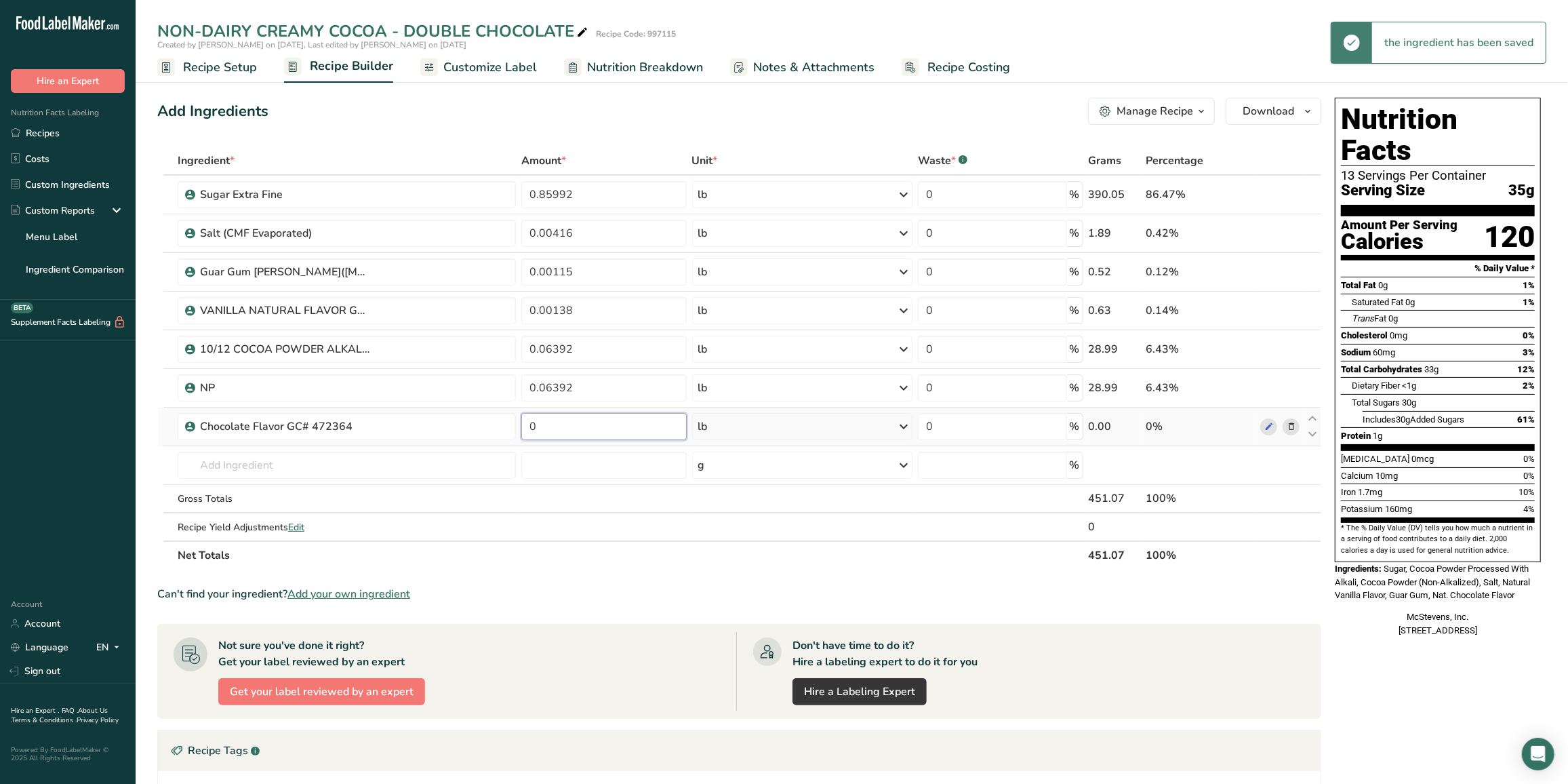
click at [543, 423] on input "0" at bounding box center [604, 427] width 165 height 28
type input "0.00555"
click at [684, 514] on div "Ingredient * Amount * Unit * Waste * .a-a{fill:#347362;}.b-a{fill:#fff;} Grams …" at bounding box center [739, 358] width 1164 height 423
click at [1149, 54] on ul "Recipe Setup Recipe Builder Customize Label Nutrition Breakdown Notes & Attachm…" at bounding box center [851, 66] width 1432 height 32
click at [1154, 112] on div "Manage Recipe" at bounding box center [1155, 111] width 77 height 17
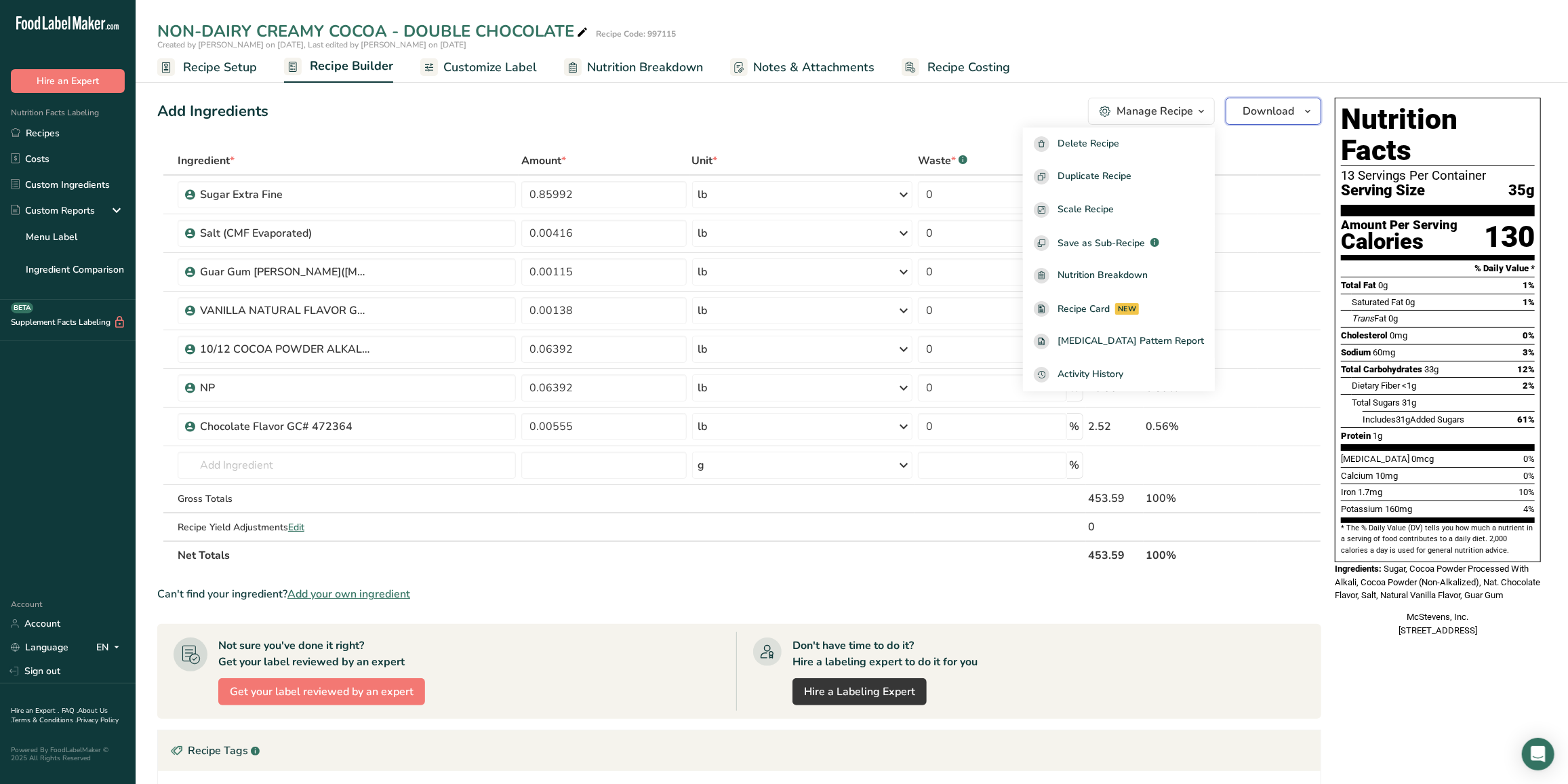
click at [1251, 115] on span "Download" at bounding box center [1268, 111] width 51 height 17
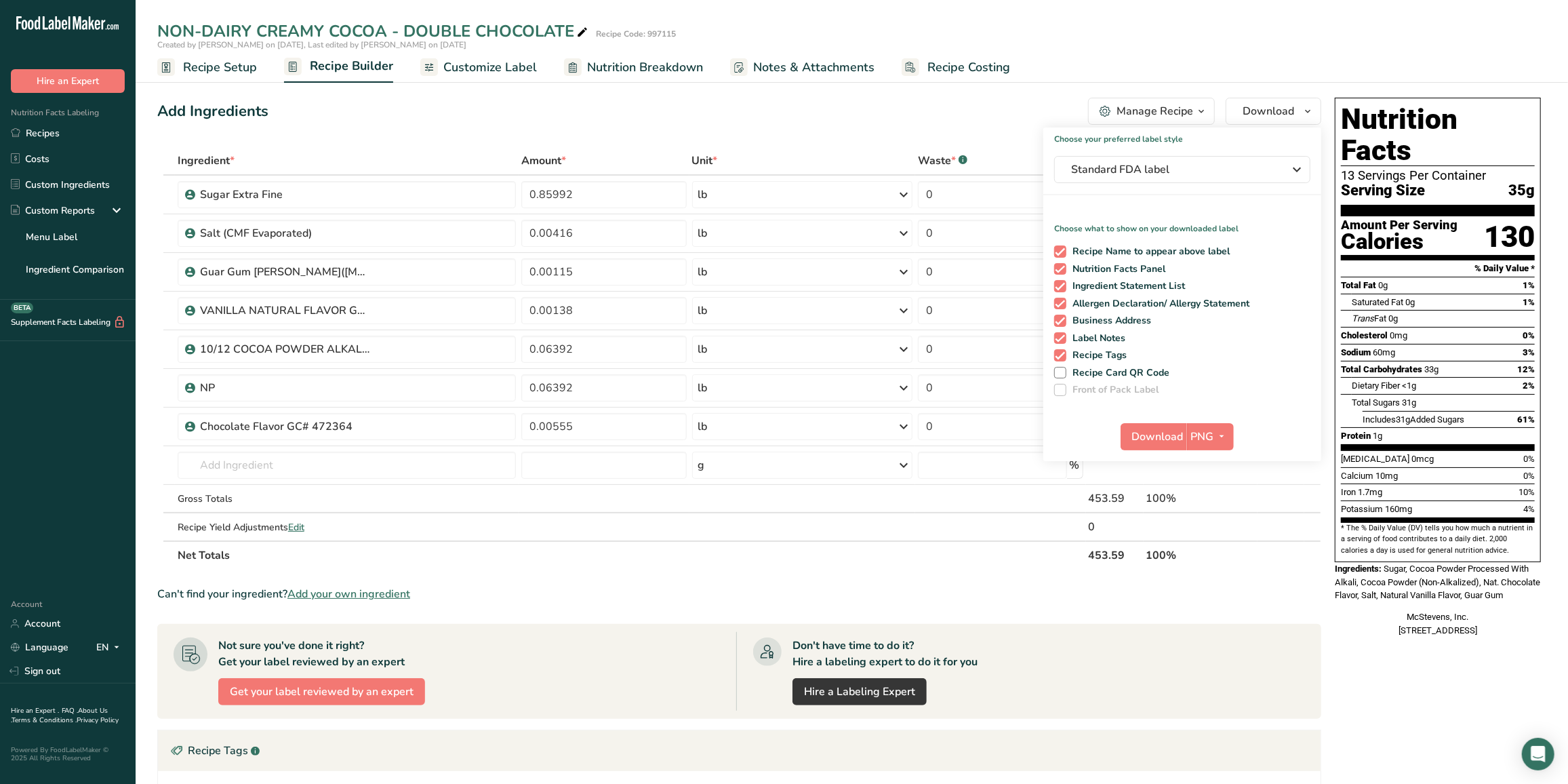
drag, startPoint x: 960, startPoint y: 93, endPoint x: 767, endPoint y: 95, distance: 193.0
click at [960, 94] on div "Add Ingredients Manage Recipe Delete Recipe Duplicate Recipe Scale Recipe Save …" at bounding box center [743, 565] width 1173 height 946
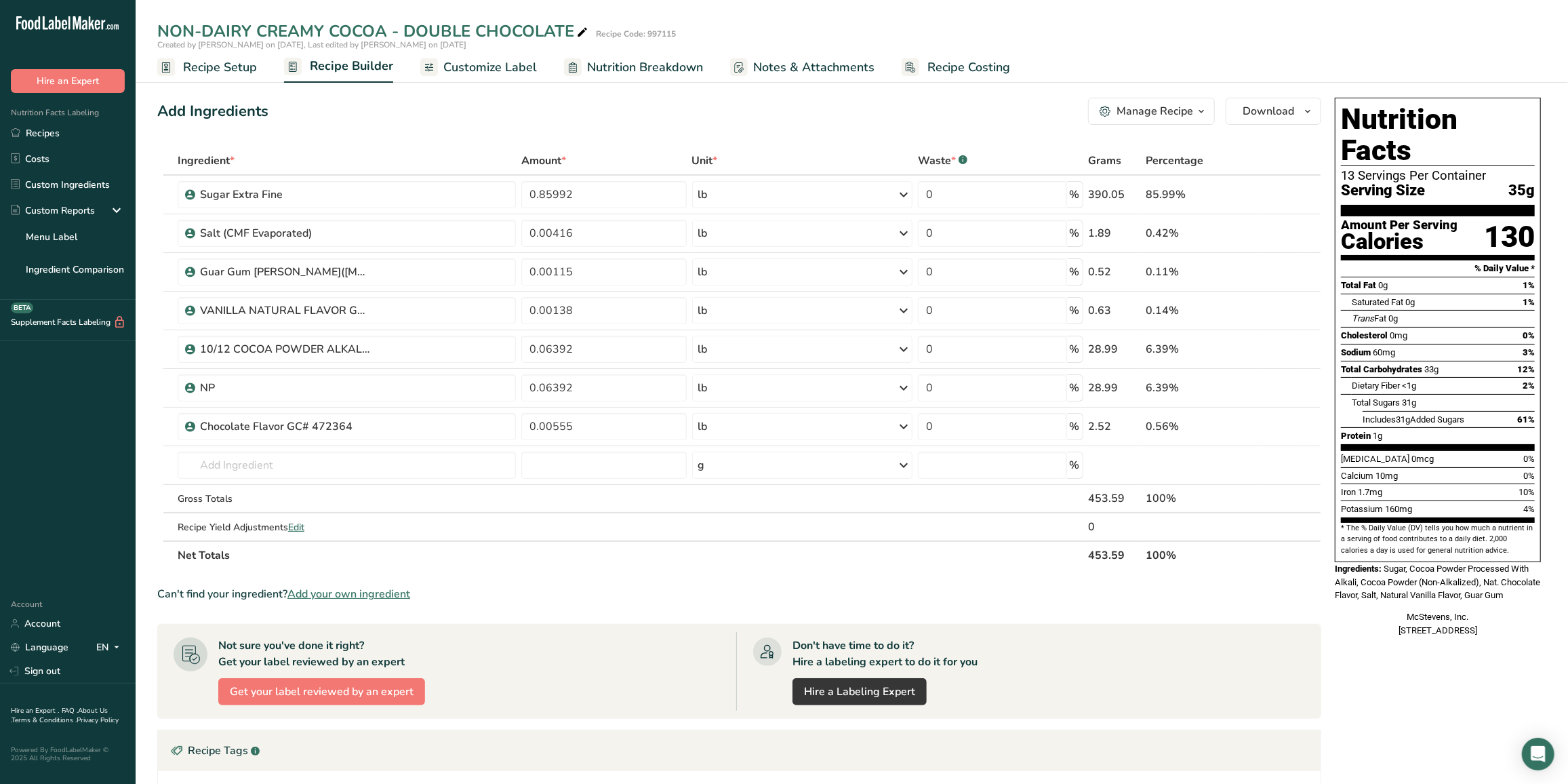
click at [219, 68] on span "Recipe Setup" at bounding box center [220, 68] width 74 height 18
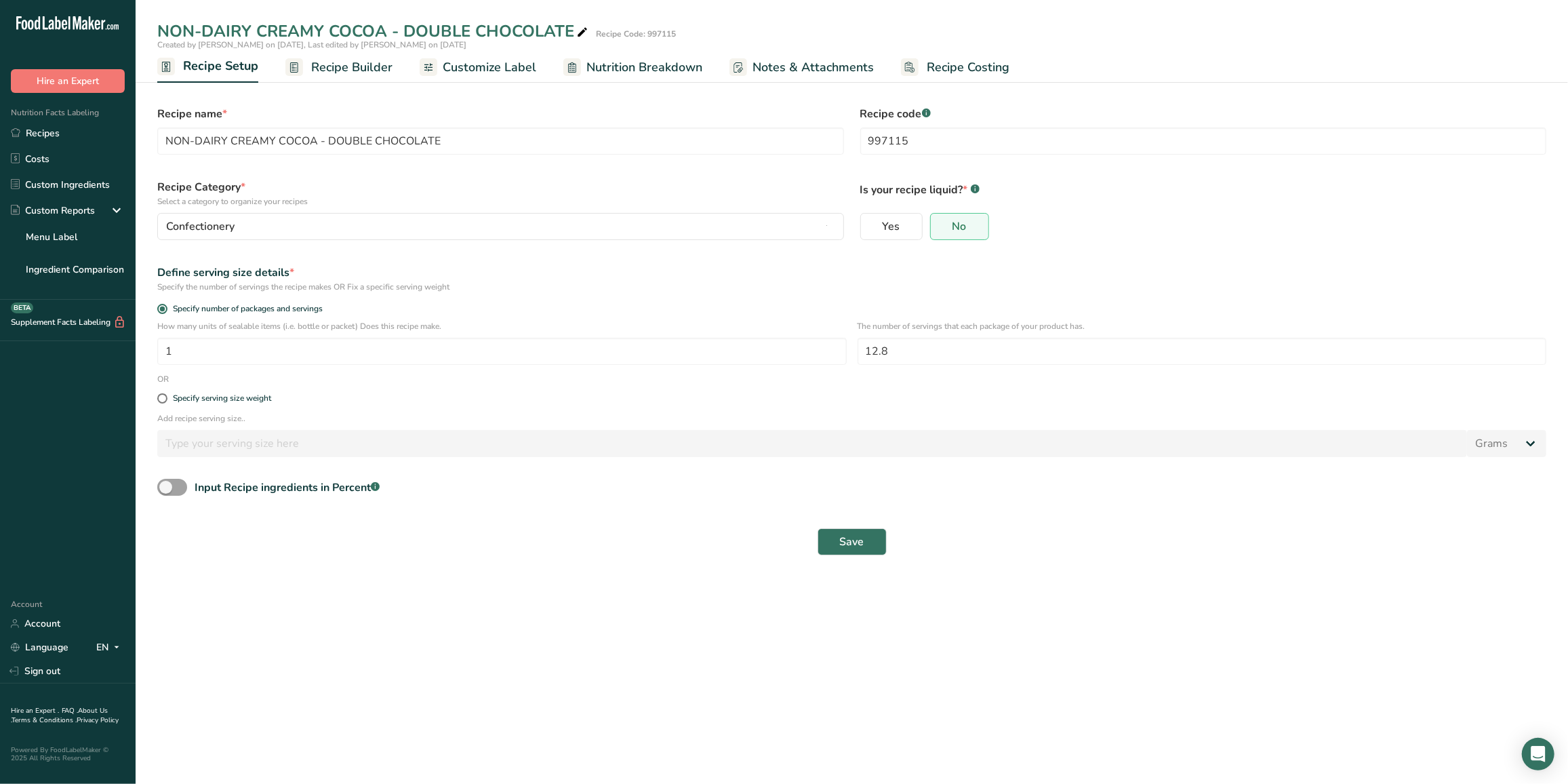
click at [443, 64] on span "Customize Label" at bounding box center [490, 68] width 94 height 18
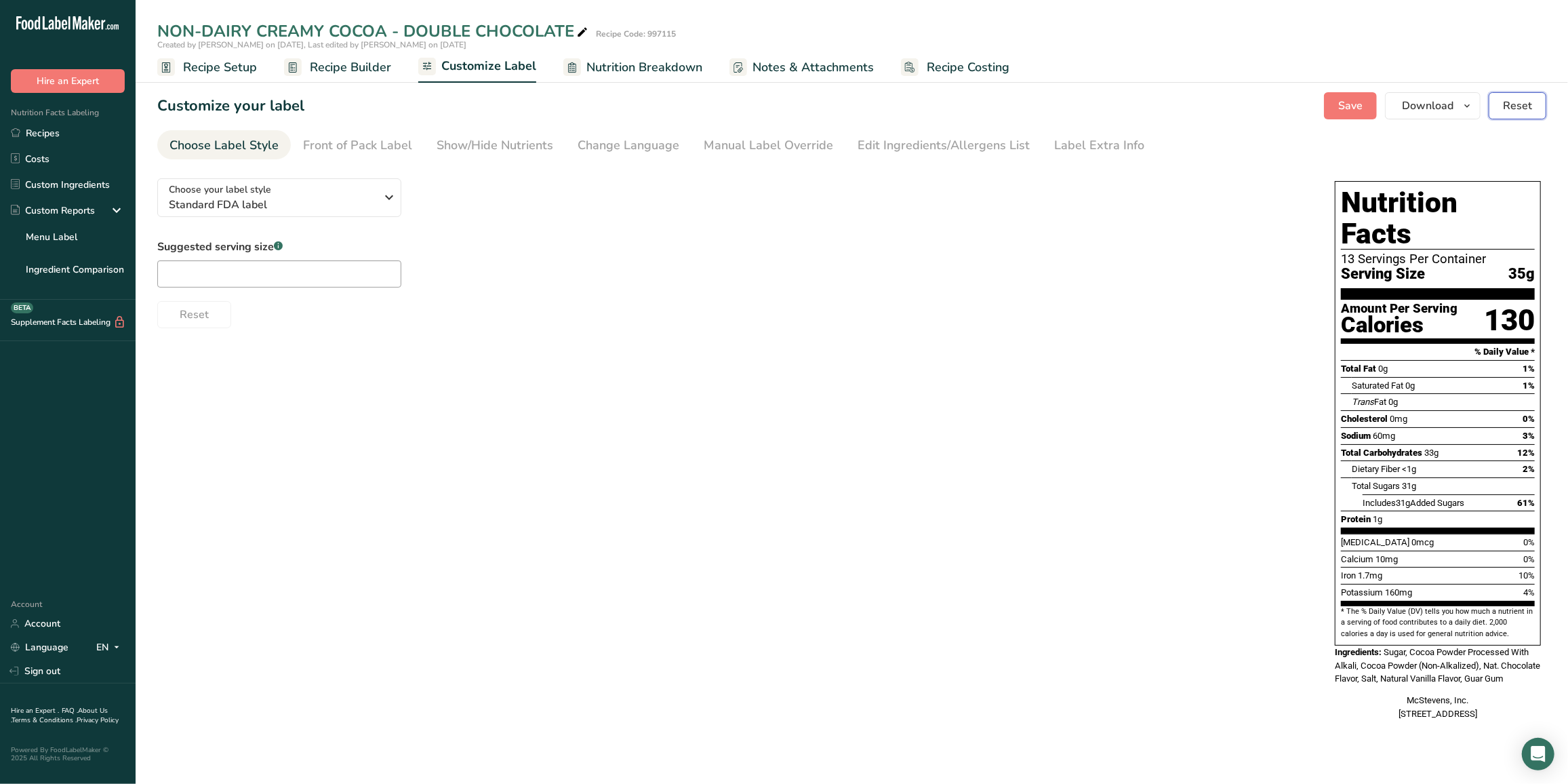
click at [1507, 107] on span "Reset" at bounding box center [1518, 106] width 29 height 17
click at [574, 28] on span at bounding box center [583, 33] width 17 height 17
drag, startPoint x: 572, startPoint y: 28, endPoint x: 148, endPoint y: 27, distance: 424.0
click at [148, 27] on div "NON-DAIRY CREAMY COCOA - DOUBLE CHOCOLATE Recipe Code: 997115" at bounding box center [851, 31] width 1432 height 25
click at [73, 128] on link "Recipes" at bounding box center [68, 133] width 136 height 26
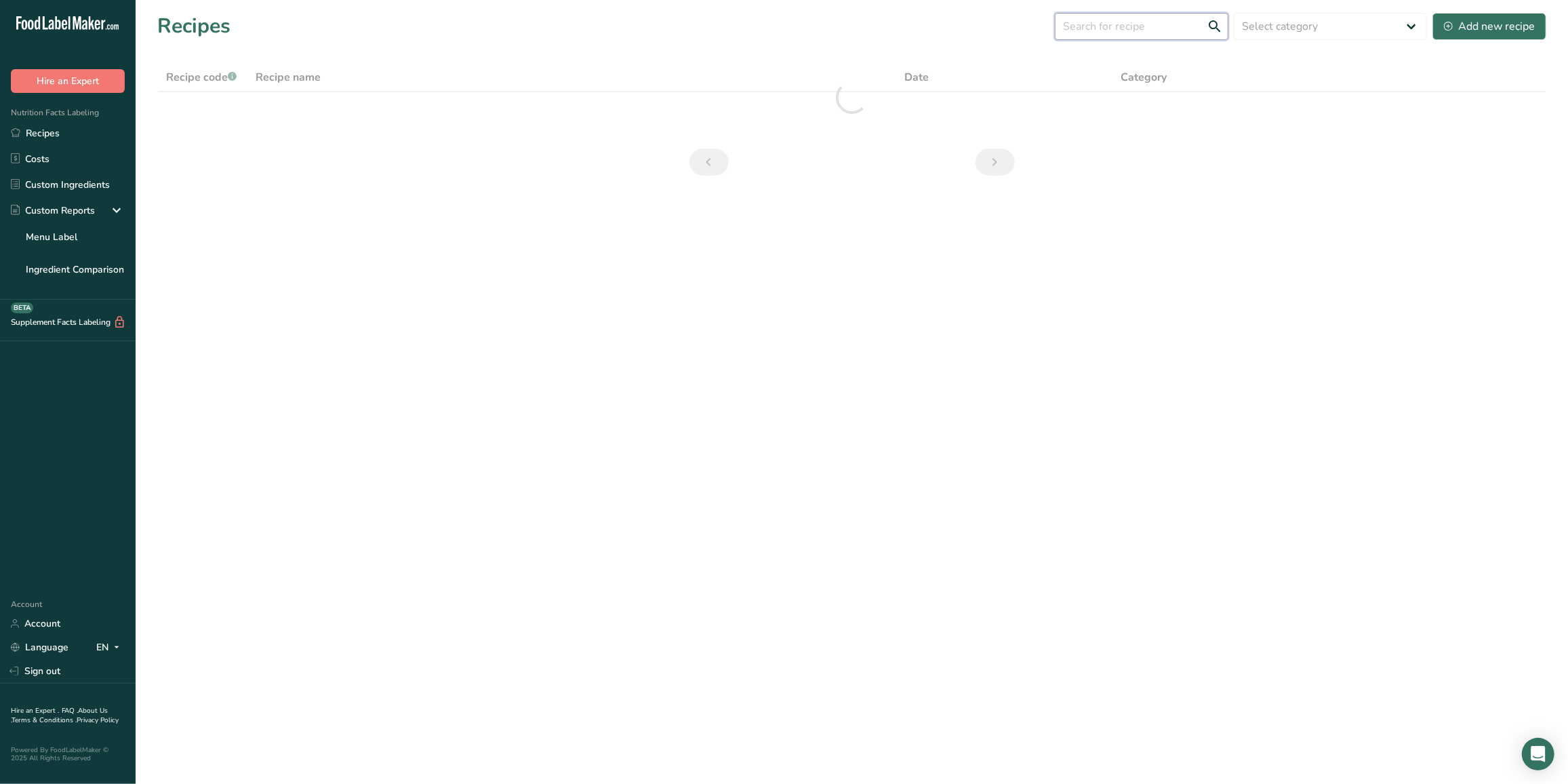
click at [1128, 28] on input "text" at bounding box center [1141, 27] width 173 height 28
paste input "997135"
type input "997135"
click at [72, 131] on link "Recipes" at bounding box center [68, 133] width 136 height 26
click at [74, 135] on link "Recipes" at bounding box center [68, 133] width 136 height 26
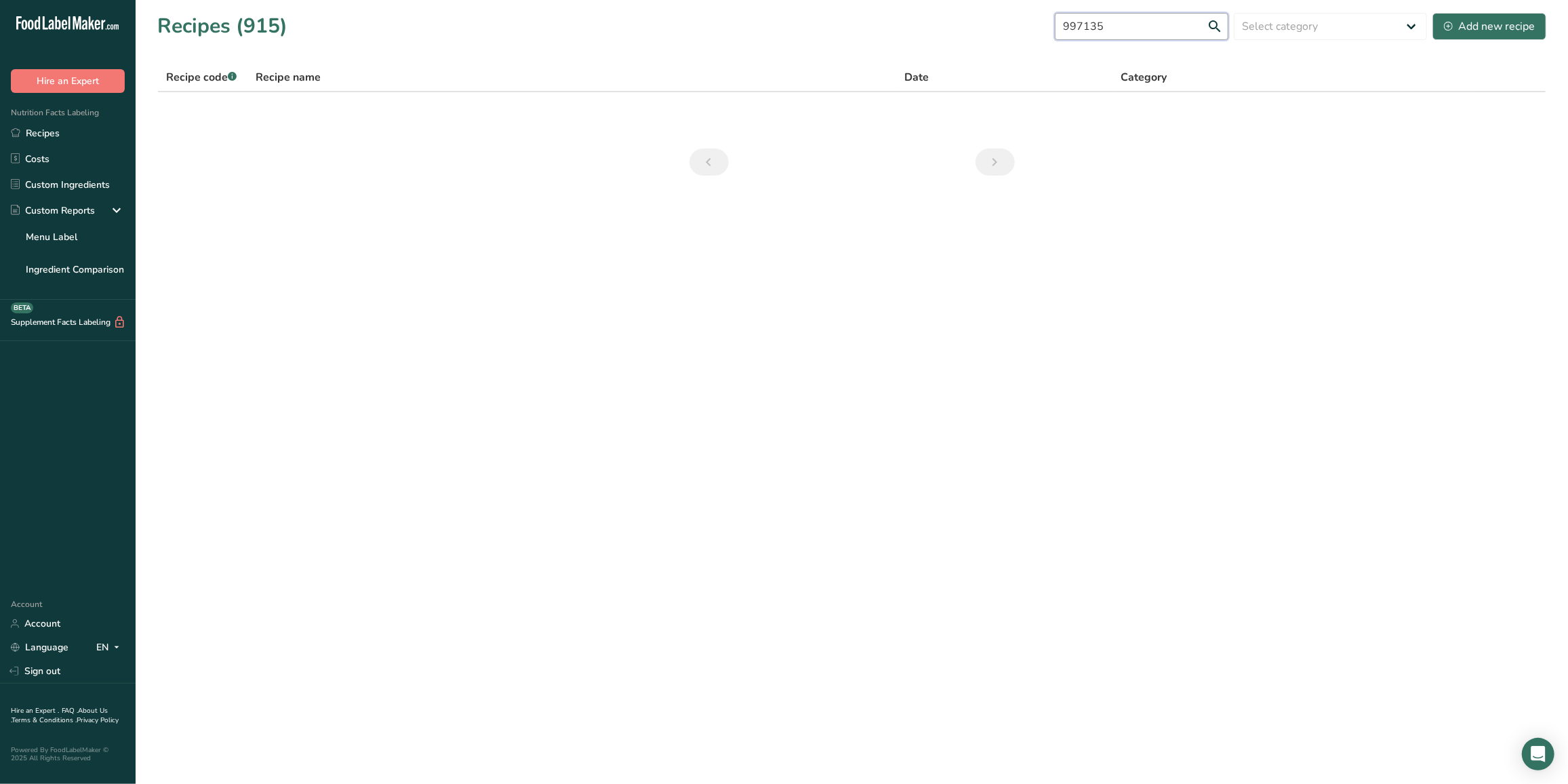
click at [1139, 22] on input "997135" at bounding box center [1141, 27] width 173 height 28
drag, startPoint x: 1126, startPoint y: 22, endPoint x: 1062, endPoint y: 28, distance: 64.3
click at [1062, 28] on div "Recipes (915) 997135 Select category All Baked Goods [GEOGRAPHIC_DATA] Cider Co…" at bounding box center [851, 26] width 1389 height 30
click at [1108, 207] on main "Recipes (915) 997135 Select category All Baked Goods [GEOGRAPHIC_DATA] Cider Co…" at bounding box center [784, 392] width 1568 height 784
click at [60, 138] on link "Recipes" at bounding box center [68, 133] width 136 height 26
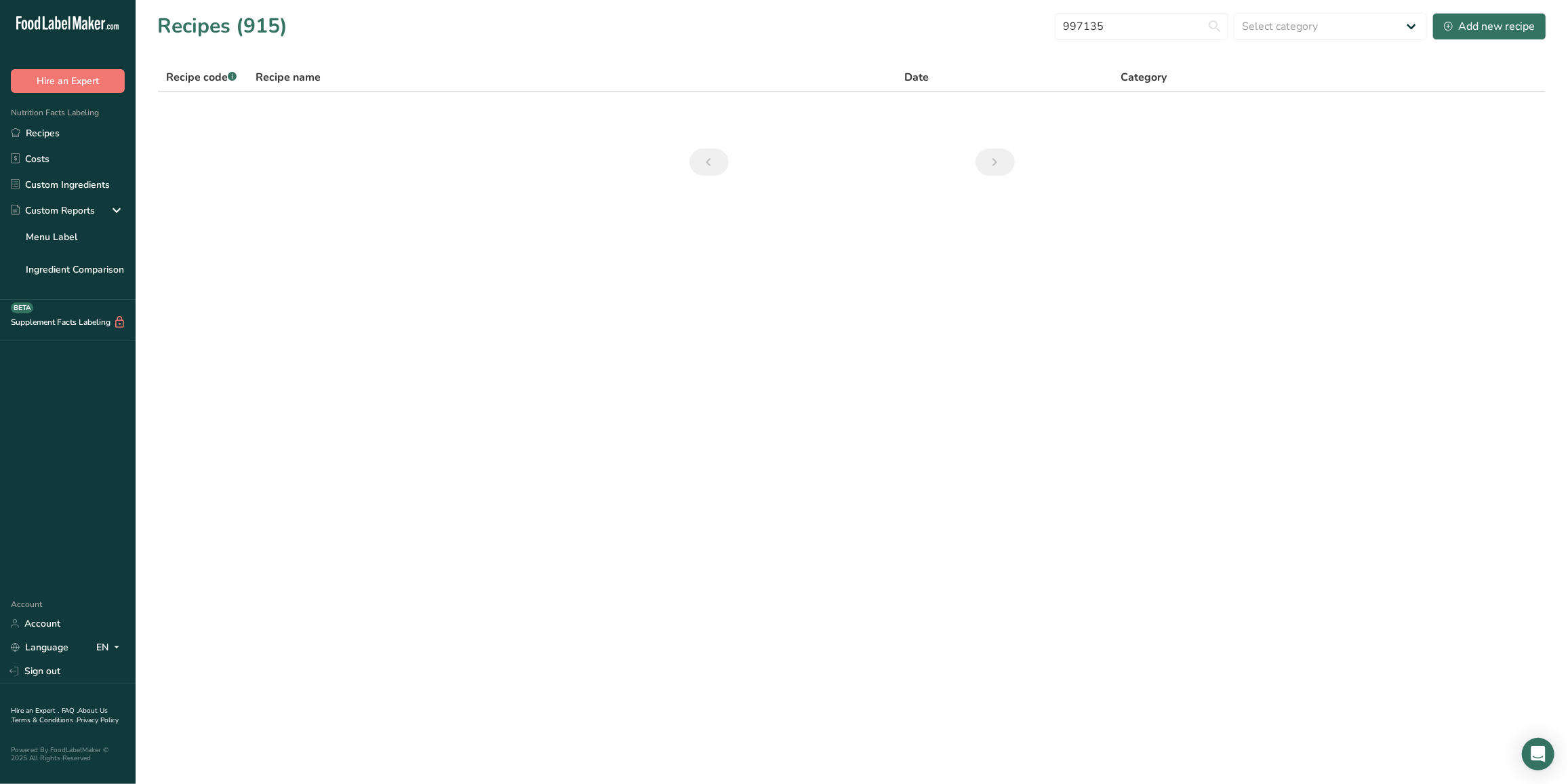
click at [50, 17] on icon ".a-20{fill:#fff;}" at bounding box center [83, 27] width 132 height 21
click at [53, 19] on icon ".a-20{fill:#fff;}" at bounding box center [83, 27] width 132 height 21
click at [62, 24] on icon at bounding box center [64, 24] width 6 height 10
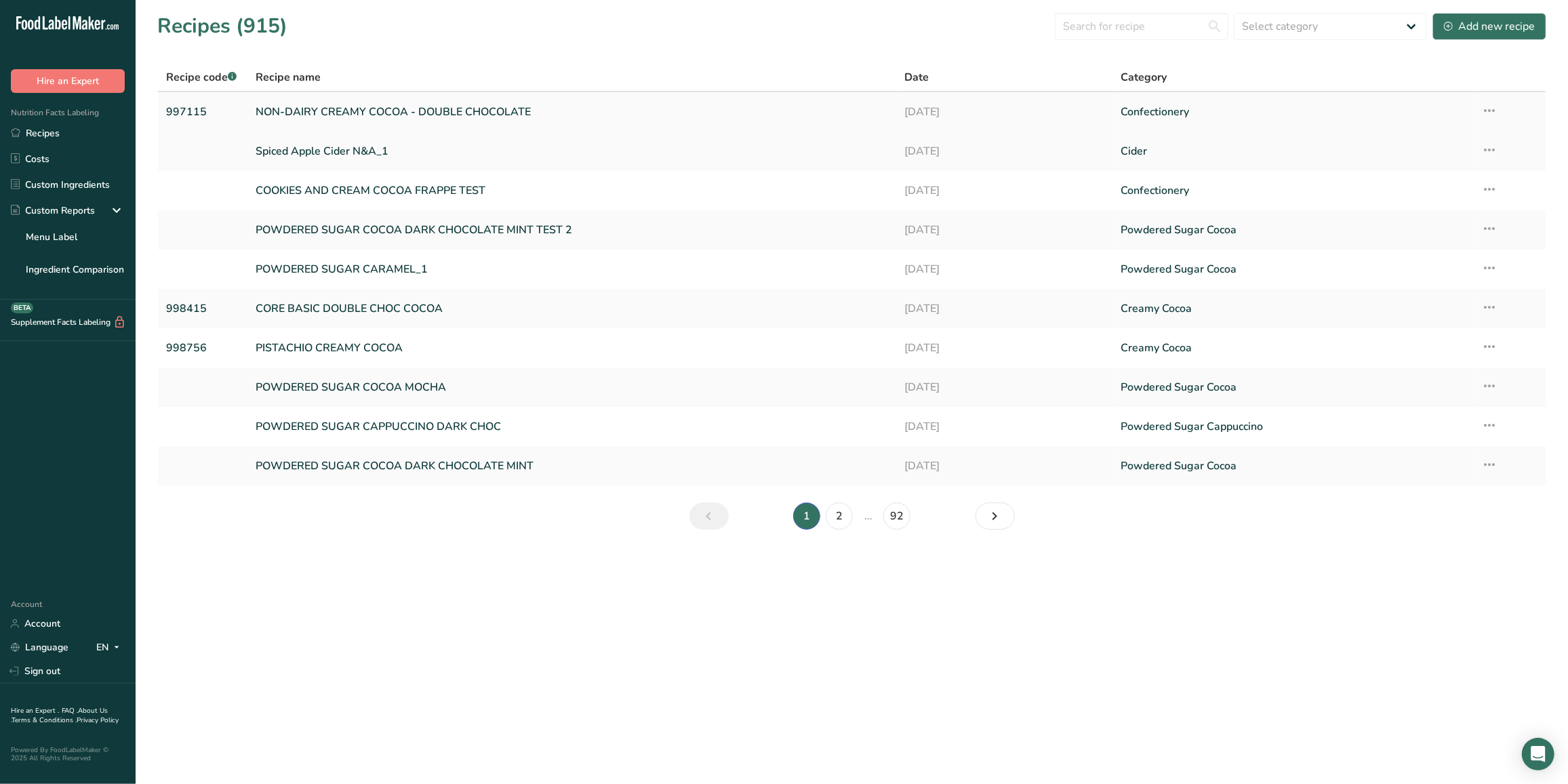
click at [180, 111] on link "997115" at bounding box center [203, 111] width 73 height 28
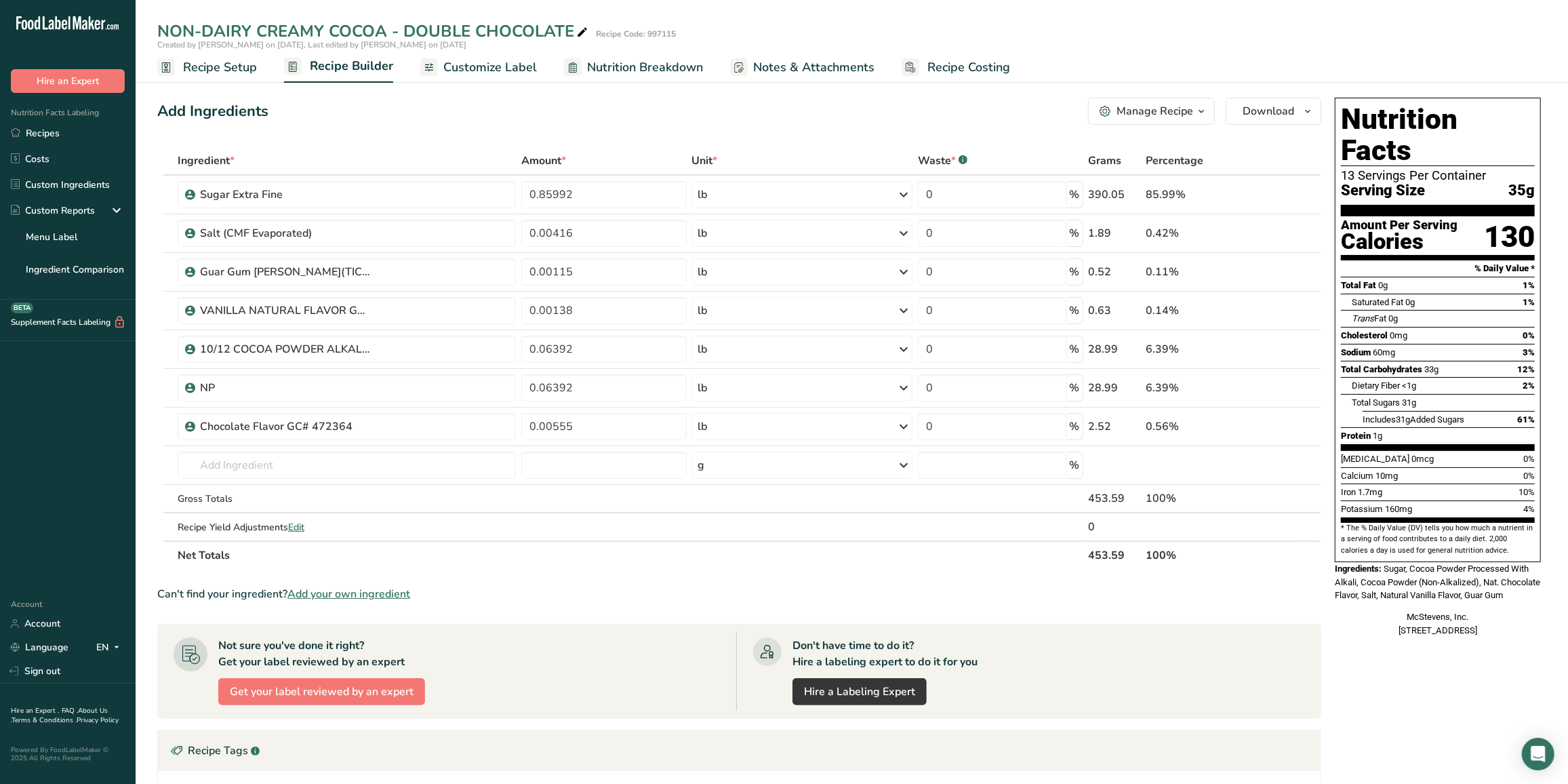
click at [1171, 113] on div "Manage Recipe" at bounding box center [1155, 111] width 77 height 17
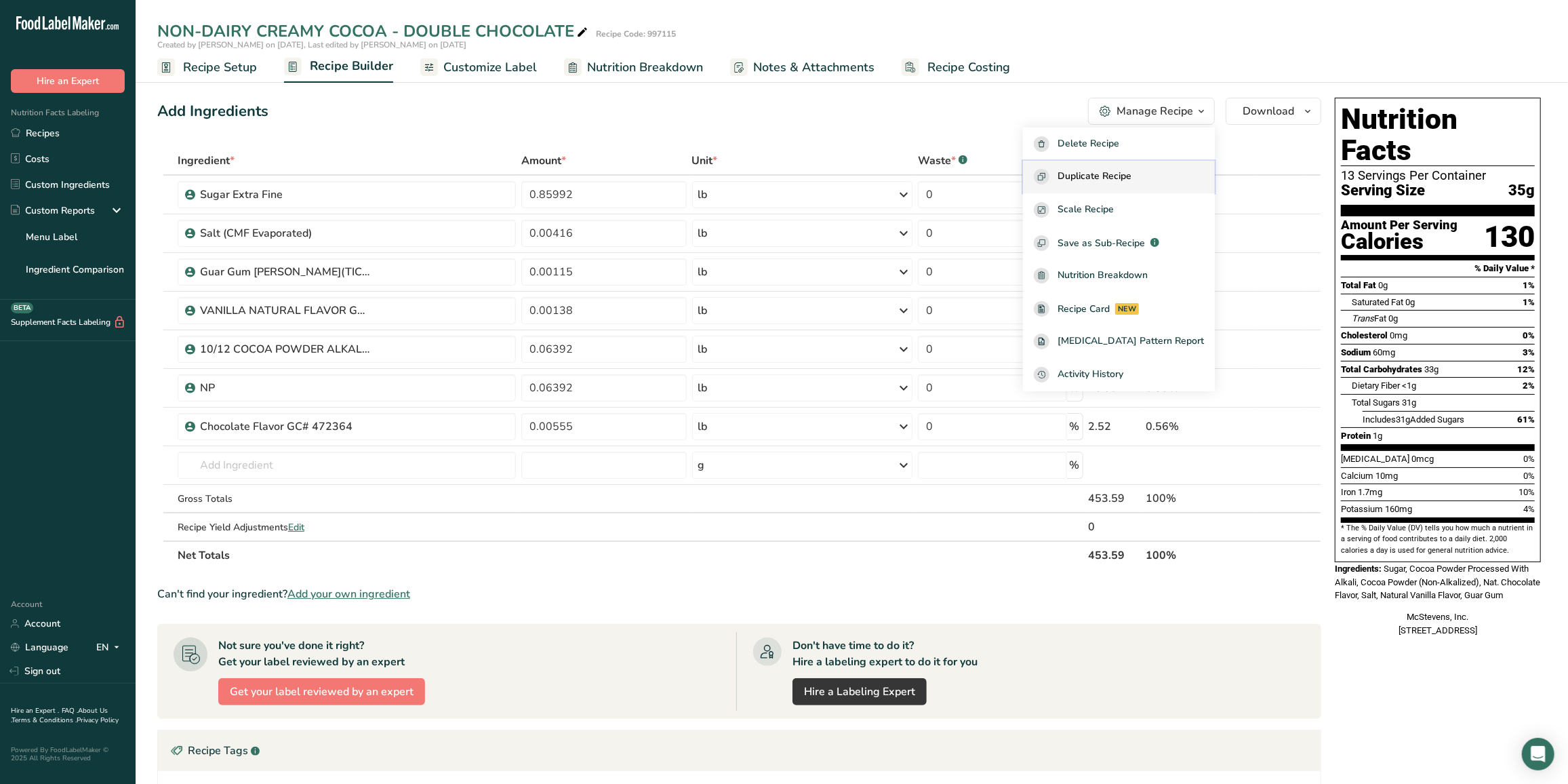
click at [1131, 180] on span "Duplicate Recipe" at bounding box center [1095, 176] width 74 height 16
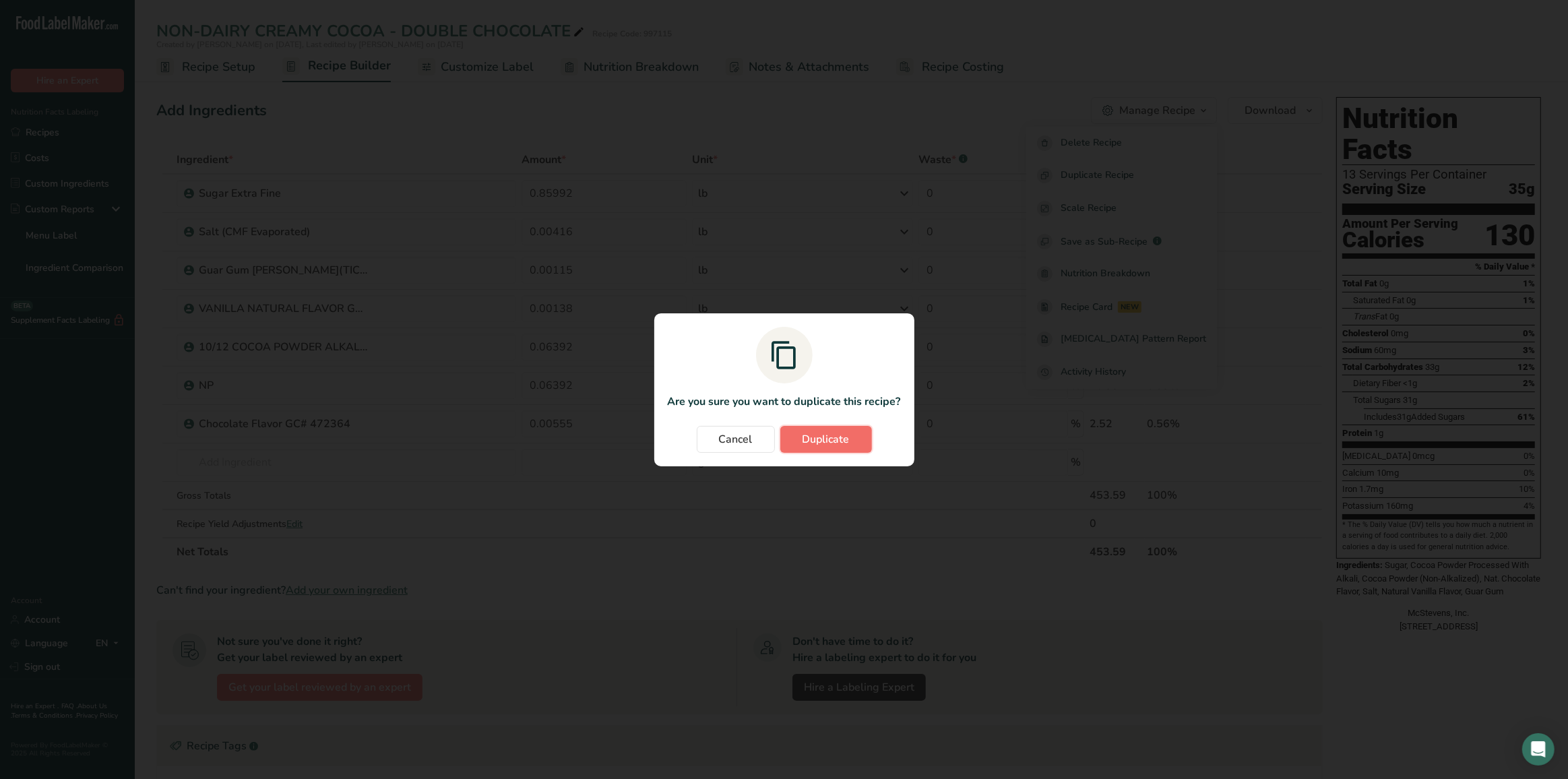
click at [832, 446] on span "Duplicate" at bounding box center [826, 440] width 47 height 16
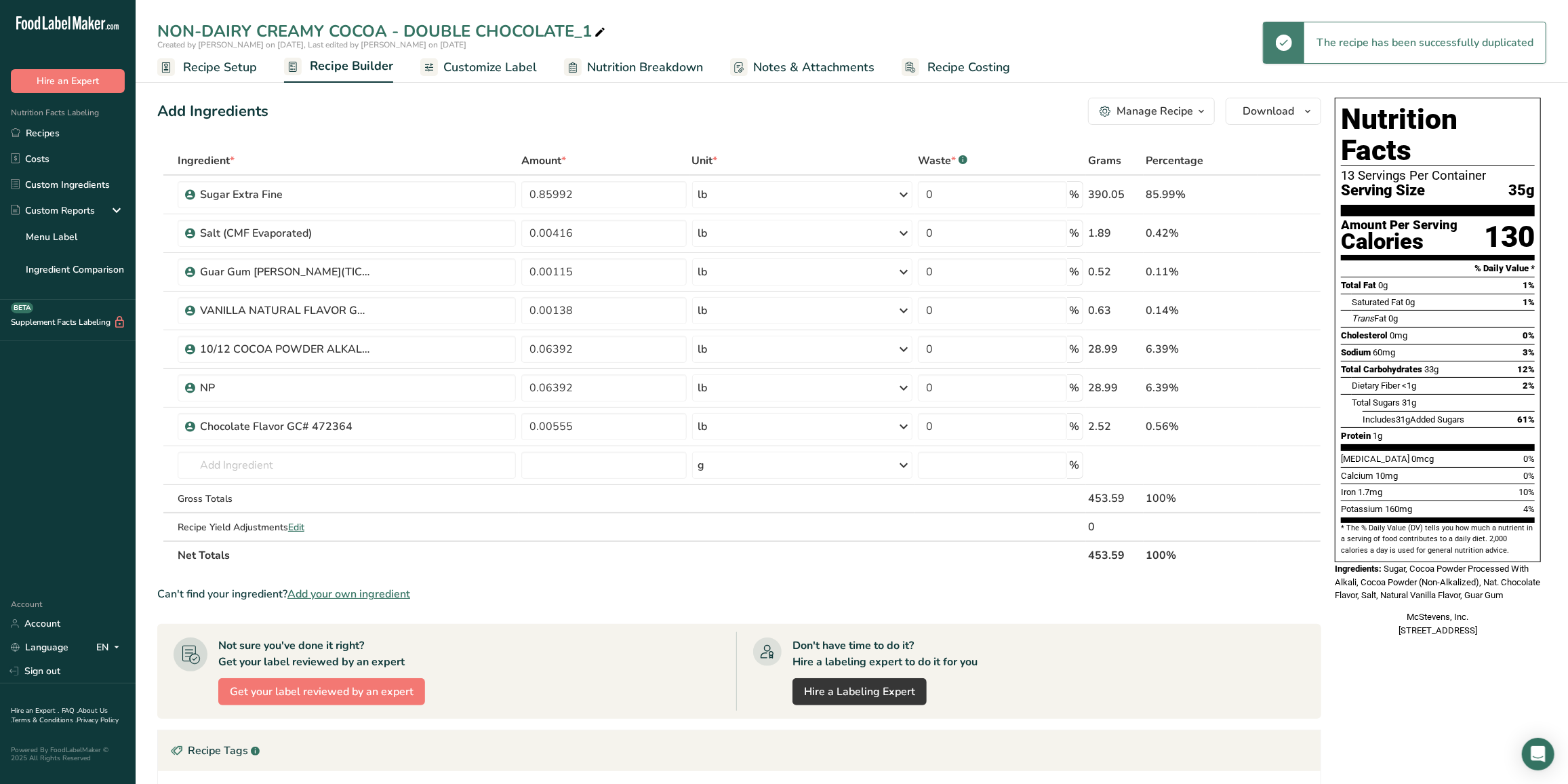
click at [232, 69] on span "Recipe Setup" at bounding box center [220, 68] width 74 height 18
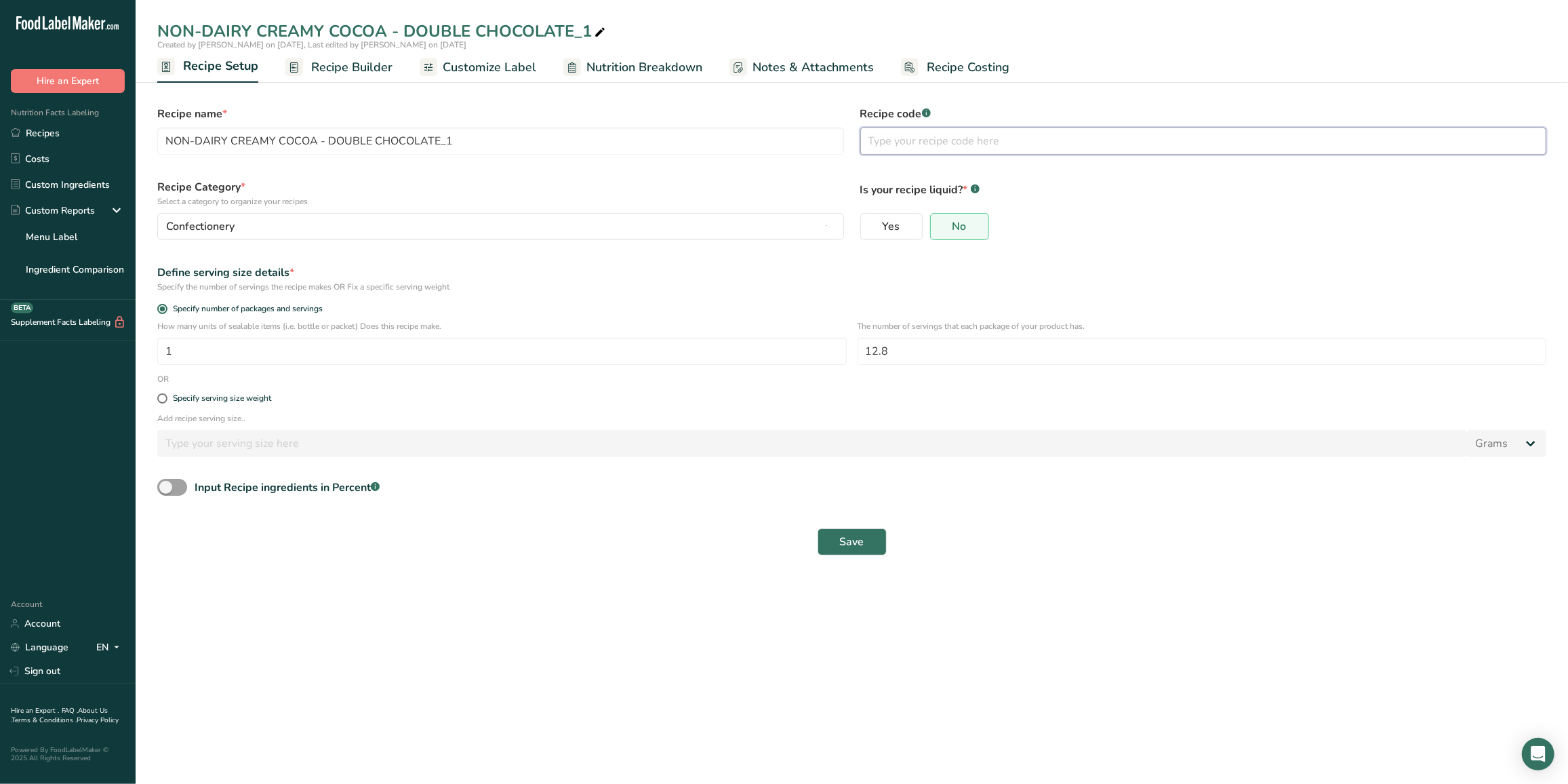
click at [934, 141] on input "text" at bounding box center [1204, 141] width 687 height 28
paste input "NON DAIRY CREAMY COCOA - MINT"
type input "NON DAIRY CREAMY COCOA - MINT"
drag, startPoint x: 1058, startPoint y: 138, endPoint x: 718, endPoint y: 136, distance: 340.0
click at [719, 136] on form "Recipe name * NON-DAIRY CREAMY COCOA - DOUBLE CHOCOLATE_1 Recipe code .a-a{fill…" at bounding box center [852, 330] width 1406 height 466
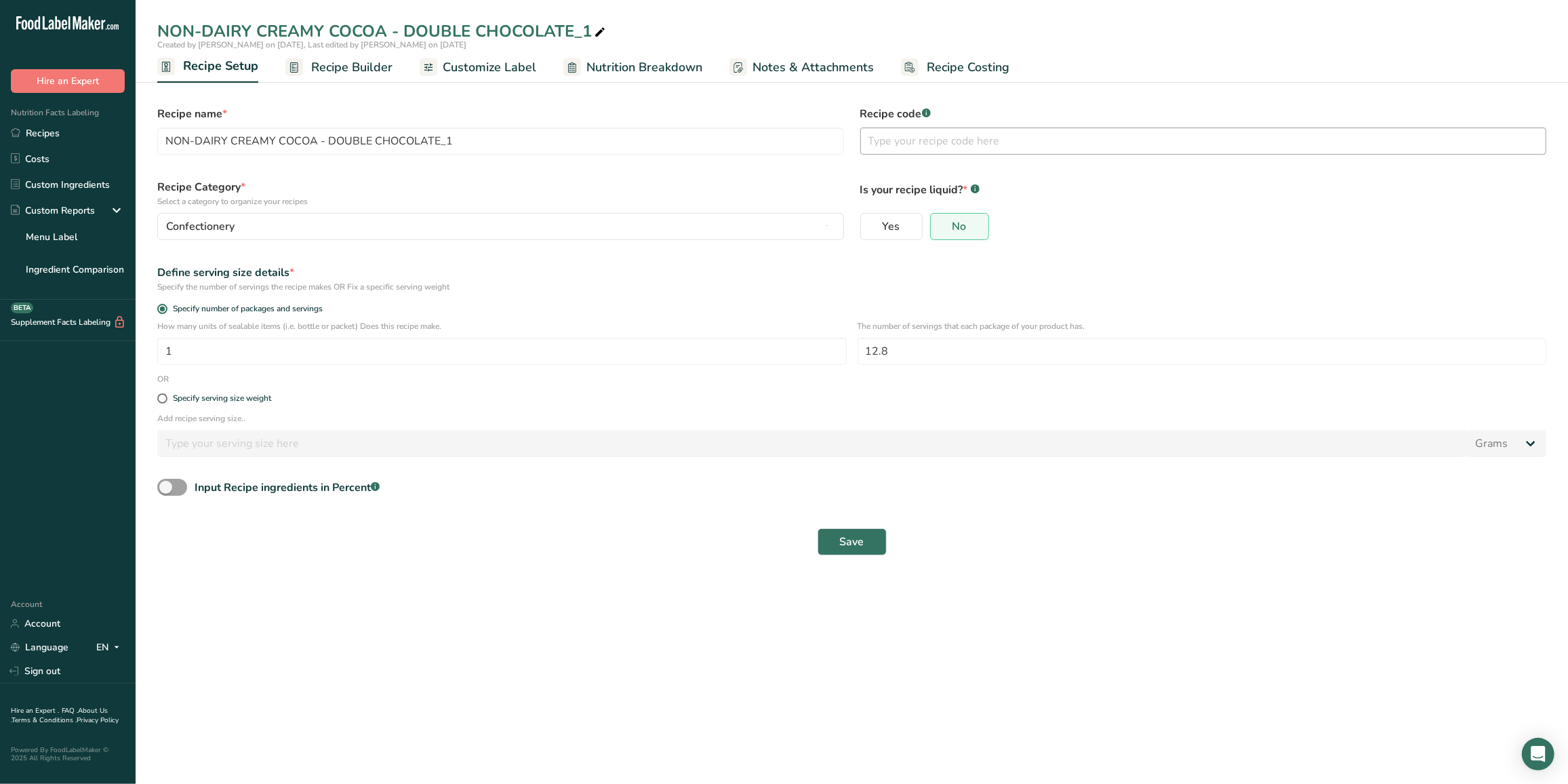
drag, startPoint x: 861, startPoint y: 154, endPoint x: 876, endPoint y: 148, distance: 16.2
click at [862, 154] on div "Recipe code .a-a{fill:#347362;}.b-a{fill:#fff;}" at bounding box center [1204, 129] width 703 height 65
click at [880, 146] on input "text" at bounding box center [1204, 141] width 687 height 28
paste input "997135"
type input "997135"
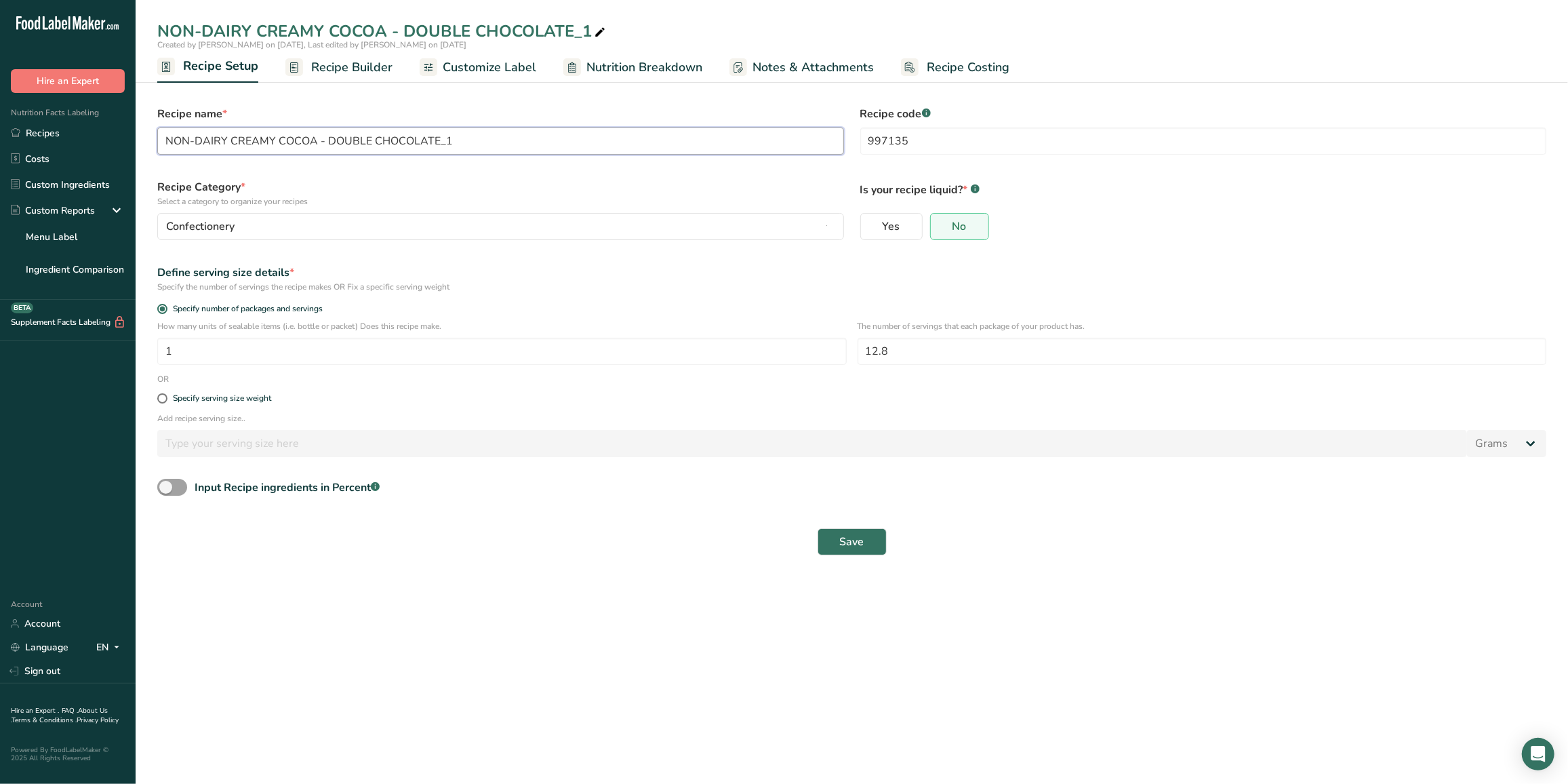
click at [483, 136] on input "NON-DAIRY CREAMY COCOA - DOUBLE CHOCOLATE_1" at bounding box center [500, 141] width 687 height 28
drag, startPoint x: 479, startPoint y: 143, endPoint x: 145, endPoint y: 145, distance: 334.0
click at [145, 145] on section "Recipe name * NON-DAIRY CREAMY COCOA - DOUBLE CHOCOLATE_1 Recipe code .a-a{fill…" at bounding box center [851, 324] width 1432 height 507
paste input "DAIRY CREAMY COCOA - MINT"
type input "NON DAIRY CREAMY COCOA - MINT"
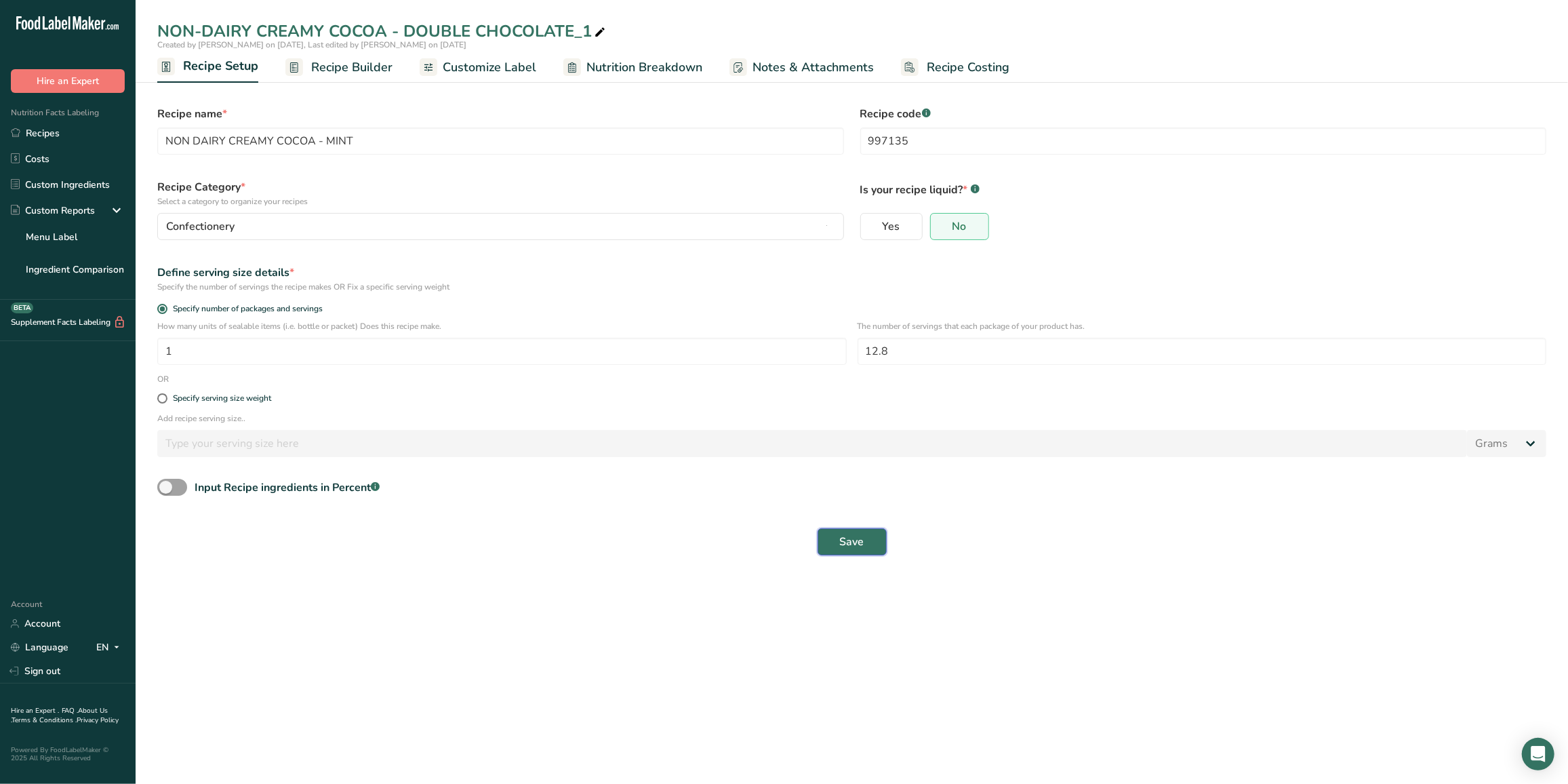
click at [848, 541] on span "Save" at bounding box center [852, 543] width 25 height 17
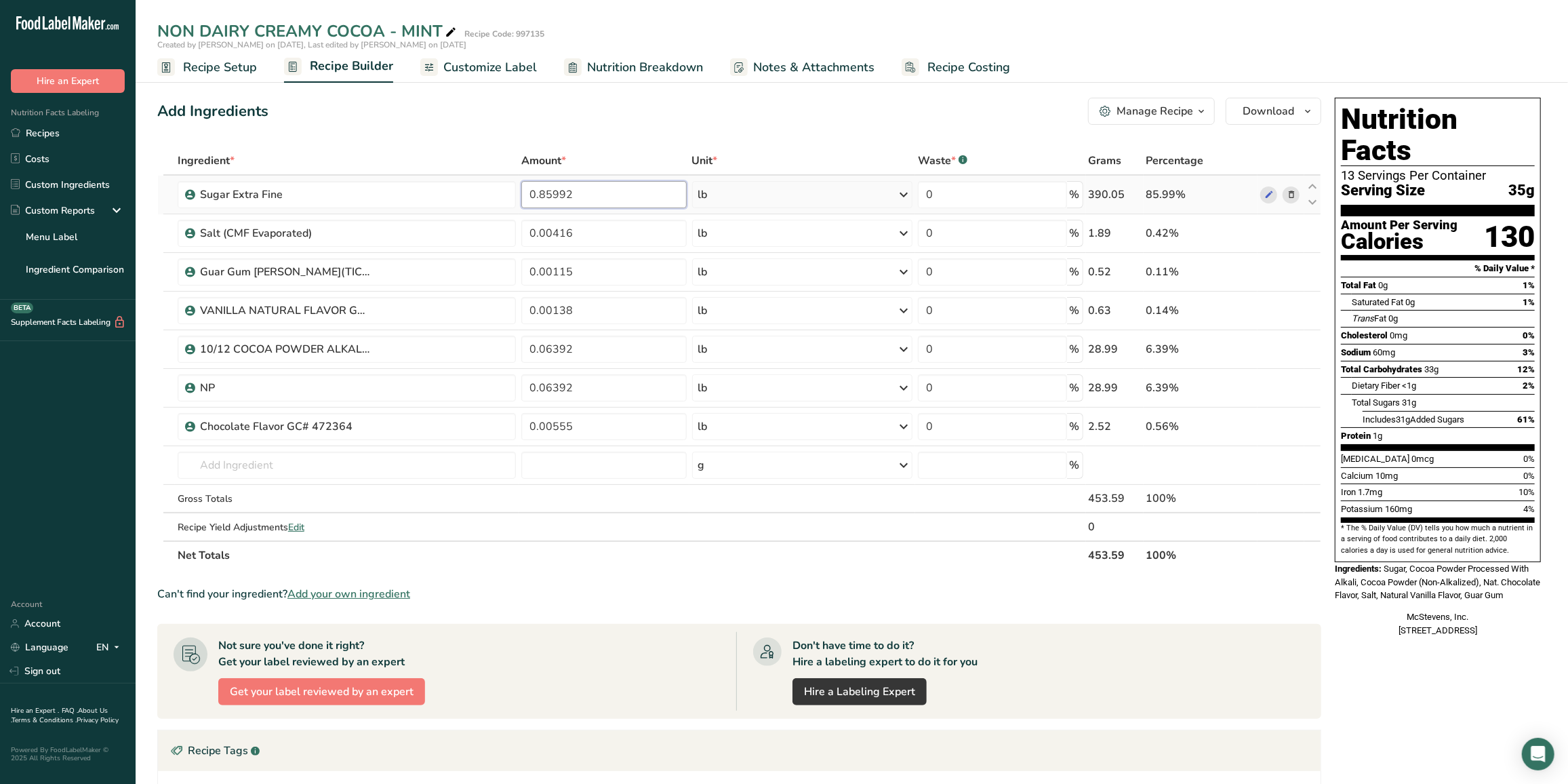
click at [644, 194] on input "0.85992" at bounding box center [604, 195] width 165 height 28
type input "0.85873"
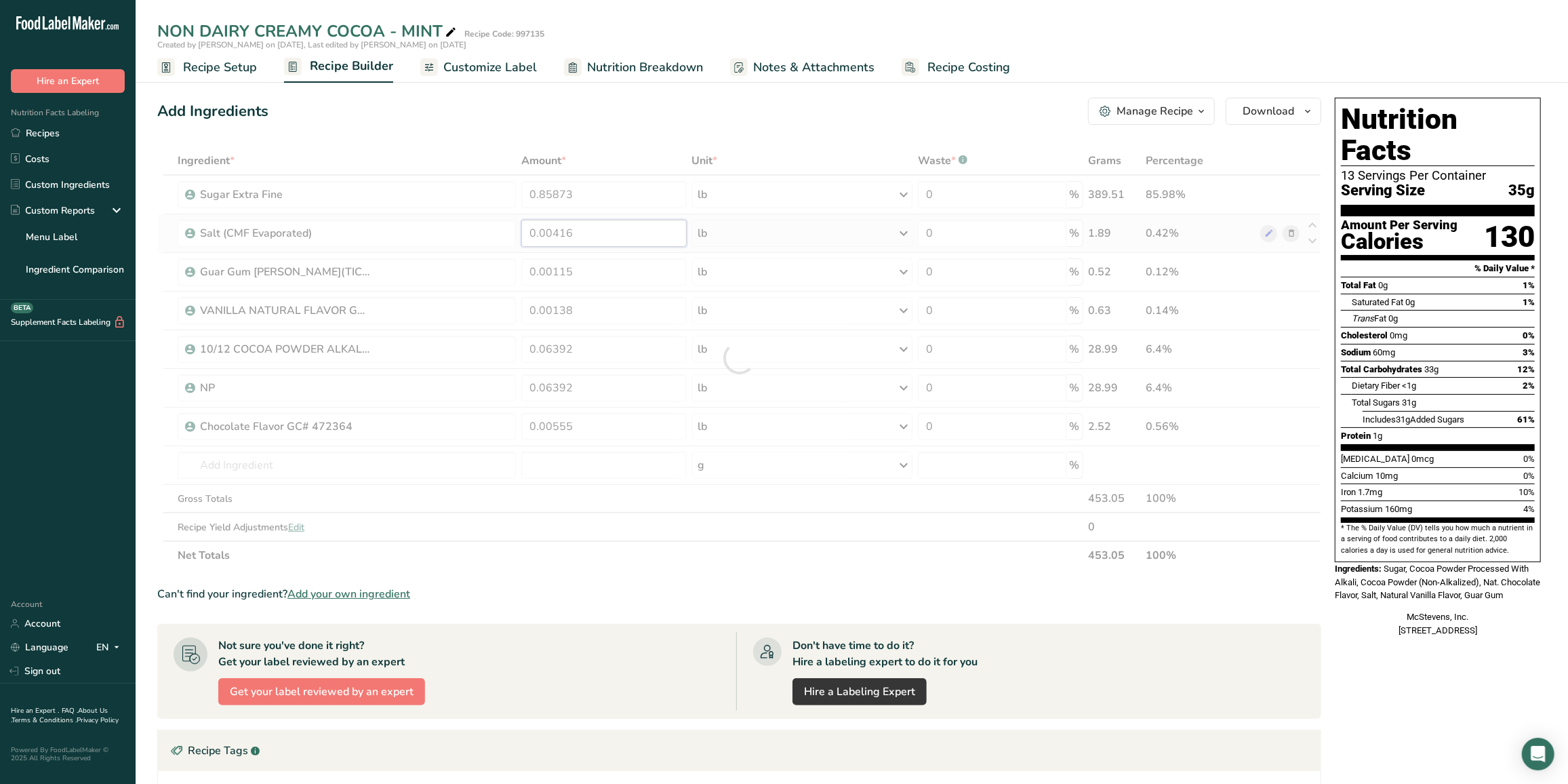
click at [609, 230] on div "Ingredient * Amount * Unit * Waste * .a-a{fill:#347362;}.b-a{fill:#fff;} Grams …" at bounding box center [739, 358] width 1164 height 423
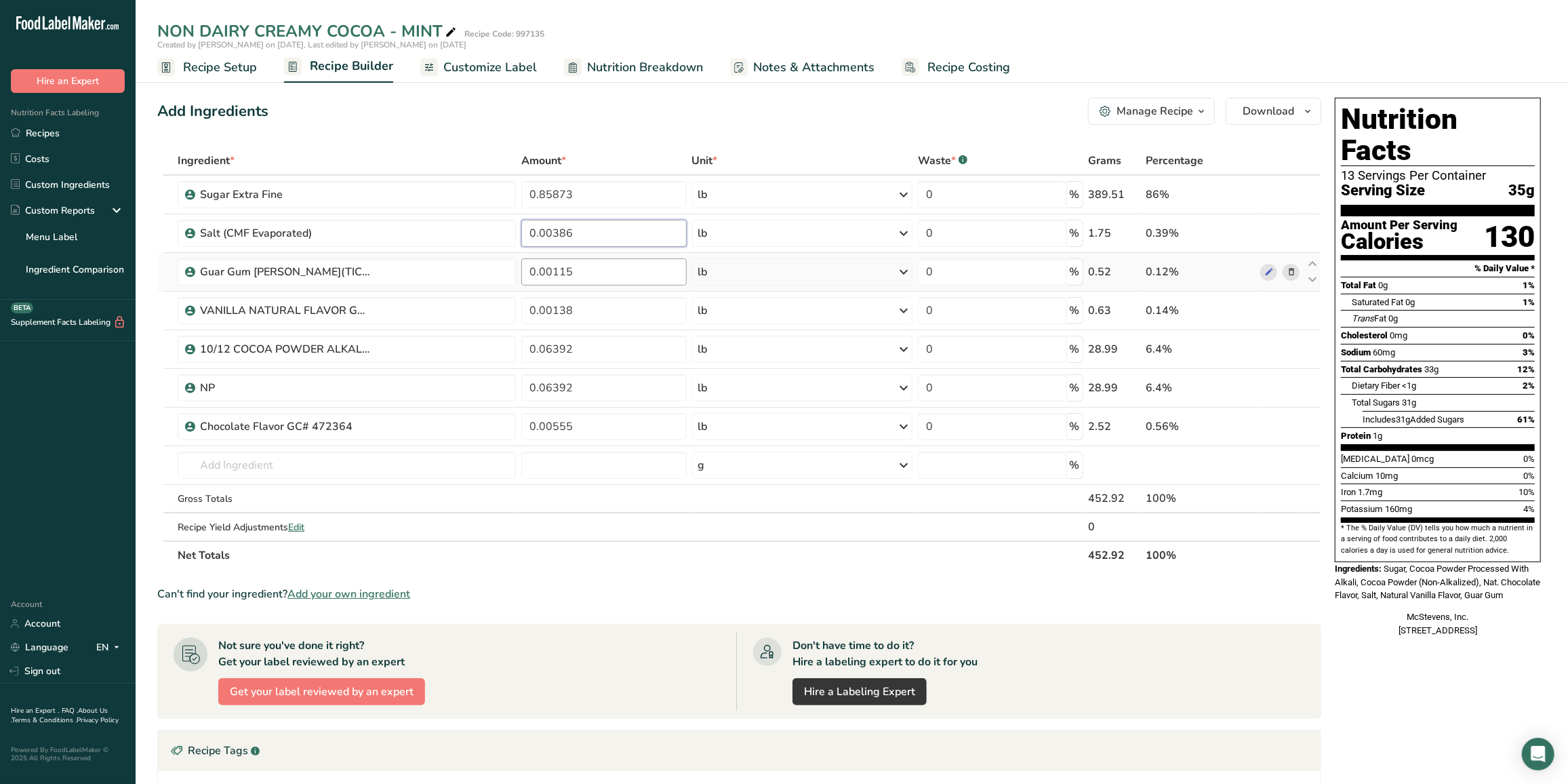
type input "0.00386"
click at [589, 274] on div "Ingredient * Amount * Unit * Waste * .a-a{fill:#347362;}.b-a{fill:#fff;} Grams …" at bounding box center [739, 358] width 1164 height 423
type input "0.00113"
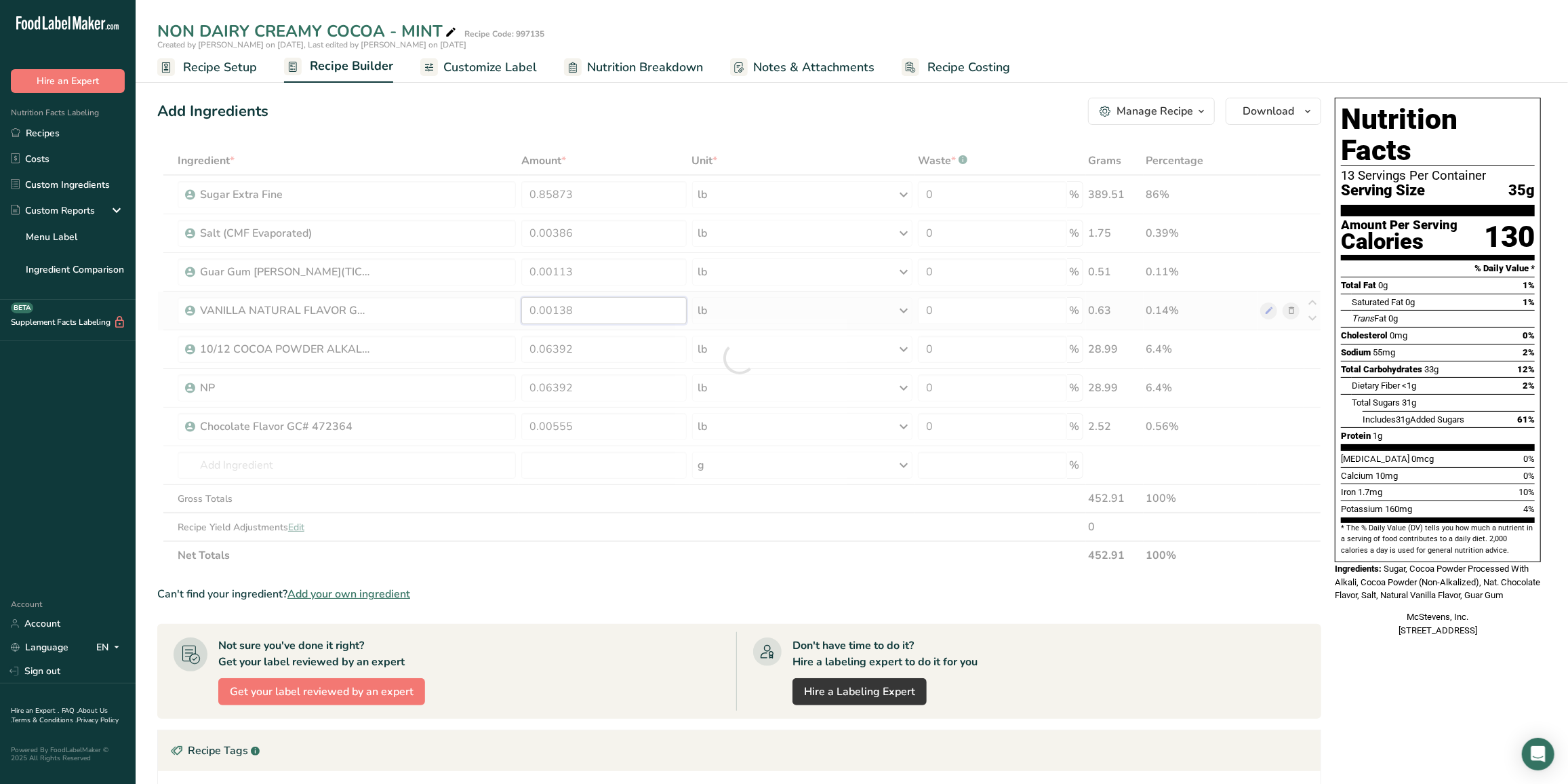
click at [576, 311] on div "Ingredient * Amount * Unit * Waste * .a-a{fill:#347362;}.b-a{fill:#fff;} Grams …" at bounding box center [739, 358] width 1164 height 423
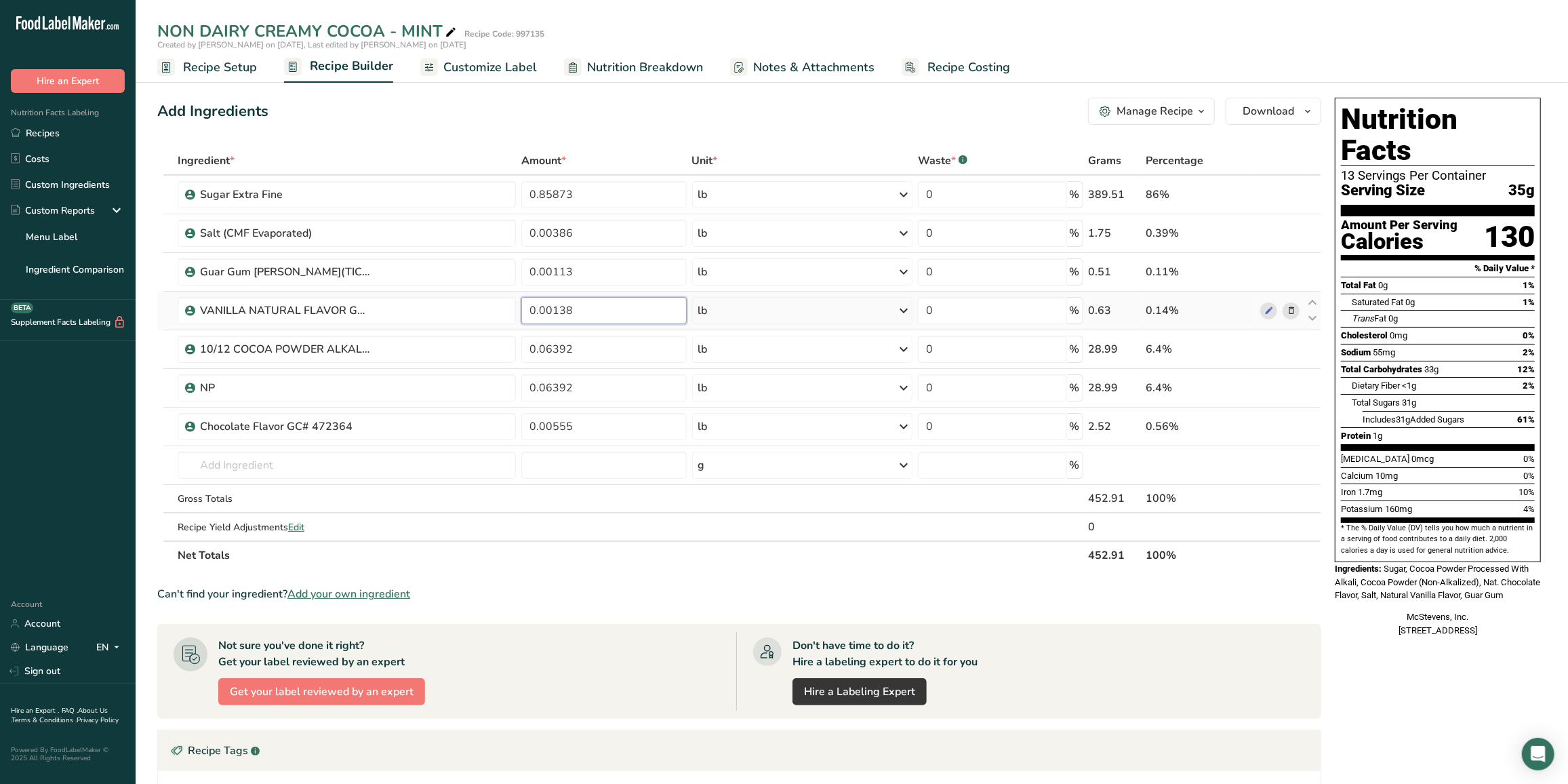
click at [585, 309] on input "0.00138" at bounding box center [604, 311] width 165 height 28
type input "0.00128"
click at [594, 343] on div "Ingredient * Amount * Unit * Waste * .a-a{fill:#347362;}.b-a{fill:#fff;} Grams …" at bounding box center [739, 358] width 1164 height 423
click at [591, 346] on input "0.06392" at bounding box center [604, 350] width 165 height 28
type input "0.06315"
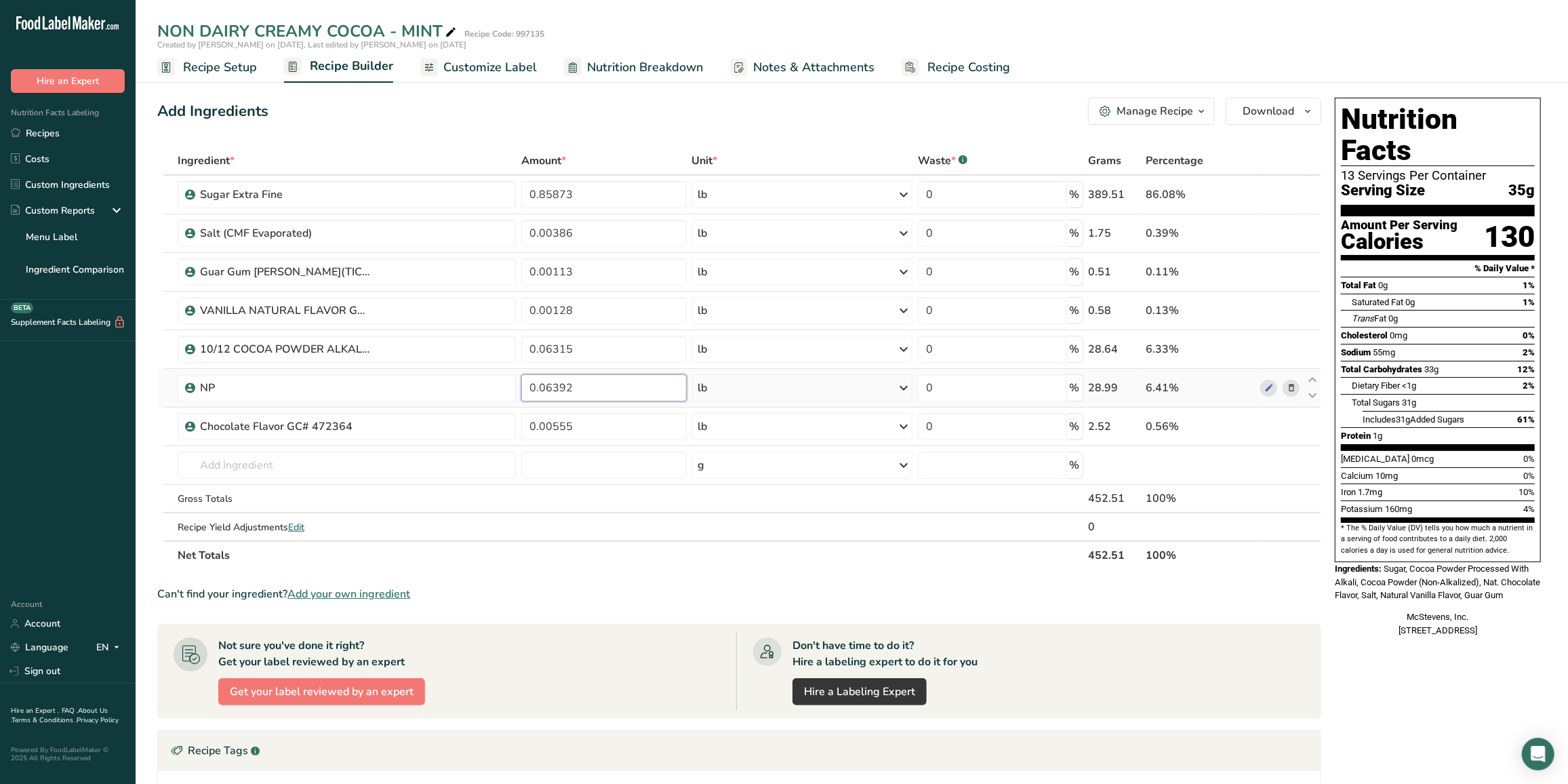
click at [598, 382] on div "Ingredient * Amount * Unit * Waste * .a-a{fill:#347362;}.b-a{fill:#fff;} Grams …" at bounding box center [739, 358] width 1164 height 423
click at [596, 380] on input "0.06392" at bounding box center [604, 388] width 165 height 28
type input "0.06315"
click at [594, 422] on div "Ingredient * Amount * Unit * Waste * .a-a{fill:#347362;}.b-a{fill:#fff;} Grams …" at bounding box center [739, 358] width 1164 height 423
type input "0.0055"
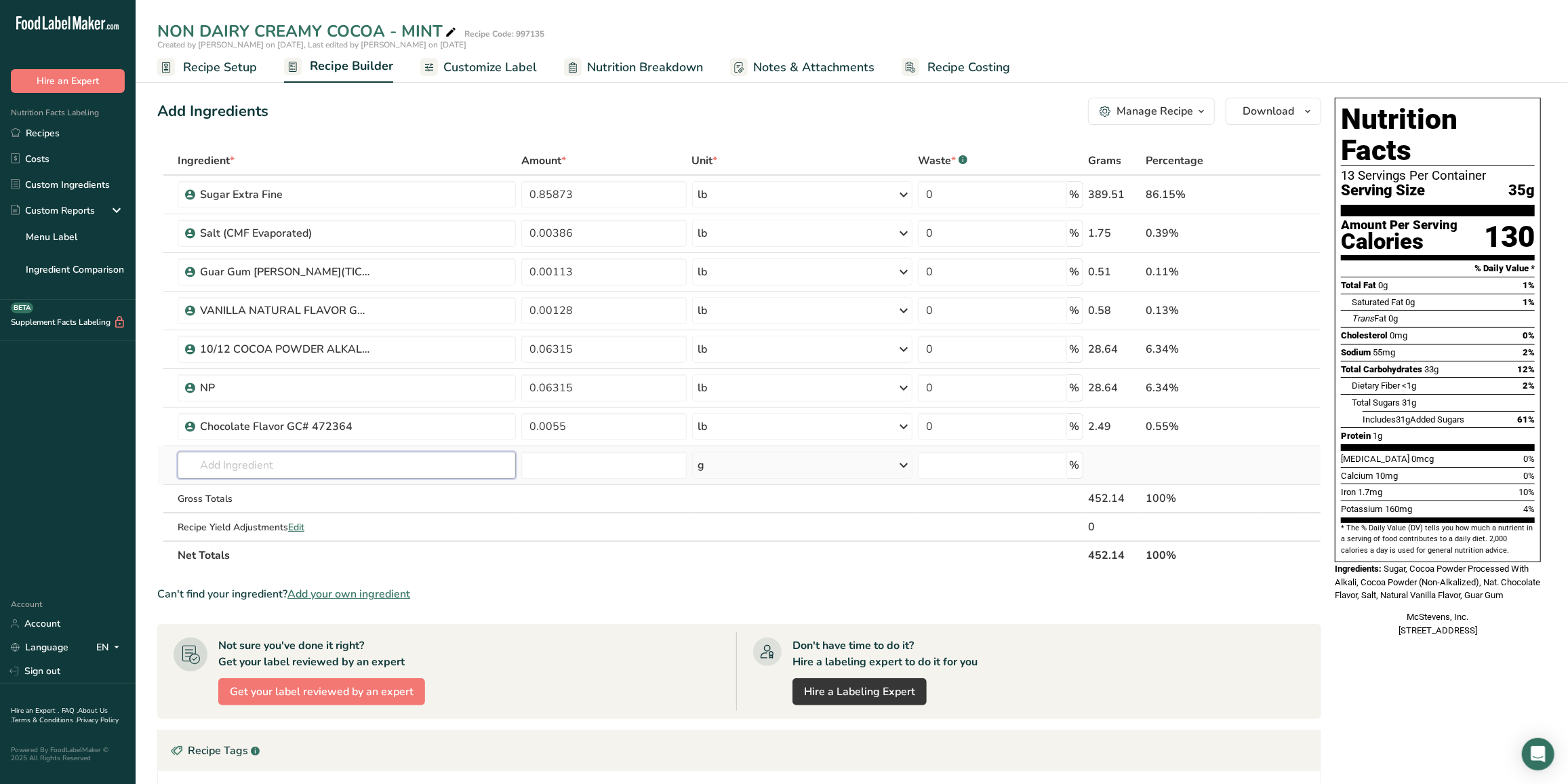
click at [381, 470] on div "Ingredient * Amount * Unit * Waste * .a-a{fill:#347362;}.b-a{fill:#fff;} Grams …" at bounding box center [739, 358] width 1164 height 423
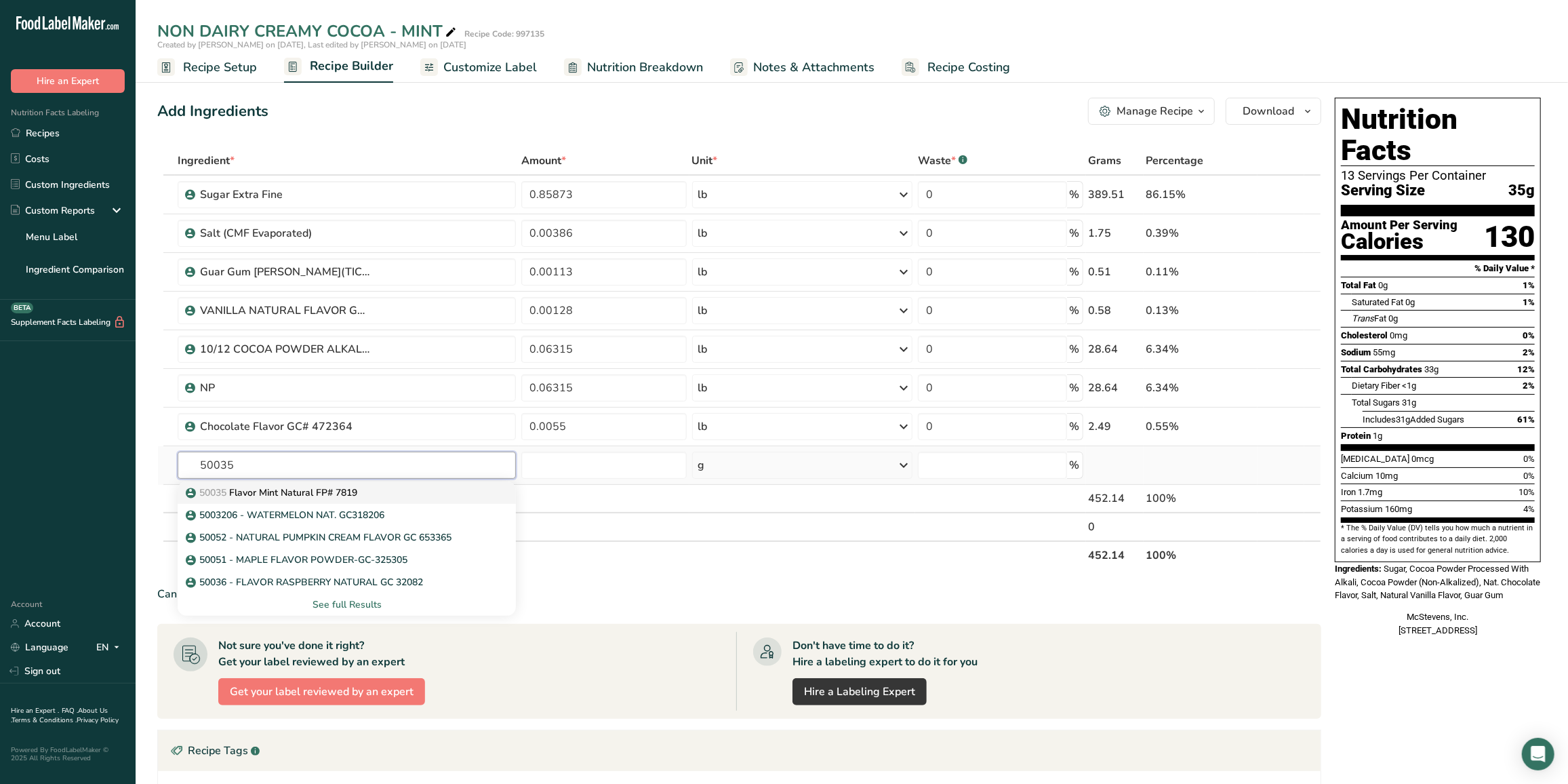
type input "50035"
click at [301, 488] on p "50035 Flavor Mint Natural FP# 7819" at bounding box center [272, 493] width 169 height 15
type input "Flavor Mint Natural FP# 7819"
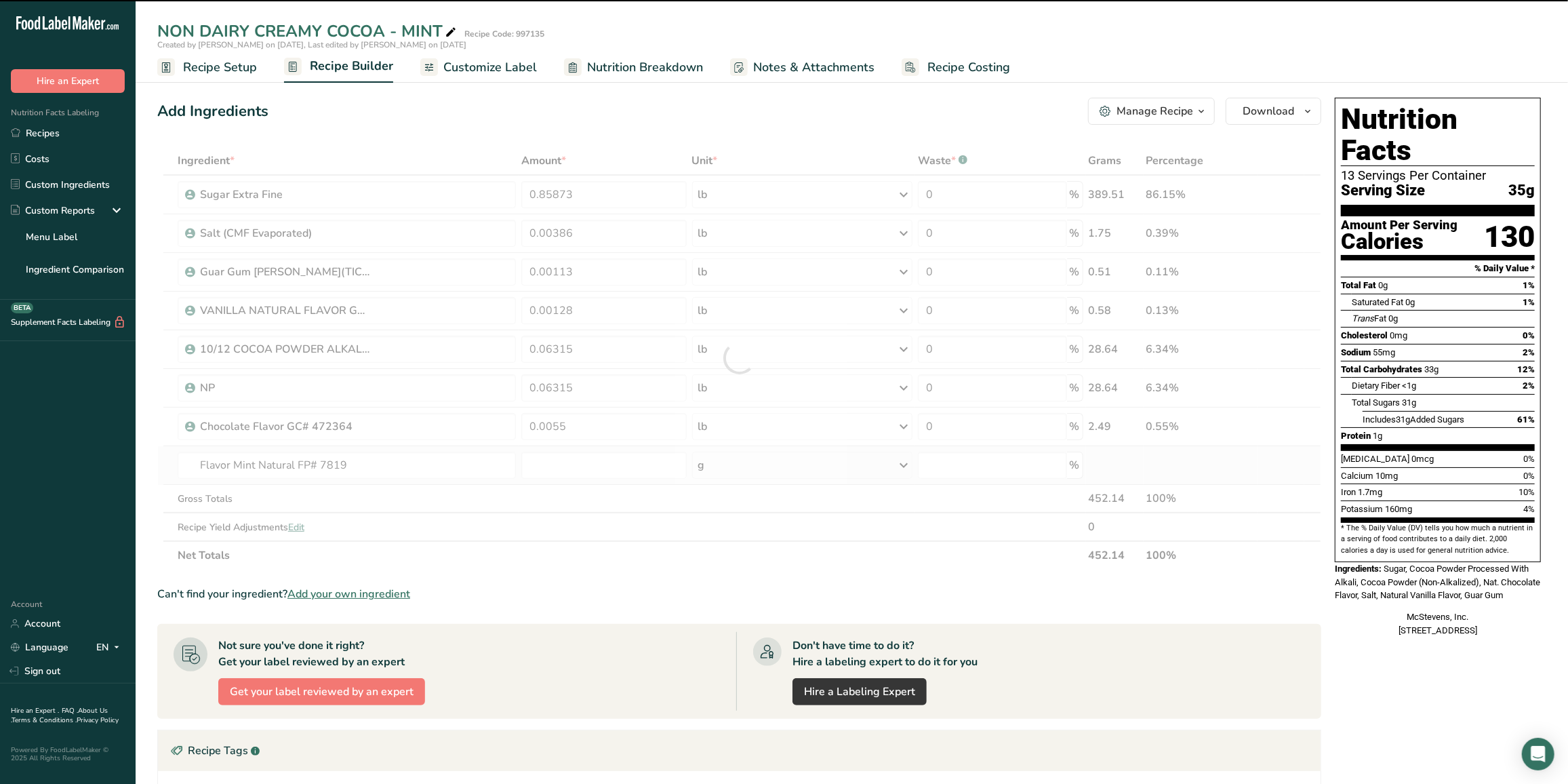
type input "0"
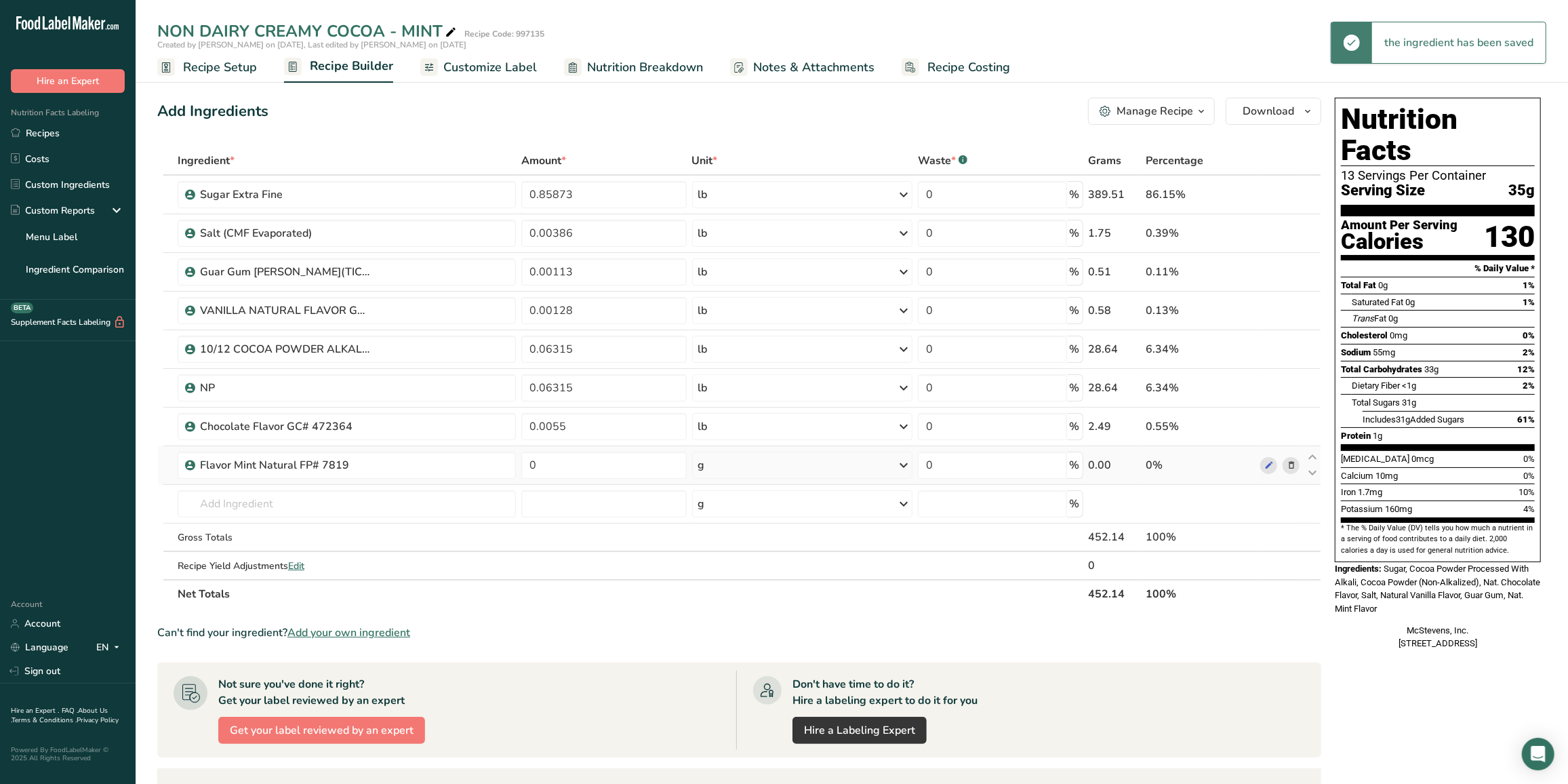
click at [772, 466] on div "g" at bounding box center [802, 465] width 221 height 28
click at [749, 574] on div "See more" at bounding box center [757, 573] width 114 height 15
click at [743, 588] on div "lb" at bounding box center [757, 595] width 114 height 19
click at [574, 465] on input "0" at bounding box center [604, 465] width 165 height 28
type input "0.0032"
